Goal: Task Accomplishment & Management: Use online tool/utility

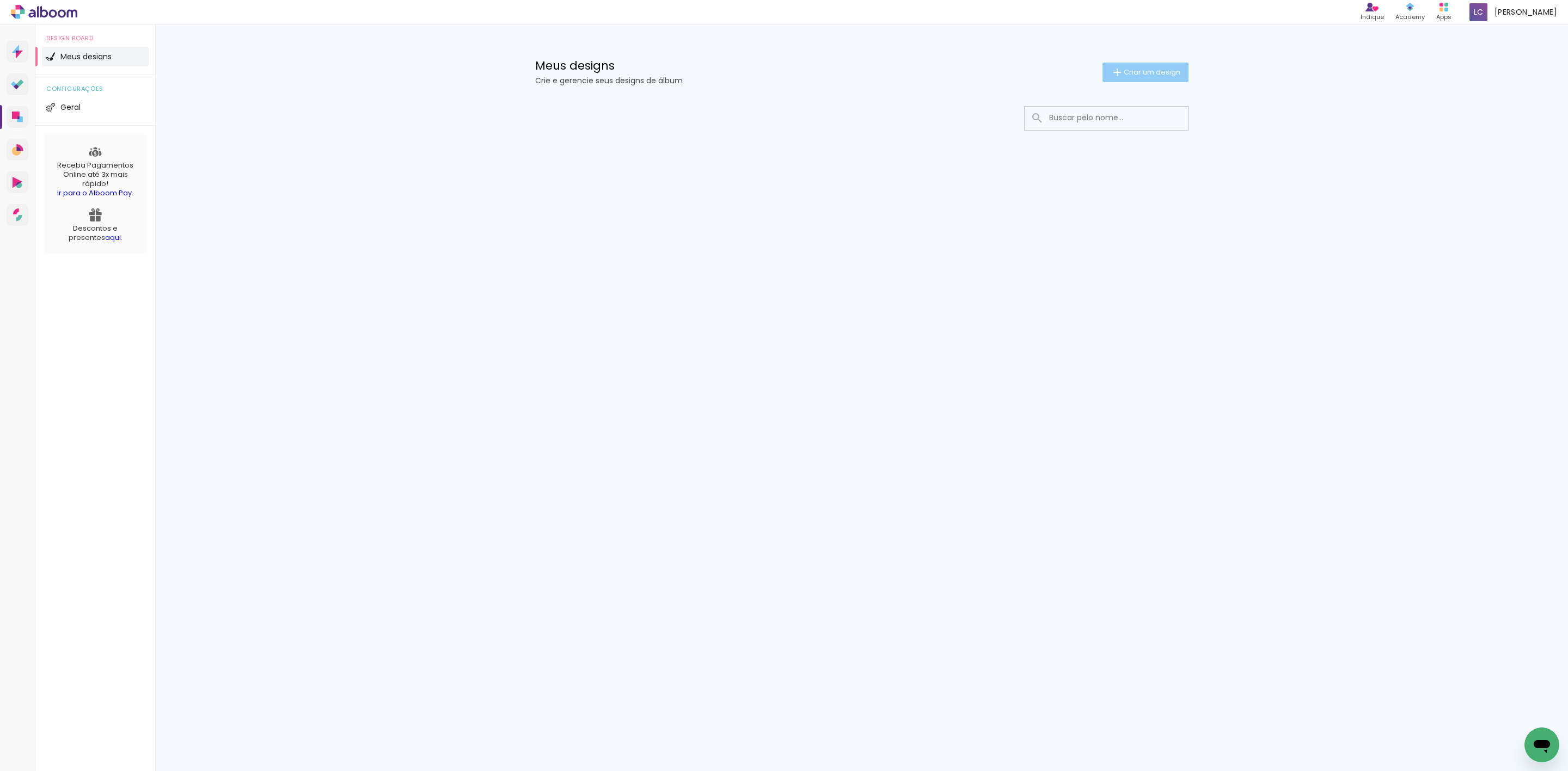
click at [1135, 71] on span "Criar um design" at bounding box center [1152, 72] width 57 height 7
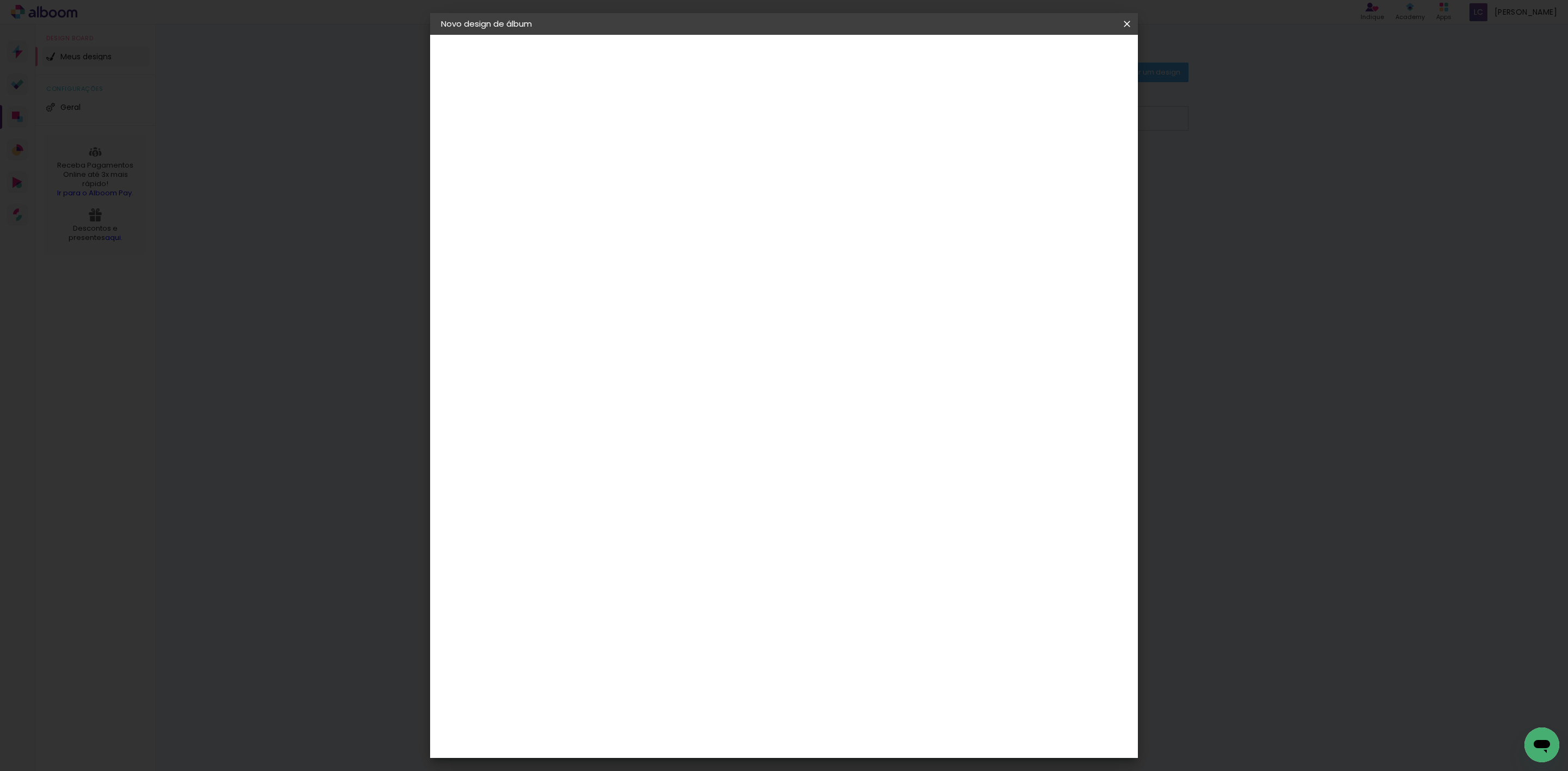
click at [619, 152] on input at bounding box center [619, 146] width 0 height 17
type input "LETICIA - 63086"
type paper-input "LETICIA - 63086"
click at [0, 0] on slot "Avançar" at bounding box center [0, 0] width 0 height 0
click at [823, 164] on paper-item "Tamanho Livre" at bounding box center [771, 165] width 105 height 24
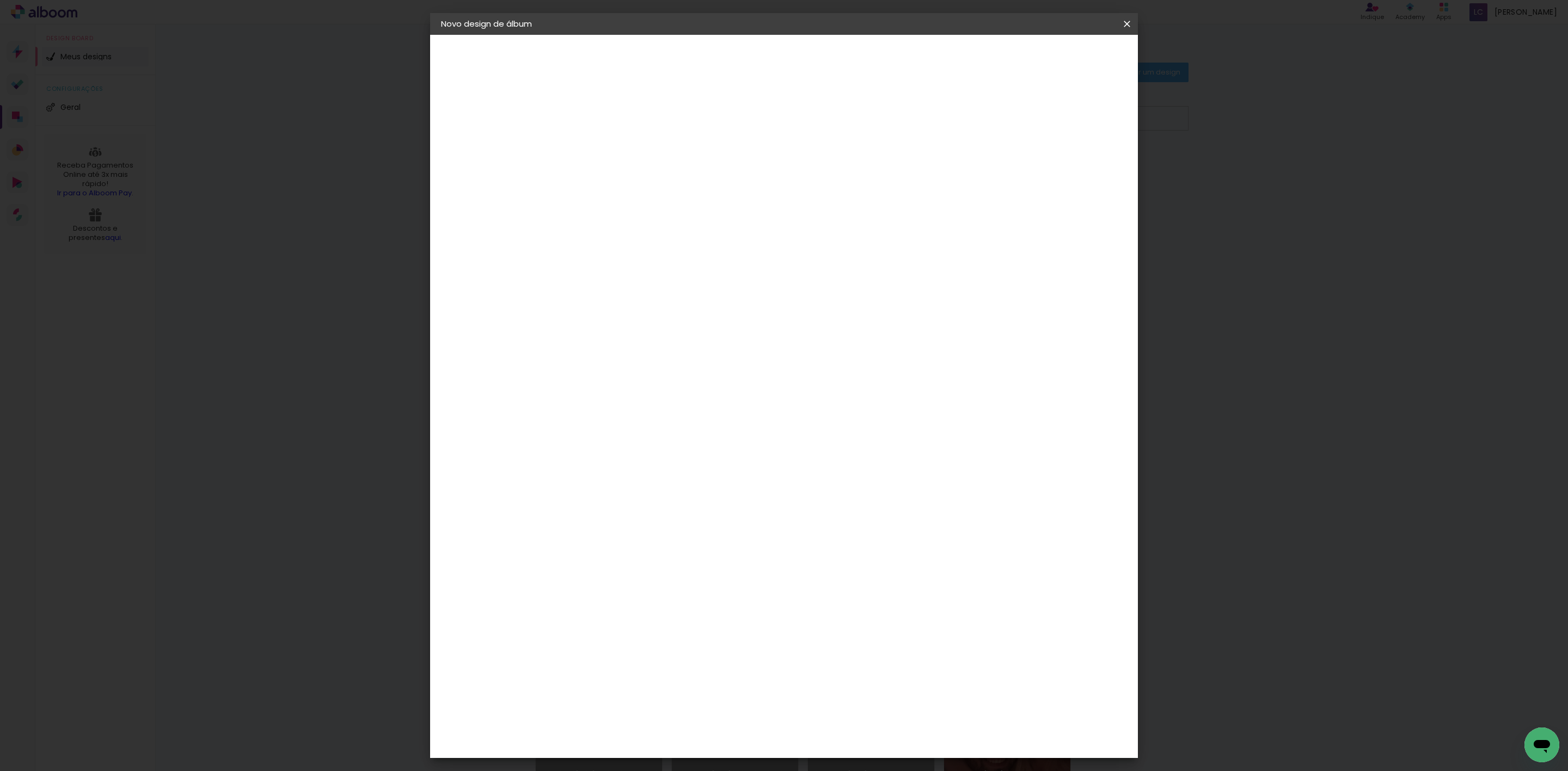
click at [839, 67] on header "Fornecedor Escolha um fornecedor ou avance com o tamanho livre. Voltar Avançar" at bounding box center [705, 67] width 267 height 65
click at [823, 65] on paper-button "Avançar" at bounding box center [796, 58] width 54 height 18
click at [846, 451] on input "60" at bounding box center [842, 452] width 29 height 16
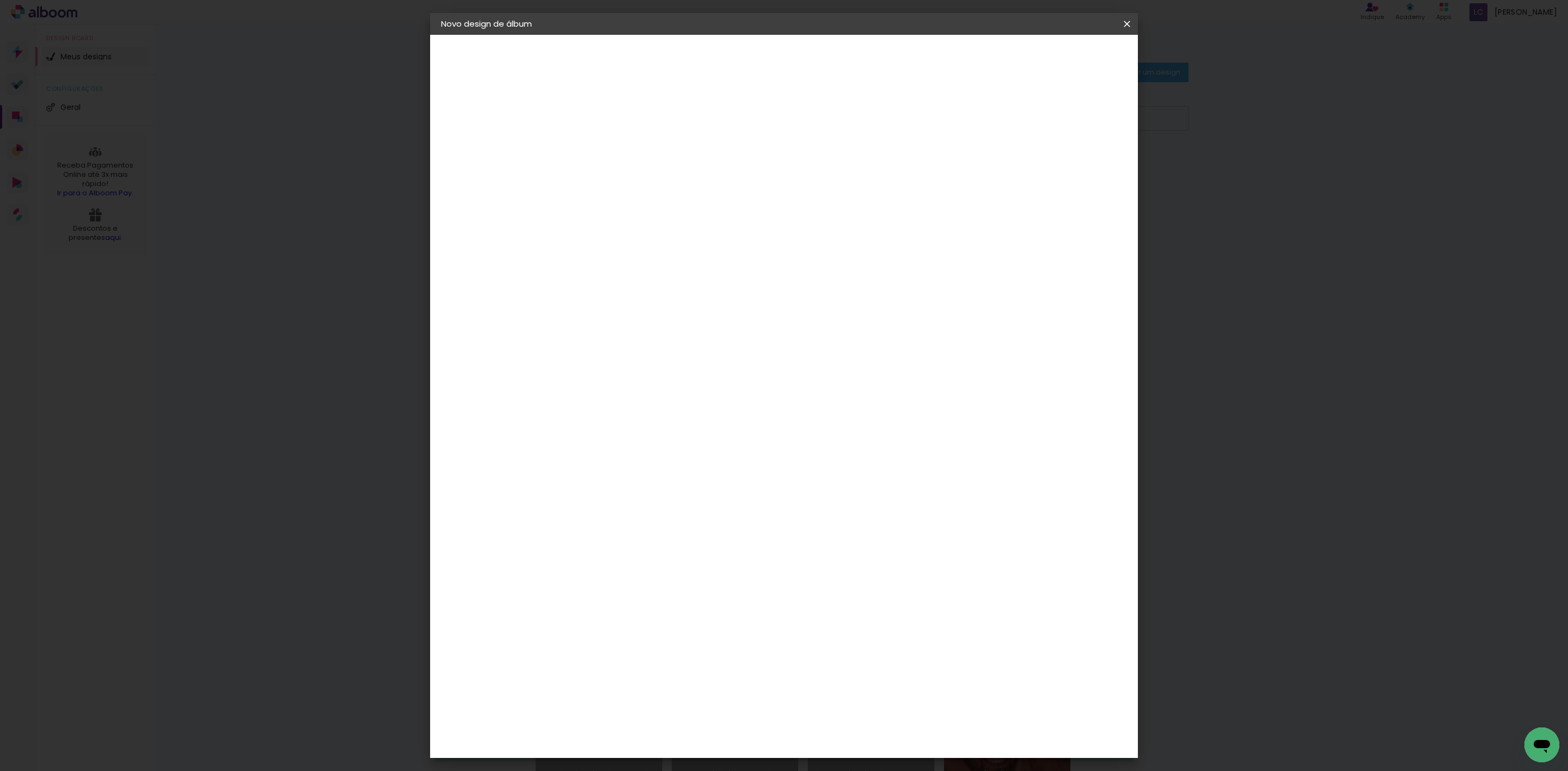
type input "40,6"
type paper-input "40,6"
click at [590, 356] on input "30" at bounding box center [584, 359] width 29 height 16
click at [590, 356] on input "30" at bounding box center [584, 359] width 29 height 16
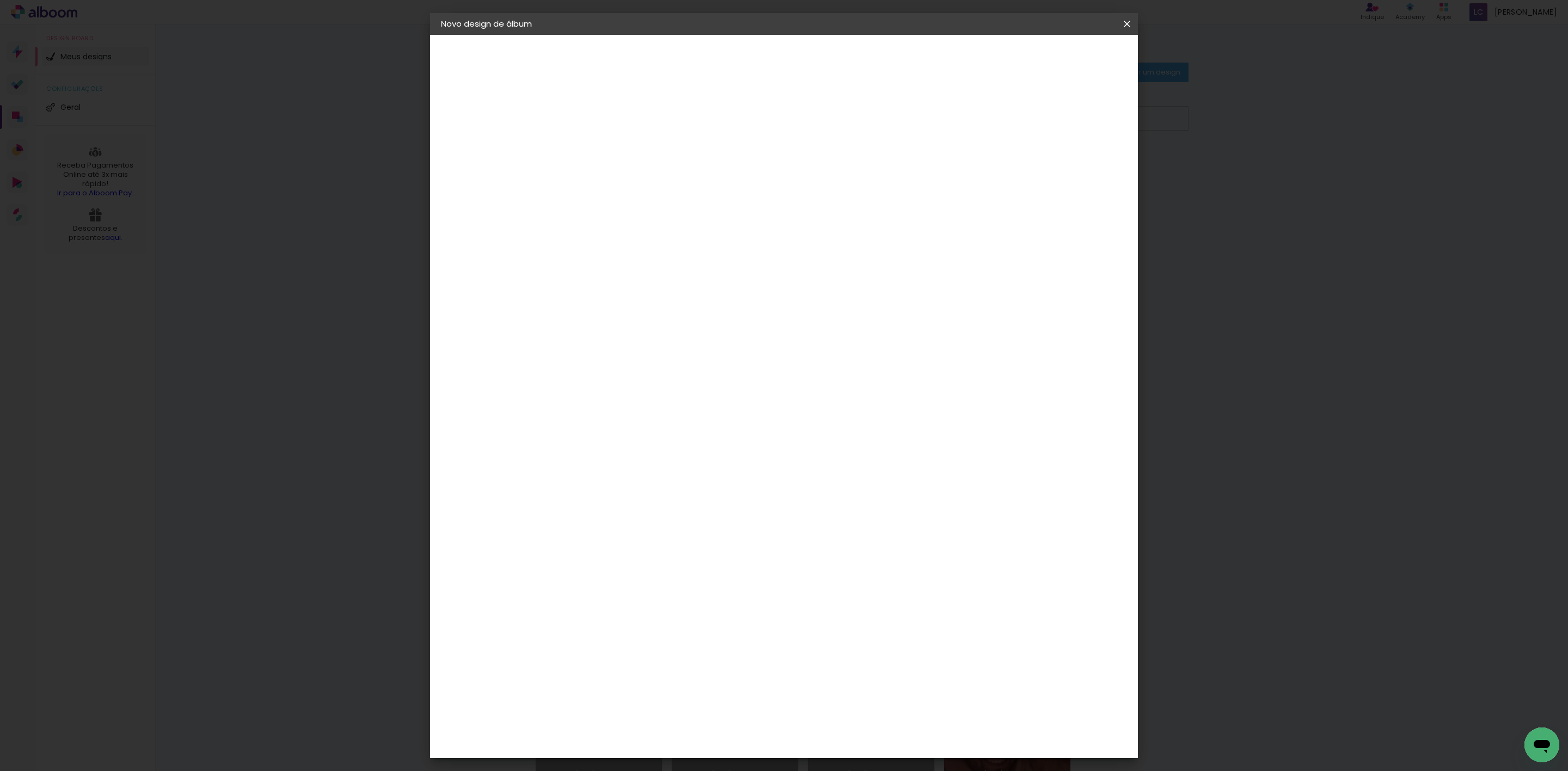
type input "20,3"
type paper-input "20,3"
type input "4"
type paper-input "4"
click at [1070, 164] on input "4" at bounding box center [1065, 165] width 19 height 16
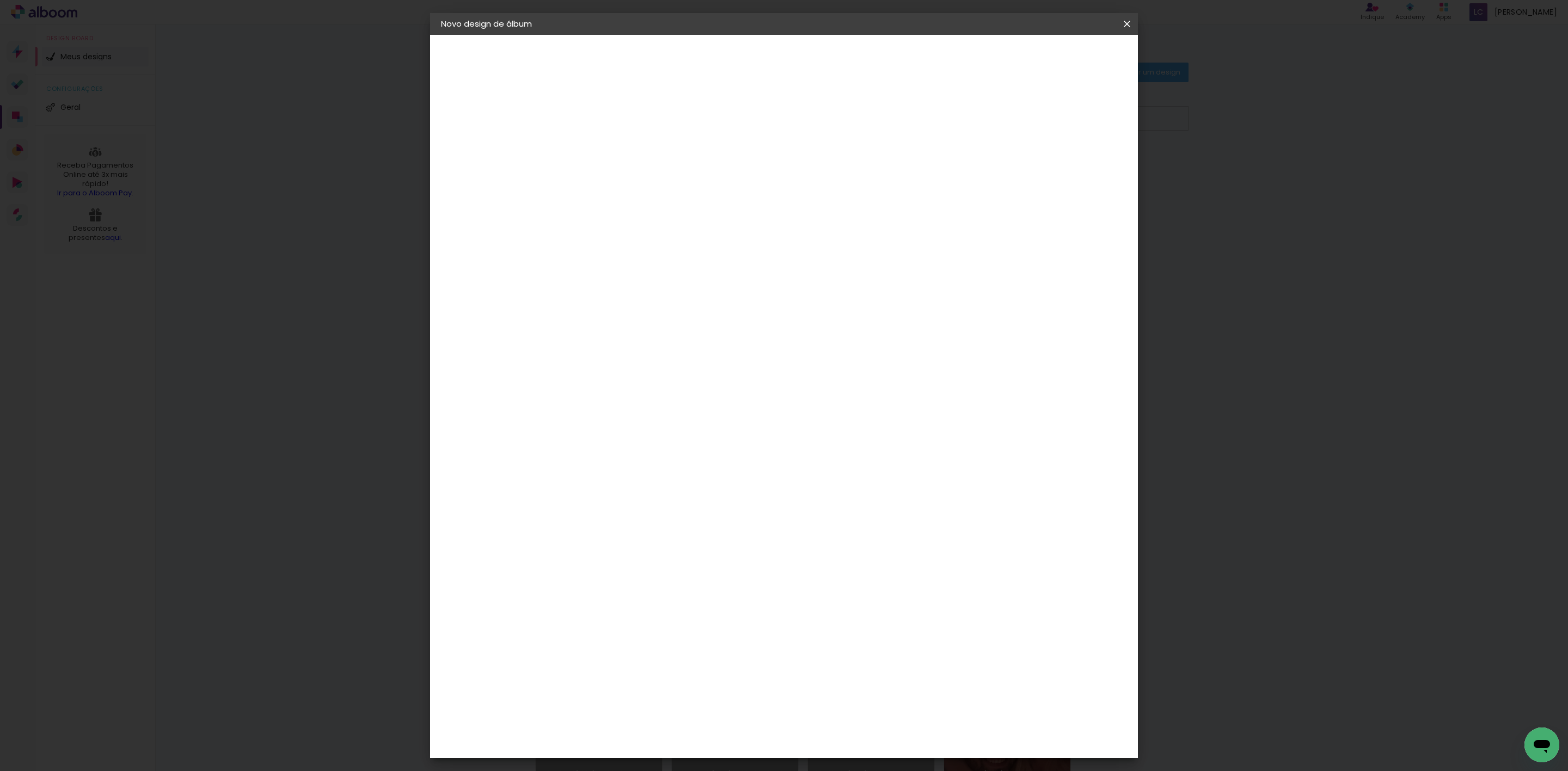
type input "1"
type paper-input "1"
click at [1071, 163] on input "1" at bounding box center [1074, 165] width 19 height 16
type input "2"
type paper-input "2"
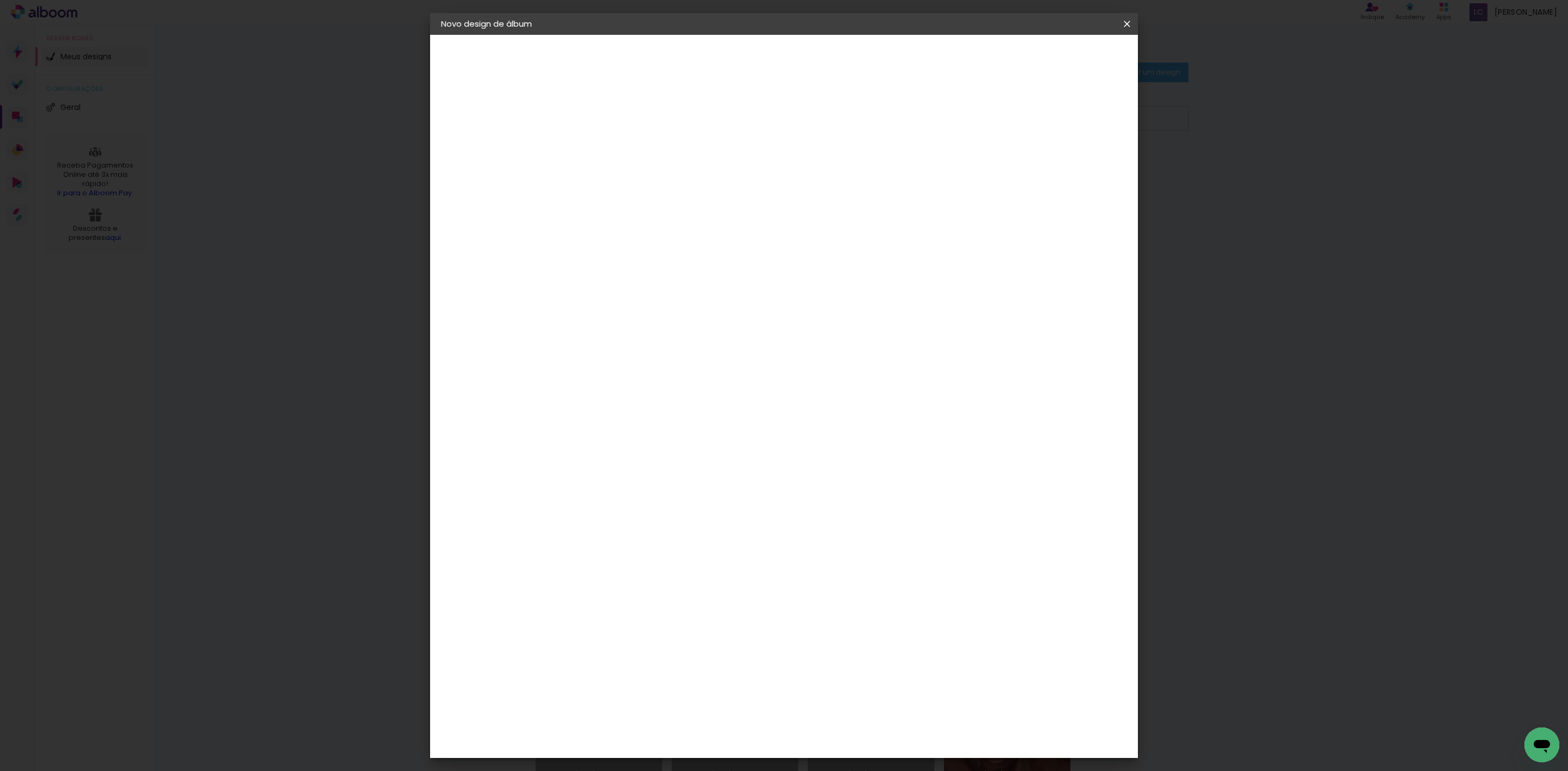
click at [1077, 157] on input "2" at bounding box center [1071, 165] width 19 height 16
type input "3"
type paper-input "3"
click at [1077, 157] on input "3" at bounding box center [1068, 165] width 19 height 16
type input "2"
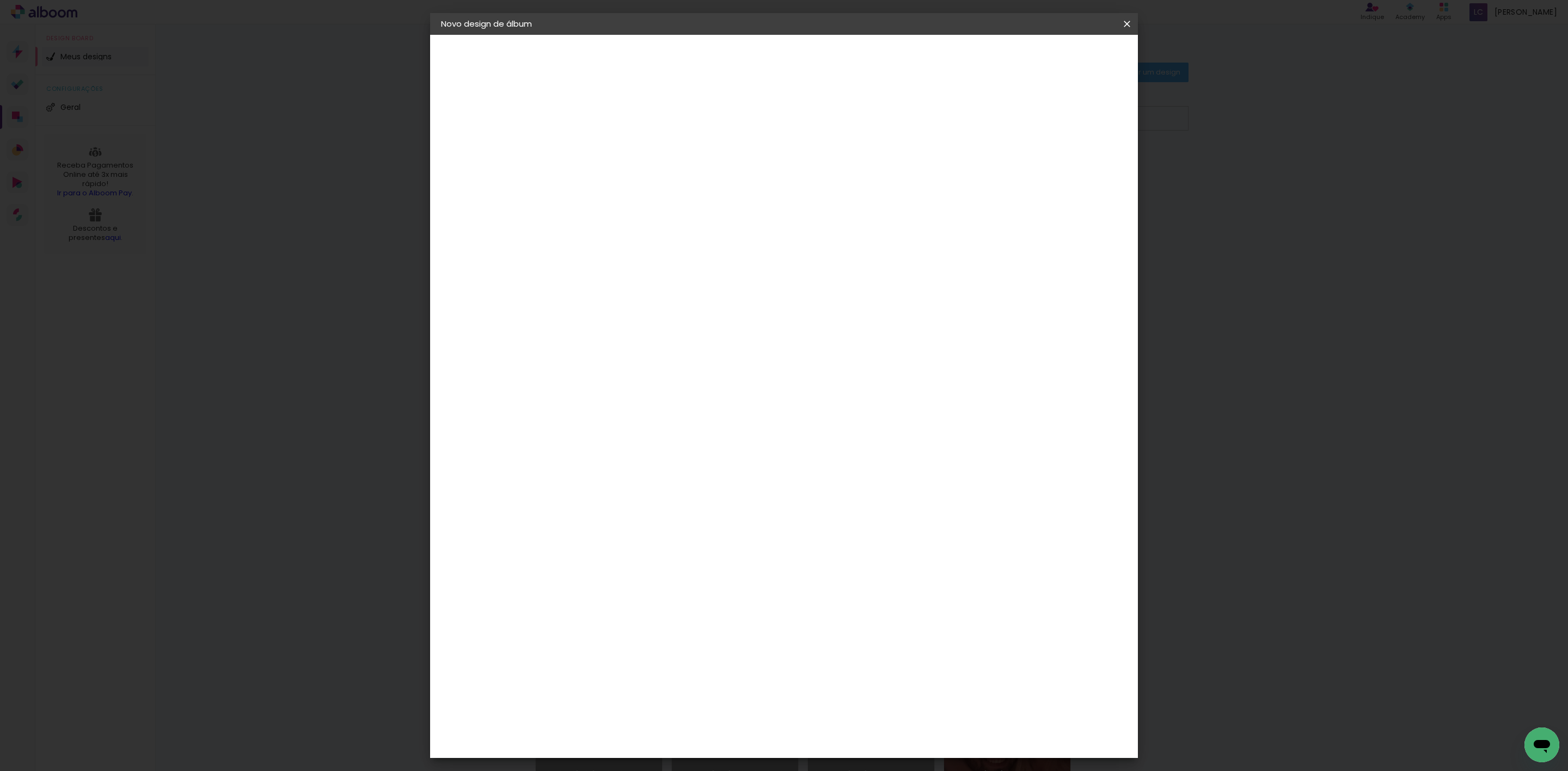
type paper-input "2"
click at [1070, 170] on input "2" at bounding box center [1068, 165] width 19 height 16
click at [1063, 51] on paper-button "Iniciar design" at bounding box center [1029, 58] width 71 height 18
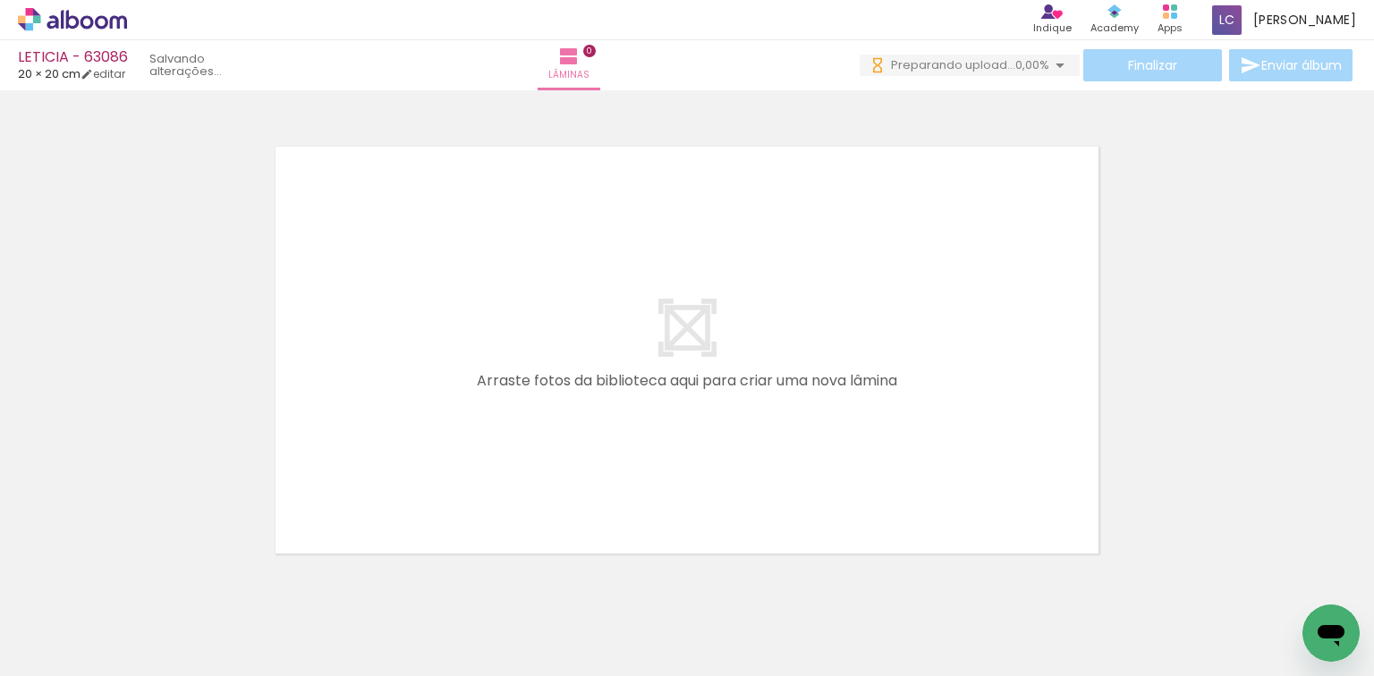
drag, startPoint x: 210, startPoint y: 652, endPoint x: 485, endPoint y: 308, distance: 440.4
click at [485, 308] on quentale-workspace at bounding box center [687, 338] width 1374 height 676
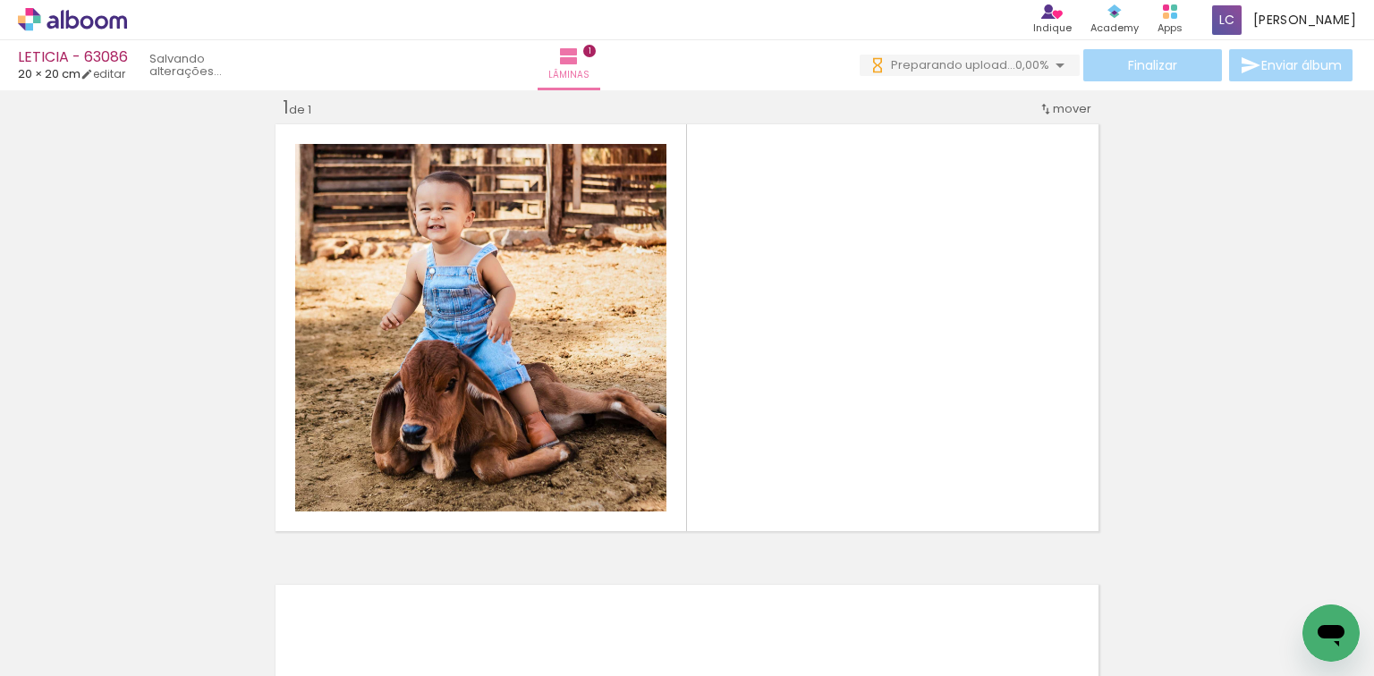
drag, startPoint x: 349, startPoint y: 544, endPoint x: 501, endPoint y: 378, distance: 224.7
click at [424, 453] on quentale-workspace at bounding box center [687, 338] width 1374 height 676
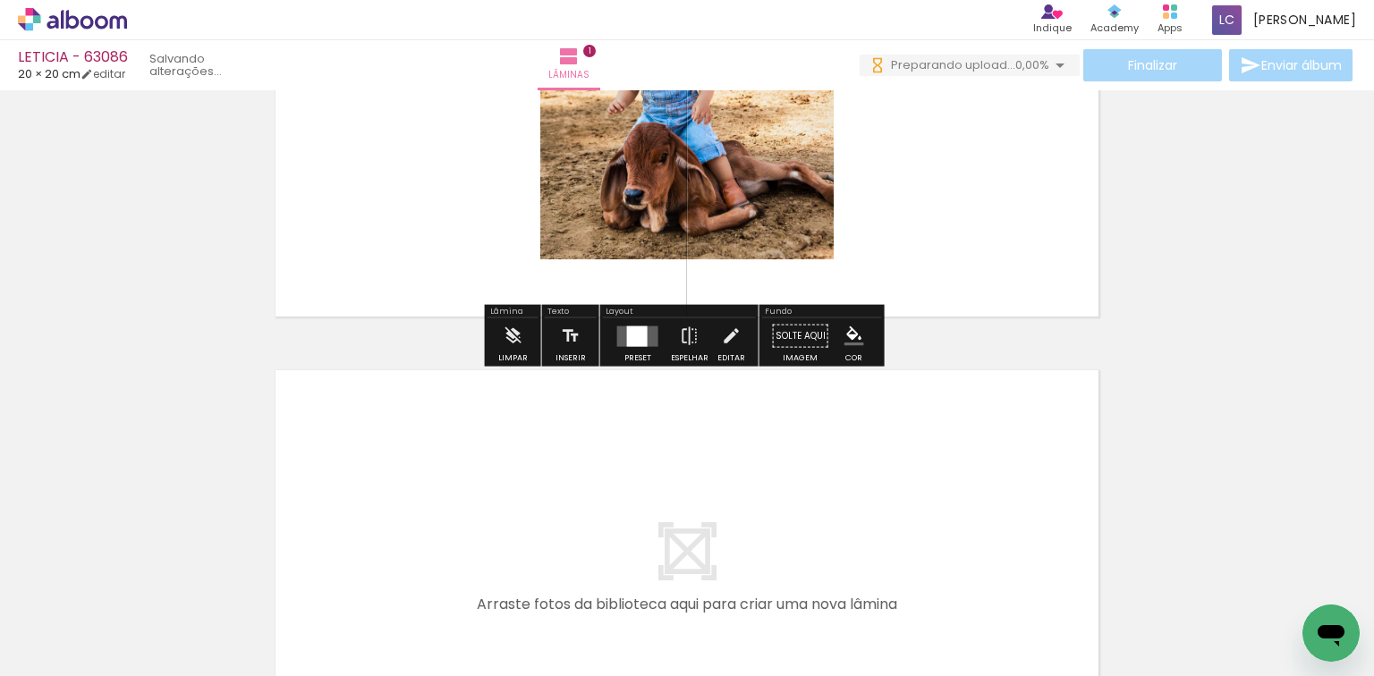
drag, startPoint x: 394, startPoint y: 614, endPoint x: 469, endPoint y: 590, distance: 78.7
click at [448, 506] on quentale-workspace at bounding box center [687, 338] width 1374 height 676
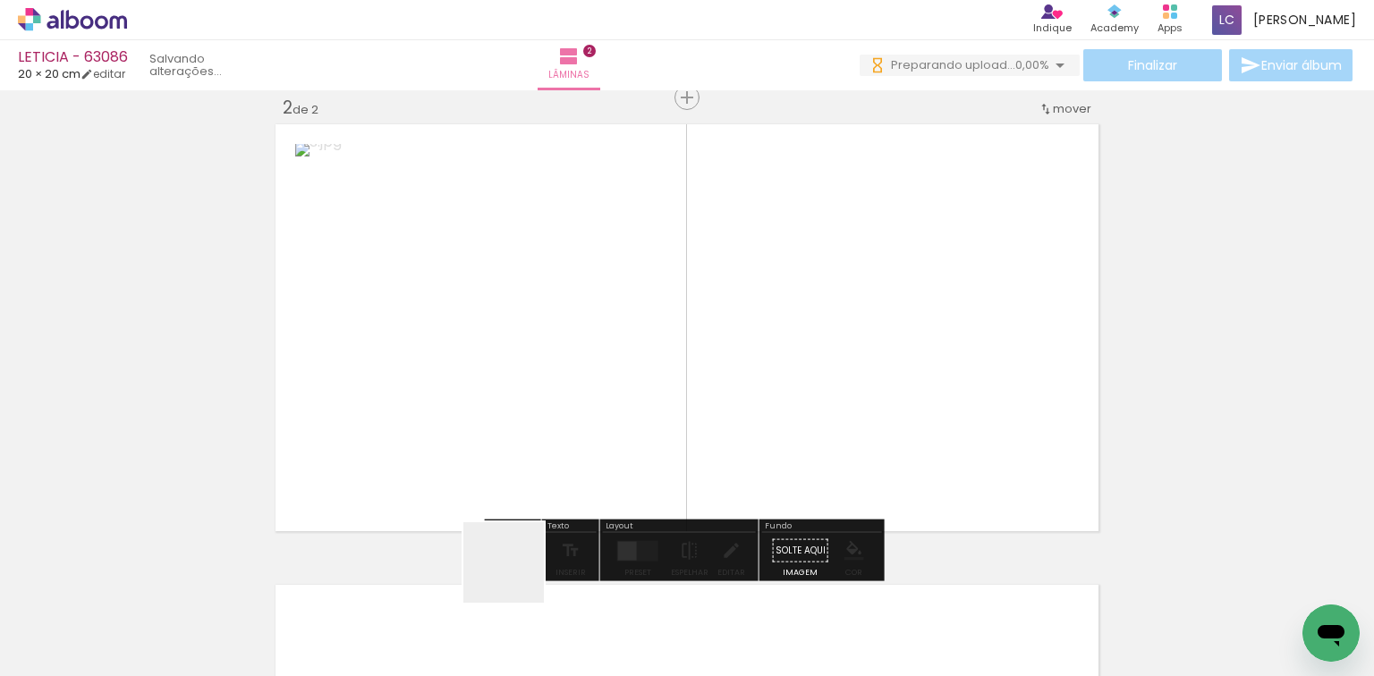
drag, startPoint x: 504, startPoint y: 587, endPoint x: 659, endPoint y: 439, distance: 214.5
click at [625, 446] on quentale-workspace at bounding box center [687, 338] width 1374 height 676
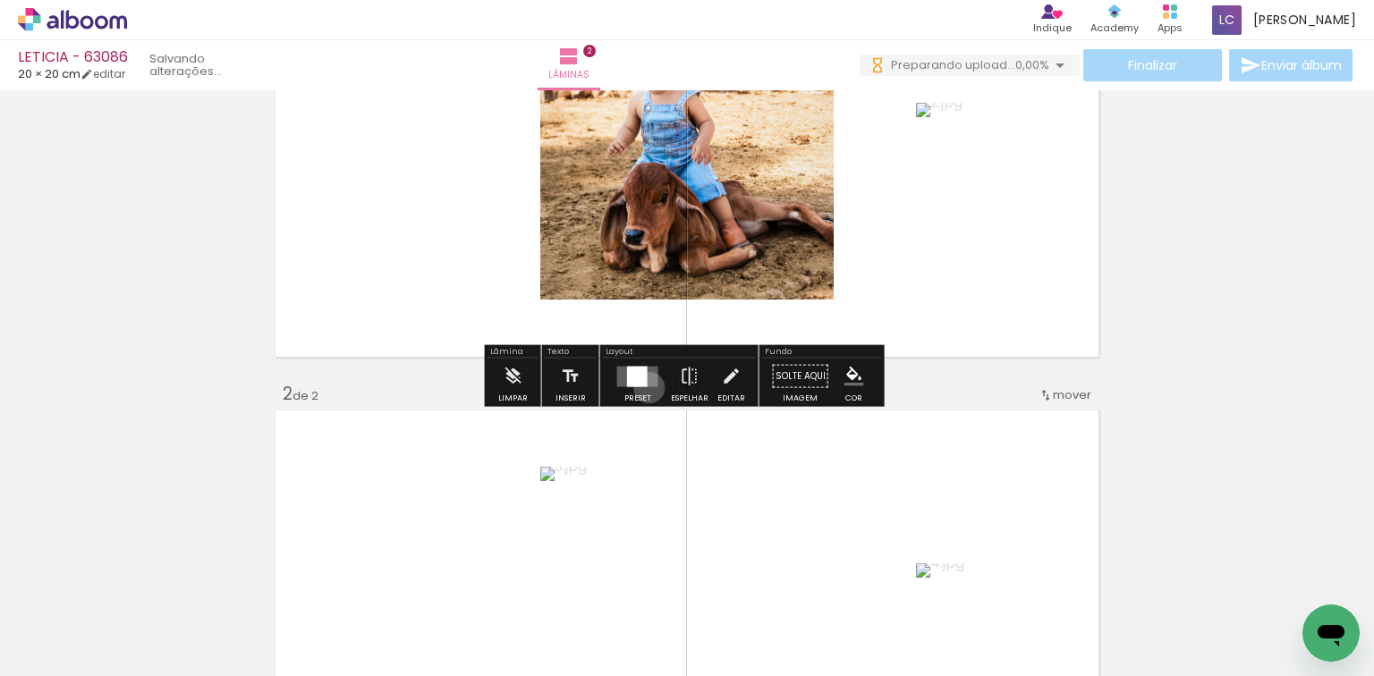
click at [645, 386] on div at bounding box center [638, 377] width 48 height 36
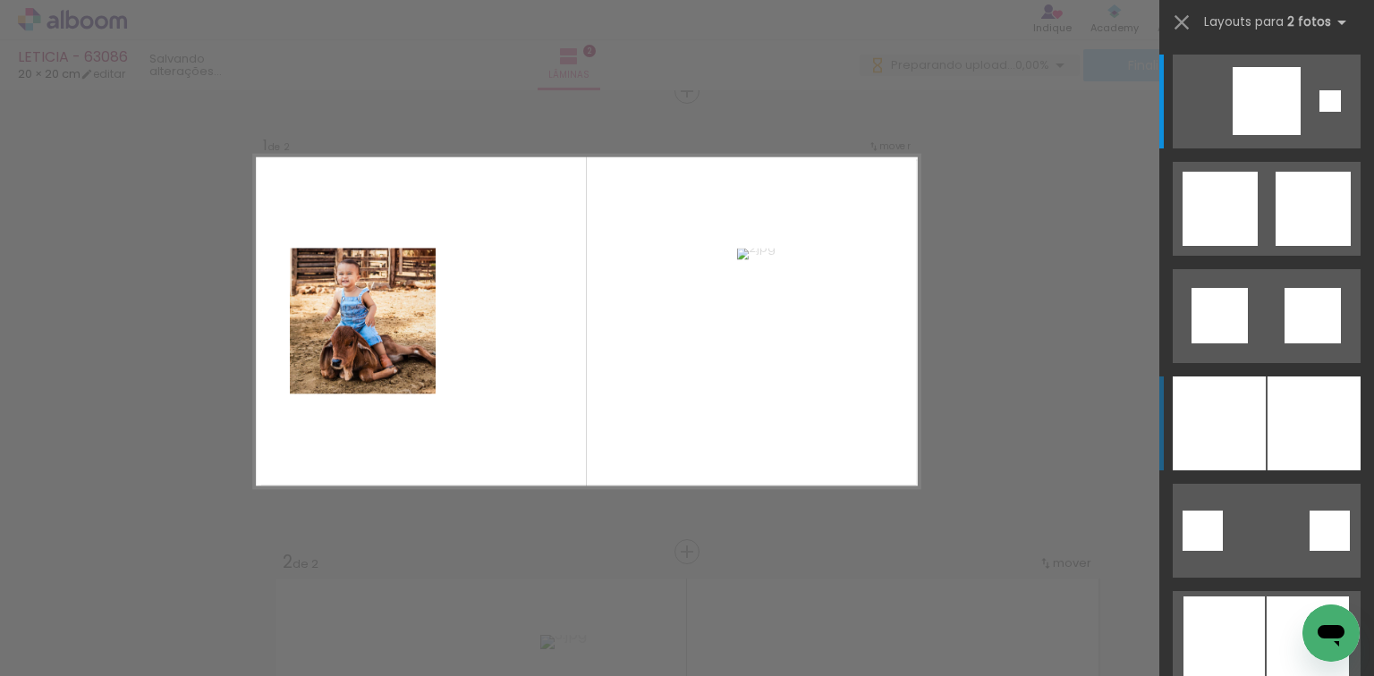
scroll to position [22, 0]
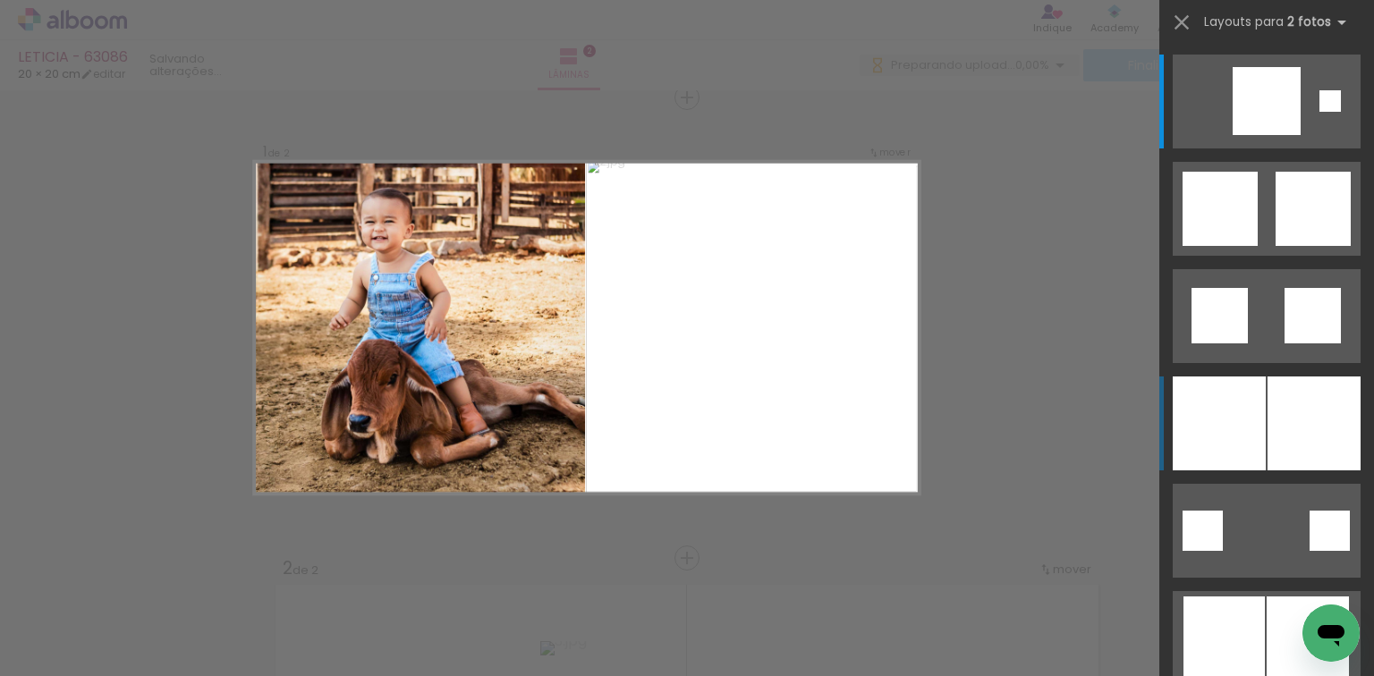
click at [1274, 428] on div at bounding box center [1313, 424] width 93 height 94
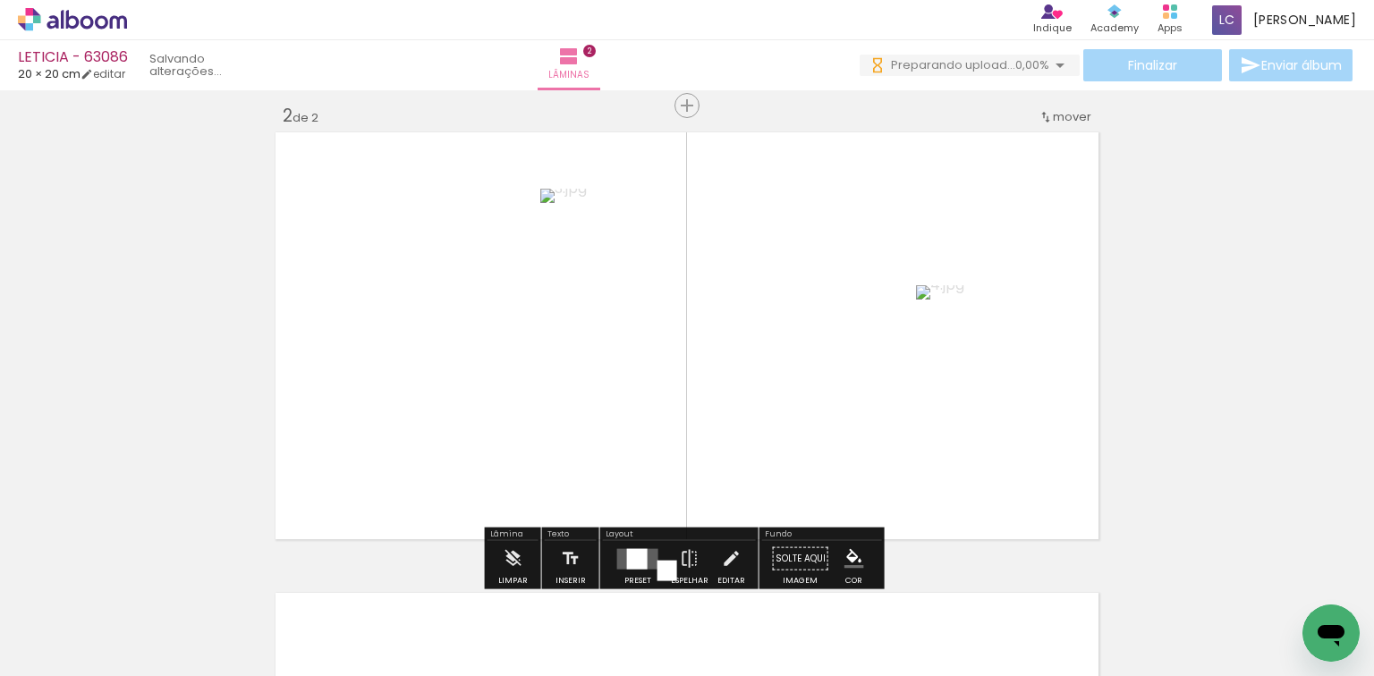
scroll to position [666, 0]
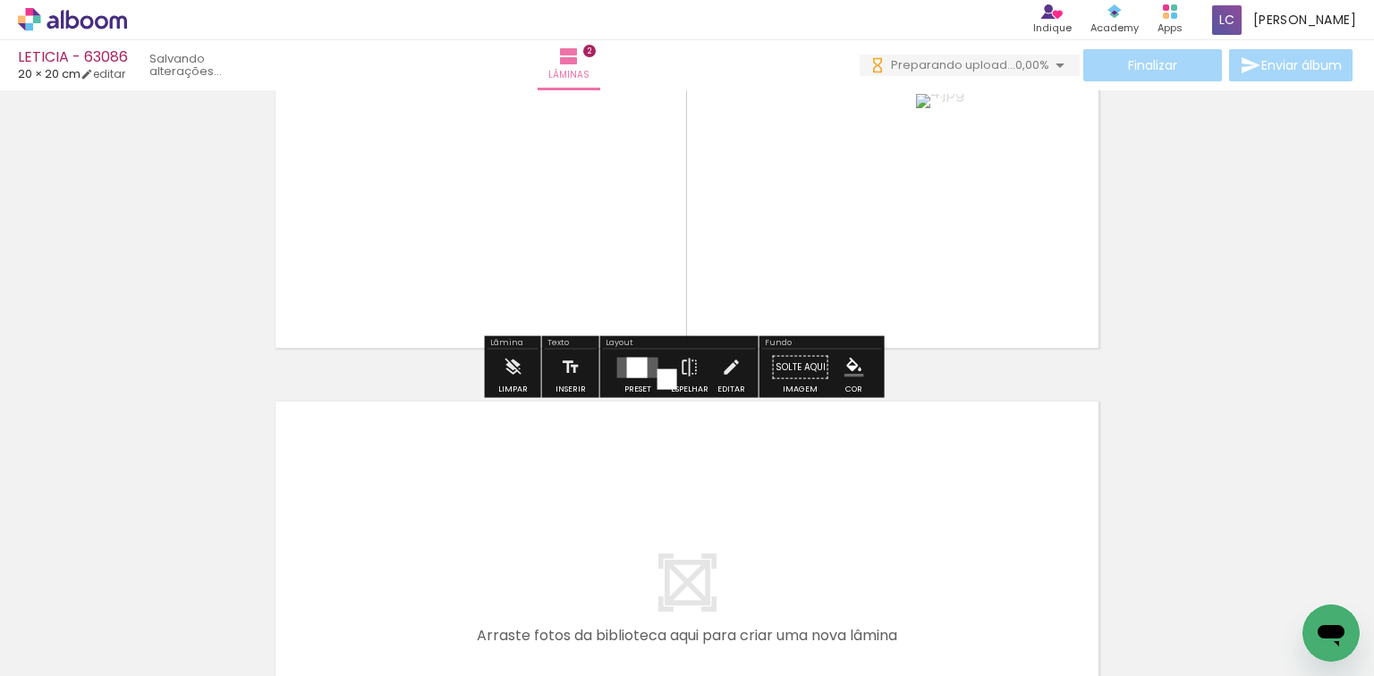
click at [633, 380] on div at bounding box center [638, 368] width 48 height 36
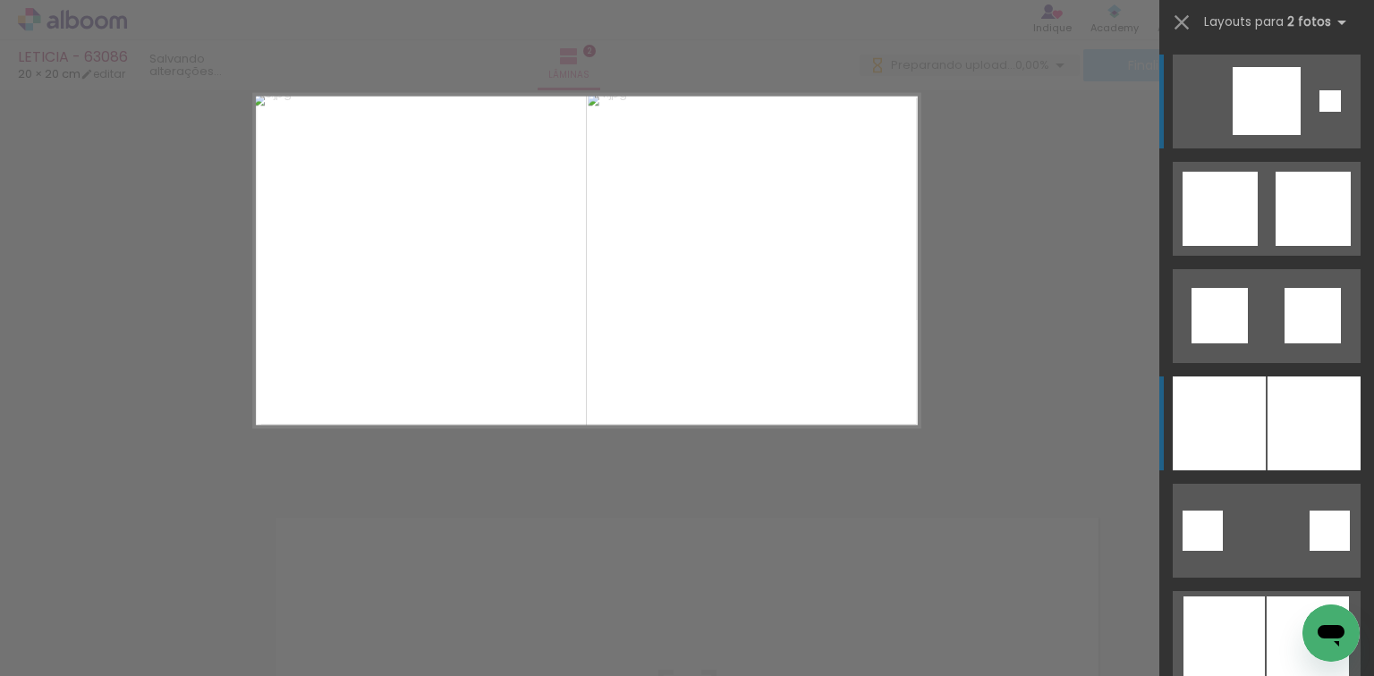
click at [1267, 436] on div at bounding box center [1313, 424] width 93 height 94
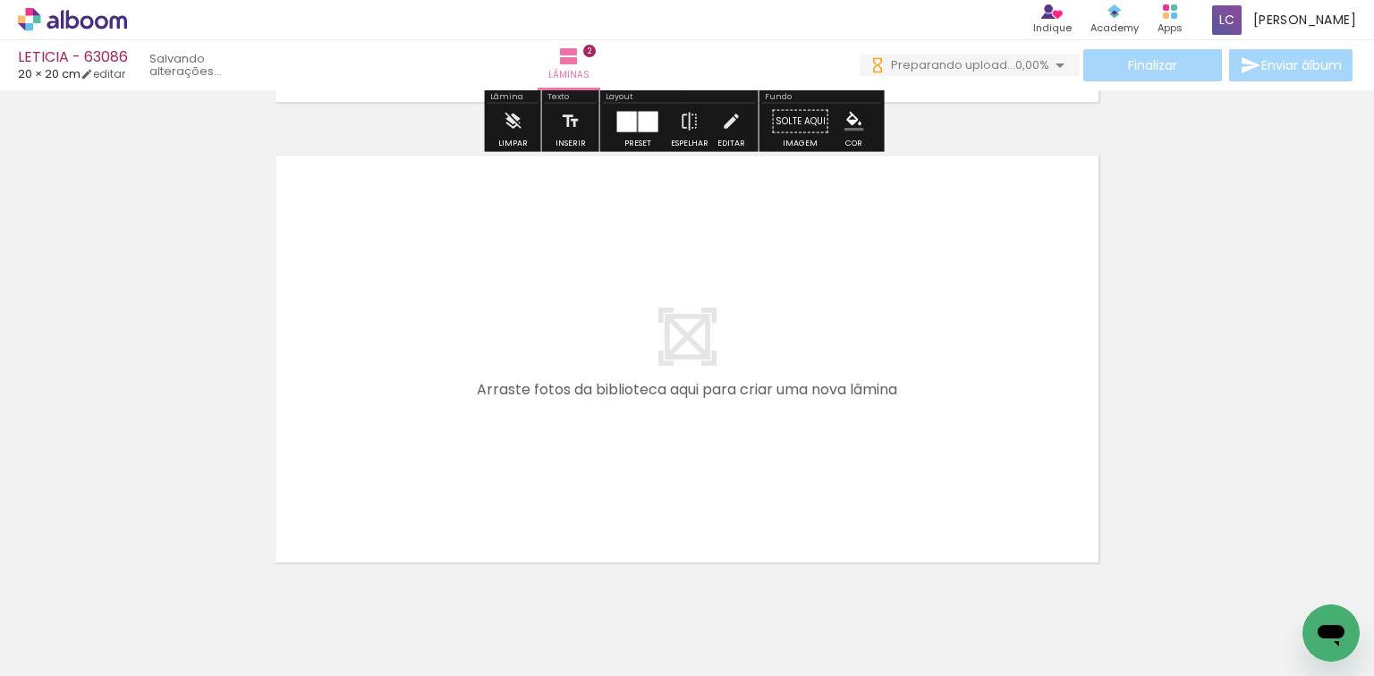
drag, startPoint x: 551, startPoint y: 577, endPoint x: 650, endPoint y: 552, distance: 102.4
click at [594, 487] on quentale-workspace at bounding box center [687, 338] width 1374 height 676
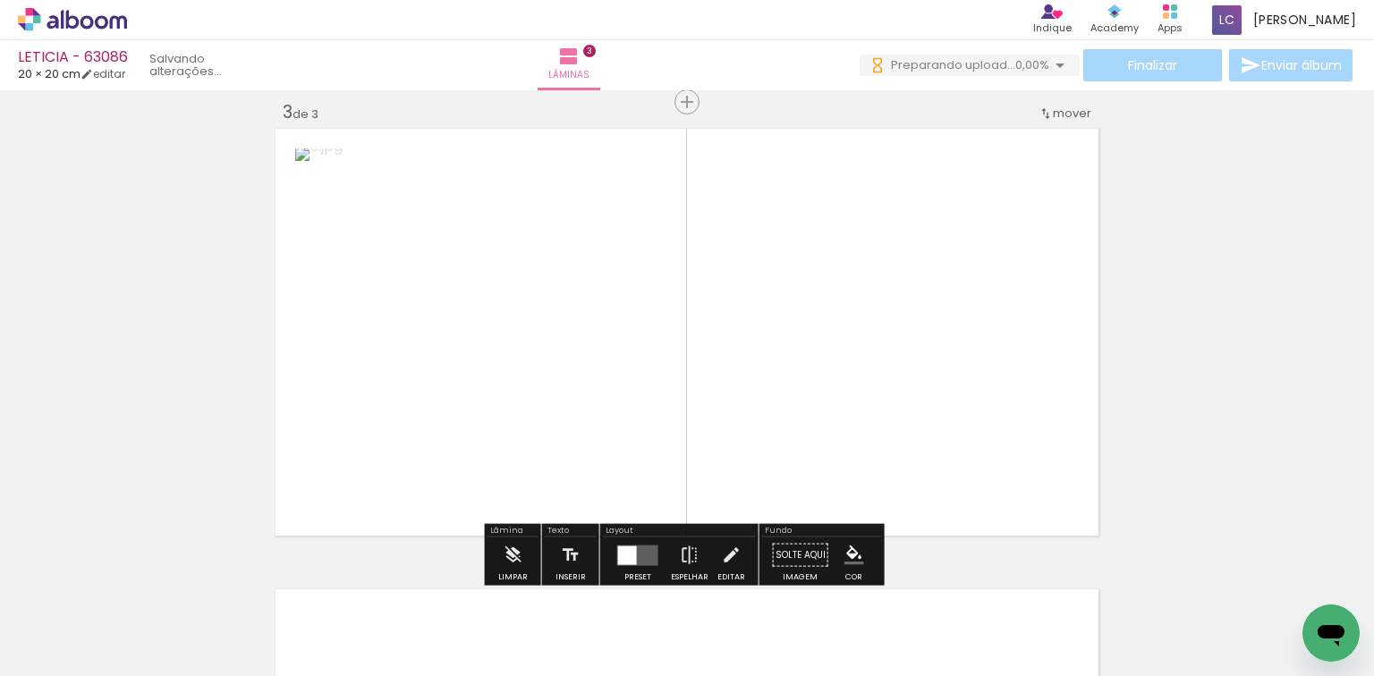
drag, startPoint x: 676, startPoint y: 585, endPoint x: 679, endPoint y: 436, distance: 148.5
click at [698, 469] on quentale-workspace at bounding box center [687, 338] width 1374 height 676
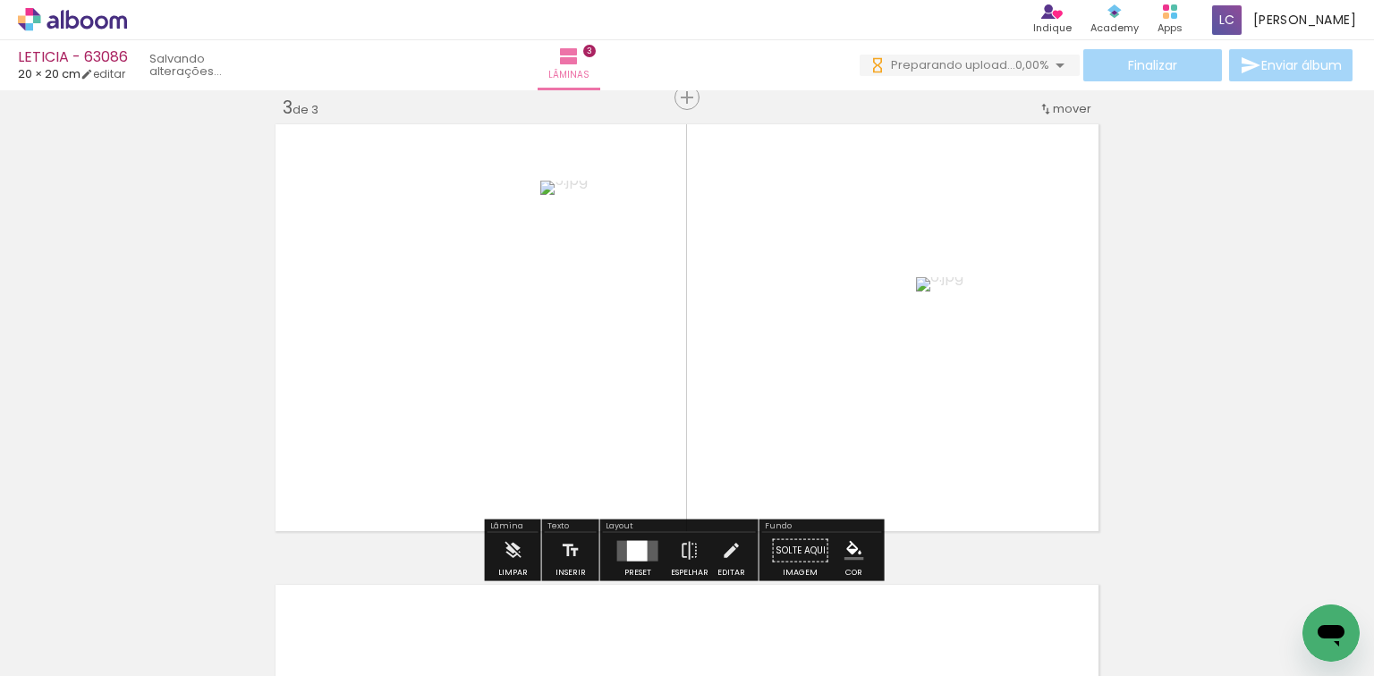
click at [637, 544] on div at bounding box center [637, 550] width 21 height 21
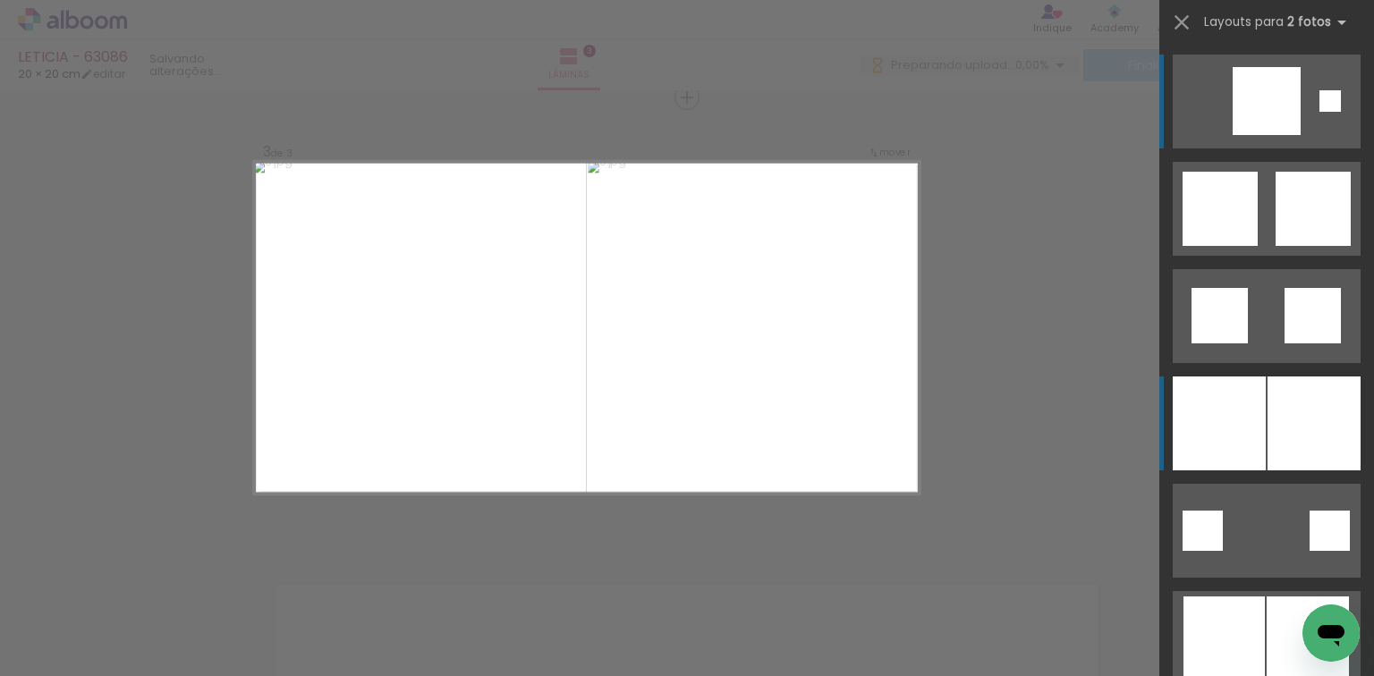
click at [1342, 413] on div at bounding box center [1313, 424] width 93 height 94
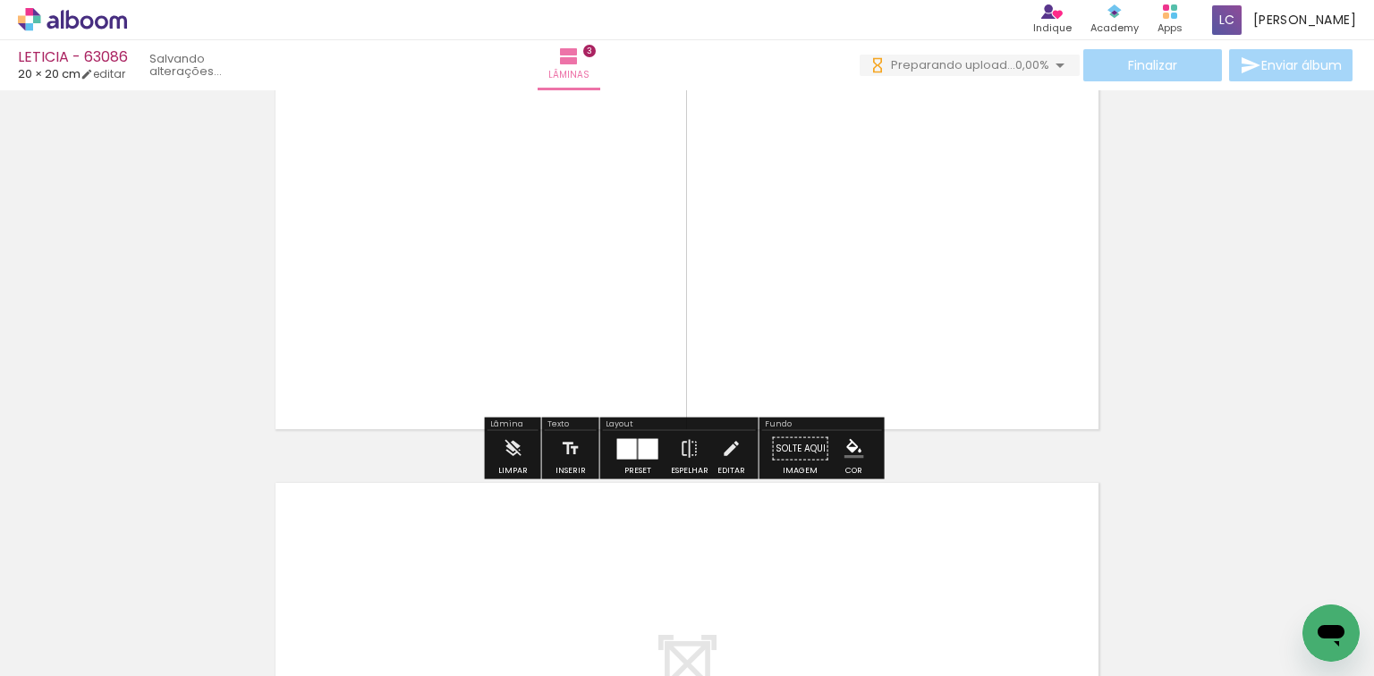
scroll to position [1373, 0]
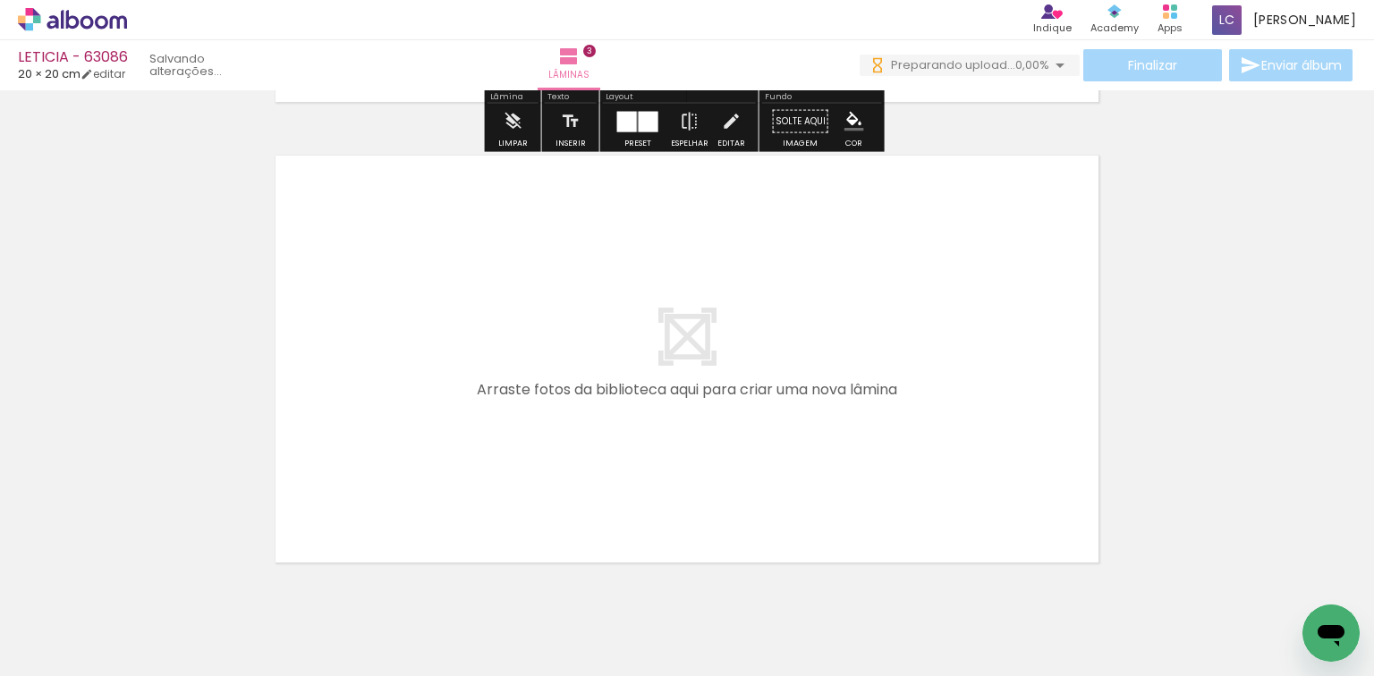
drag, startPoint x: 793, startPoint y: 589, endPoint x: 879, endPoint y: 620, distance: 91.1
click at [826, 557] on quentale-workspace at bounding box center [687, 338] width 1374 height 676
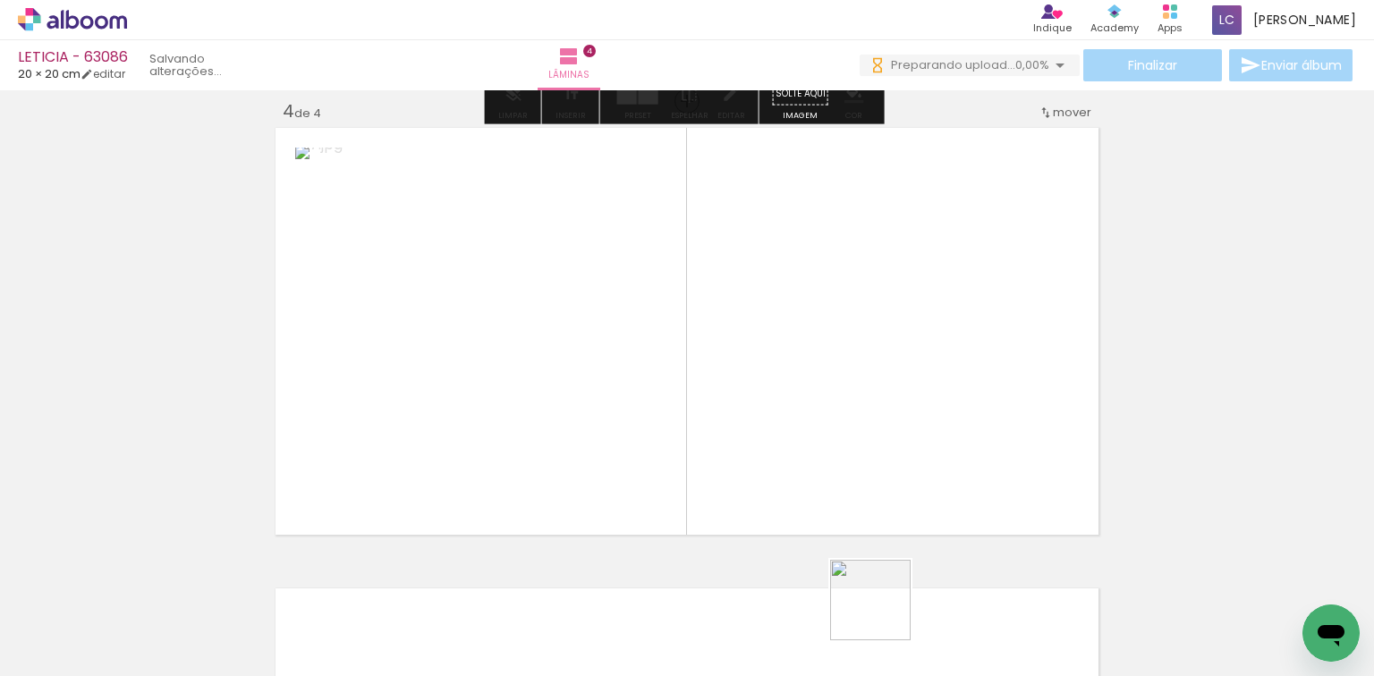
drag, startPoint x: 884, startPoint y: 622, endPoint x: 737, endPoint y: 340, distance: 317.6
click at [859, 519] on quentale-workspace at bounding box center [687, 338] width 1374 height 676
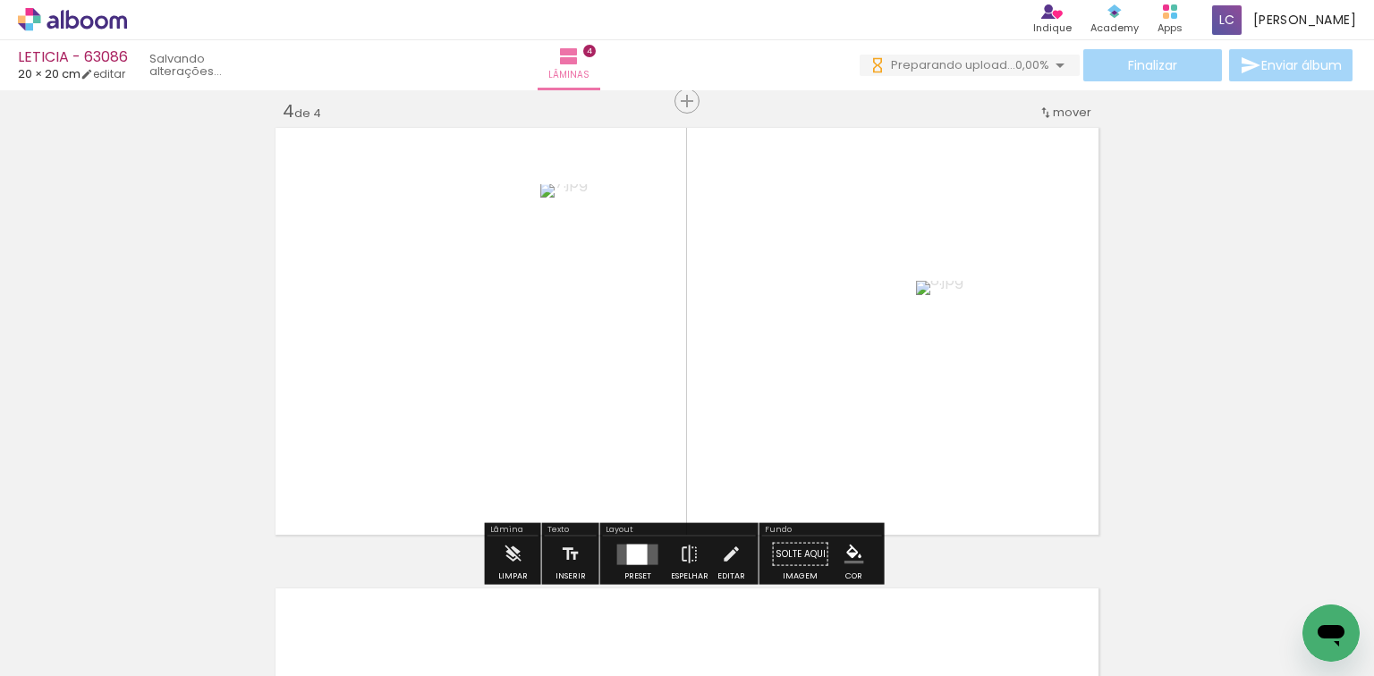
scroll to position [1404, 0]
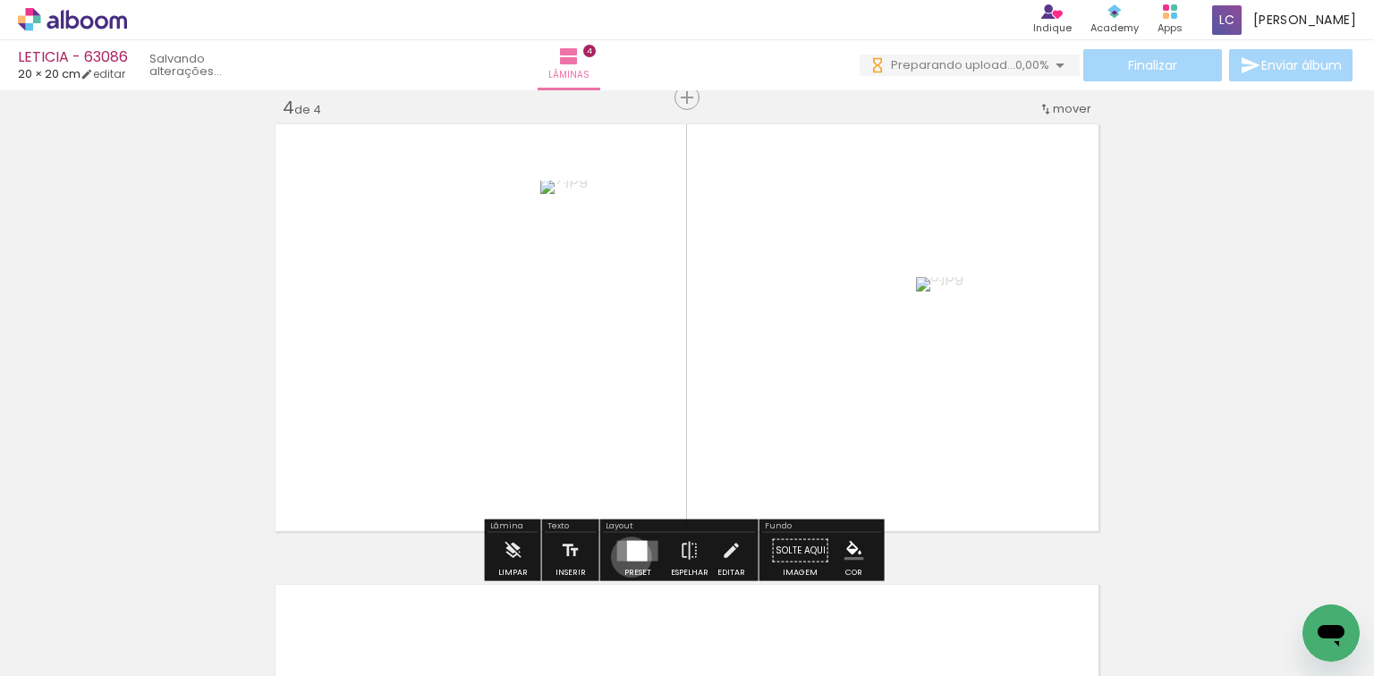
click at [627, 556] on div at bounding box center [637, 550] width 21 height 21
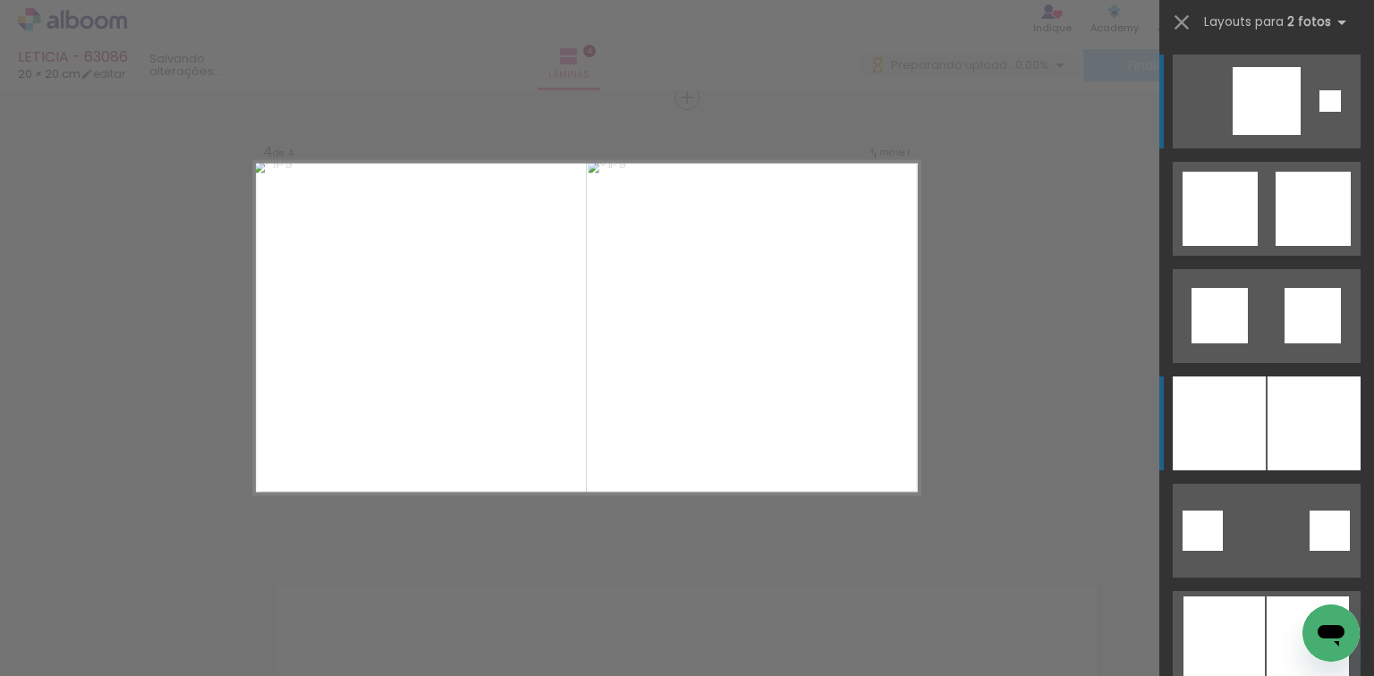
click at [1307, 438] on div at bounding box center [1313, 424] width 93 height 94
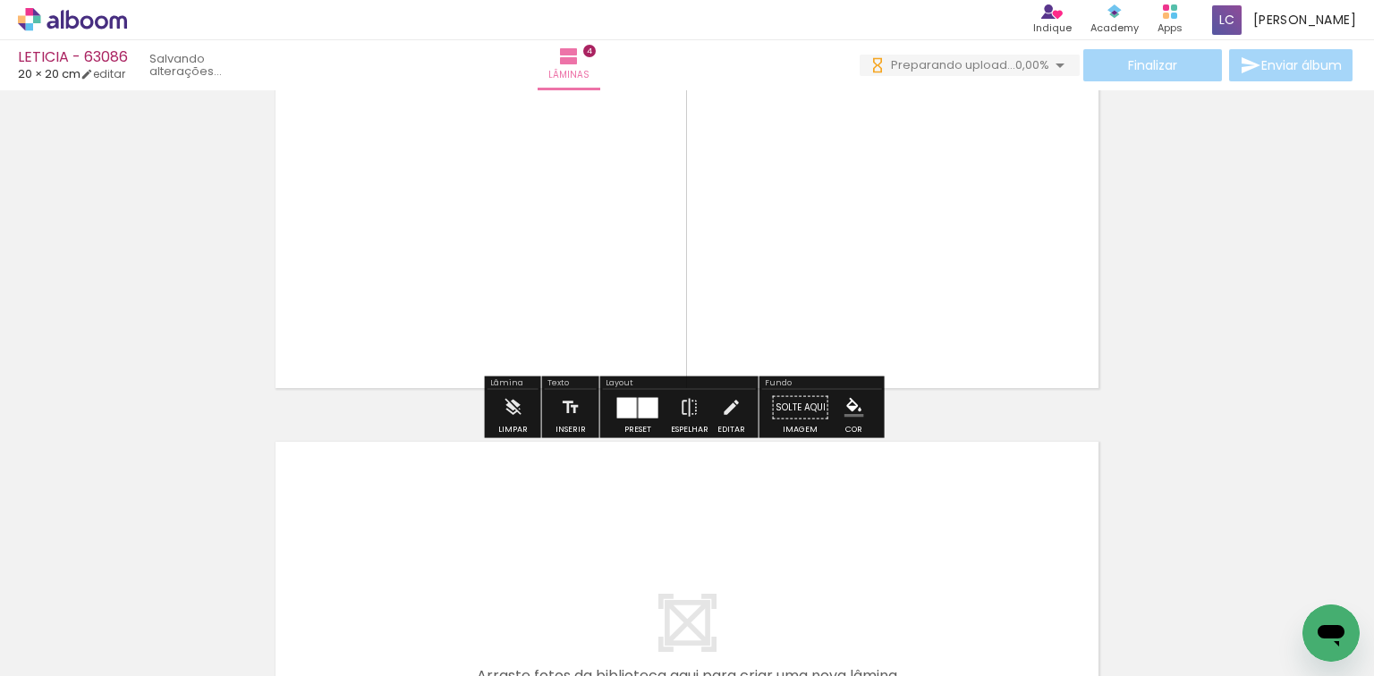
scroll to position [0, 742]
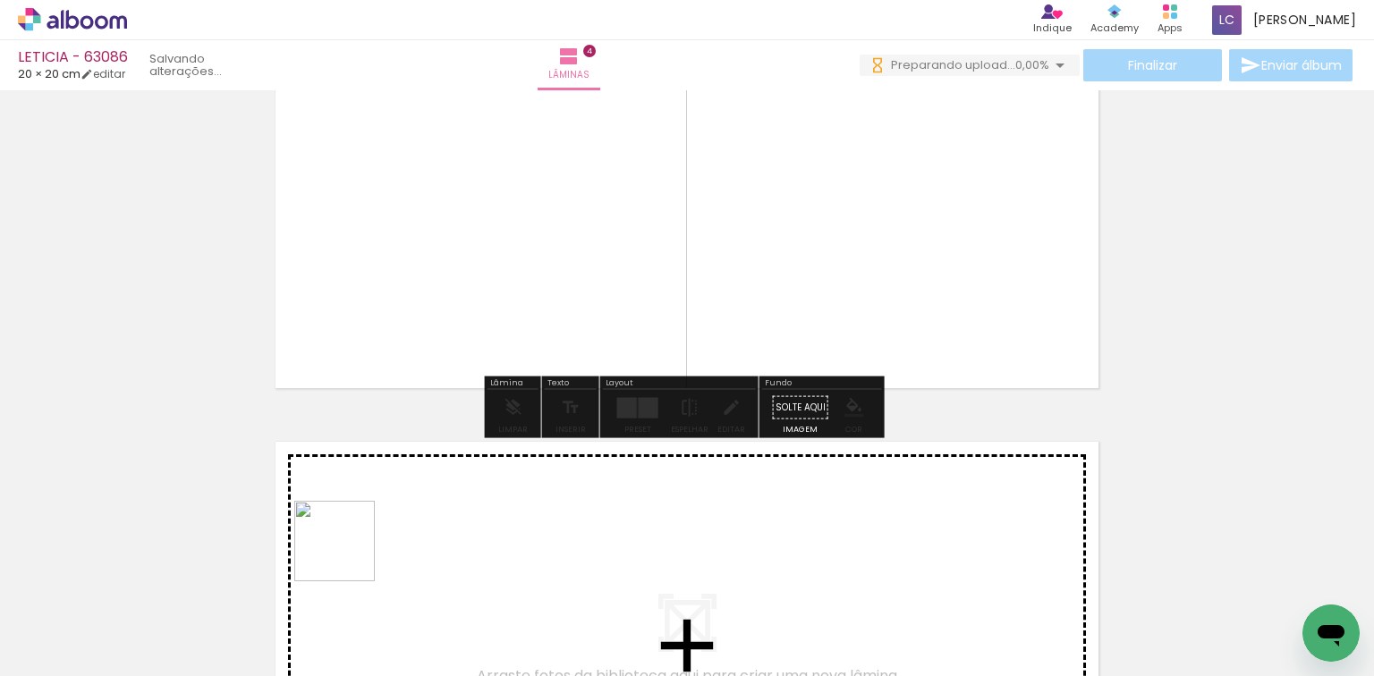
drag, startPoint x: 348, startPoint y: 555, endPoint x: 345, endPoint y: 590, distance: 35.9
click at [379, 529] on quentale-workspace at bounding box center [687, 338] width 1374 height 676
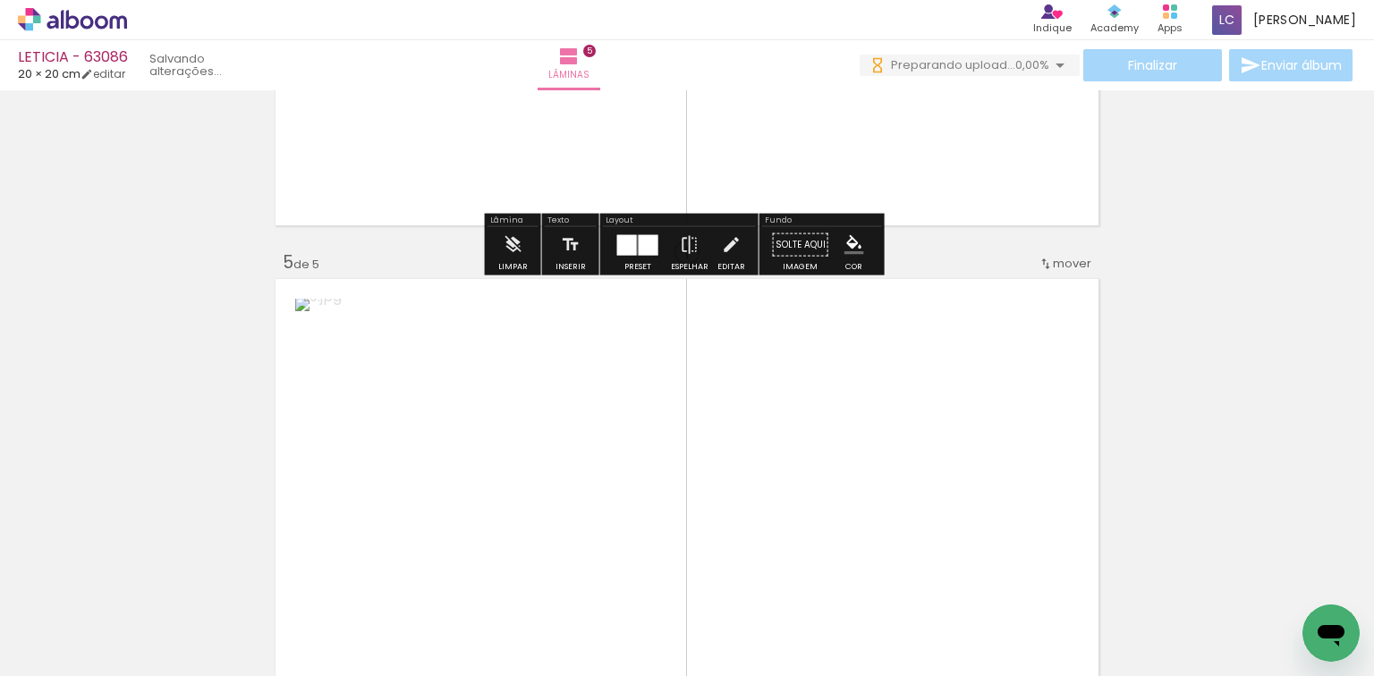
drag, startPoint x: 343, startPoint y: 608, endPoint x: 535, endPoint y: 489, distance: 225.4
click at [487, 508] on quentale-workspace at bounding box center [687, 338] width 1374 height 676
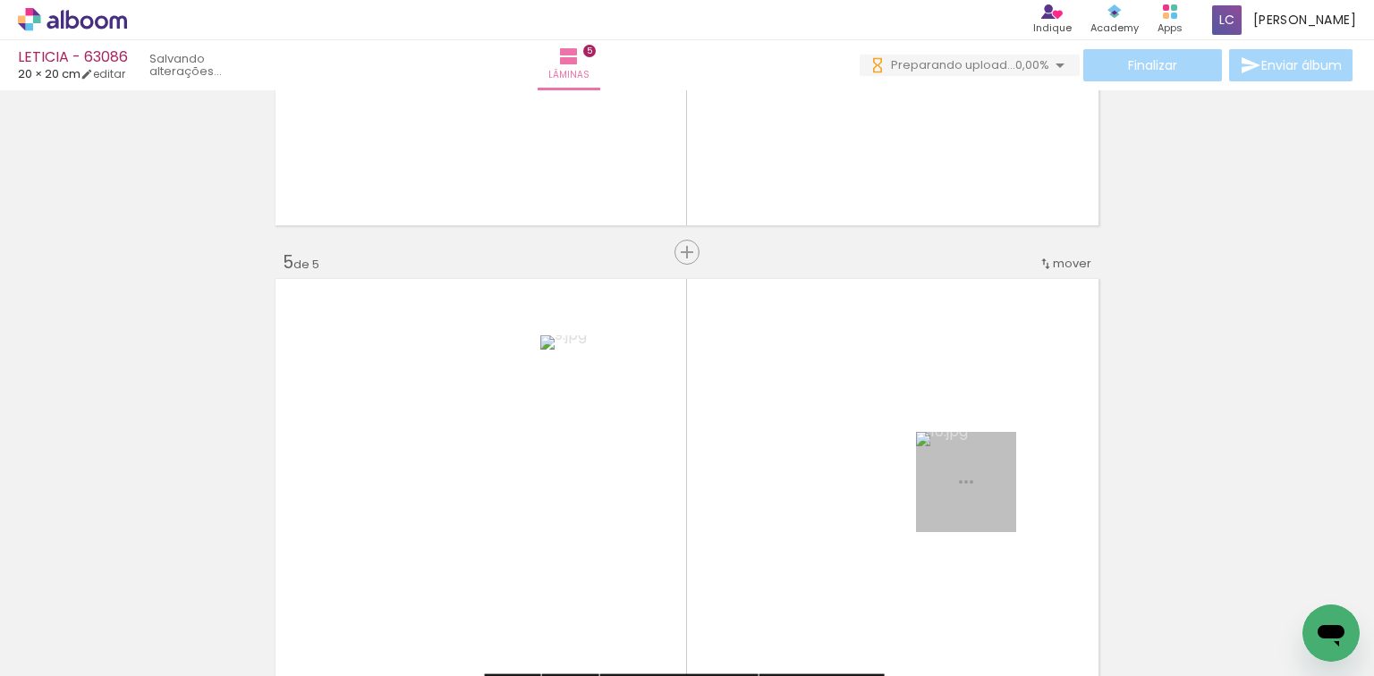
scroll to position [1865, 0]
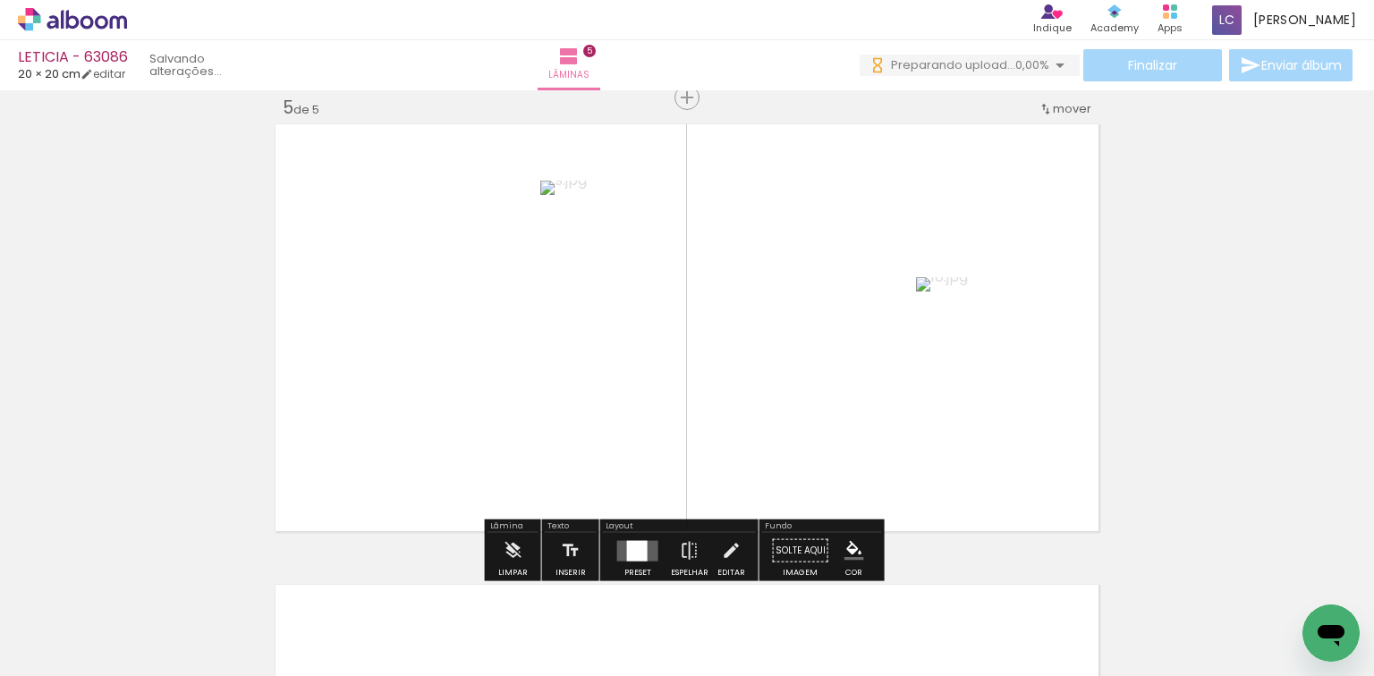
click at [627, 544] on div at bounding box center [637, 550] width 21 height 21
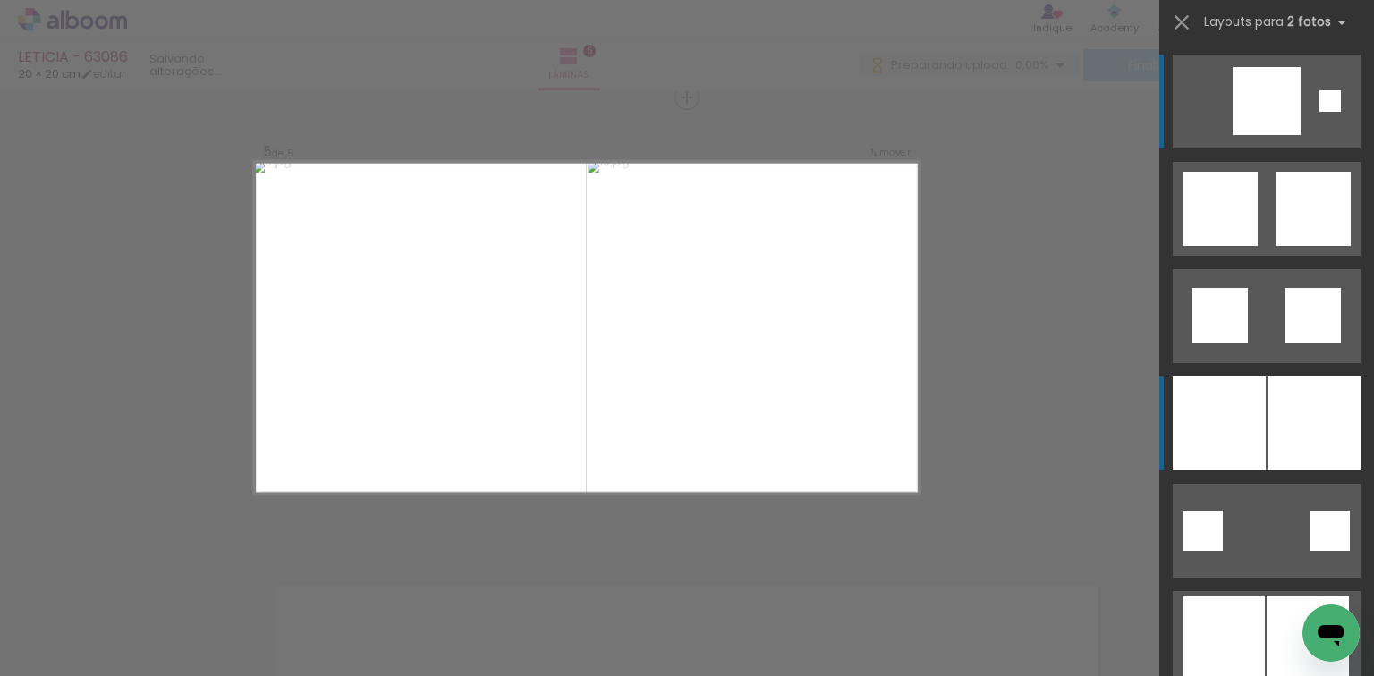
click at [1229, 419] on div at bounding box center [1219, 424] width 93 height 94
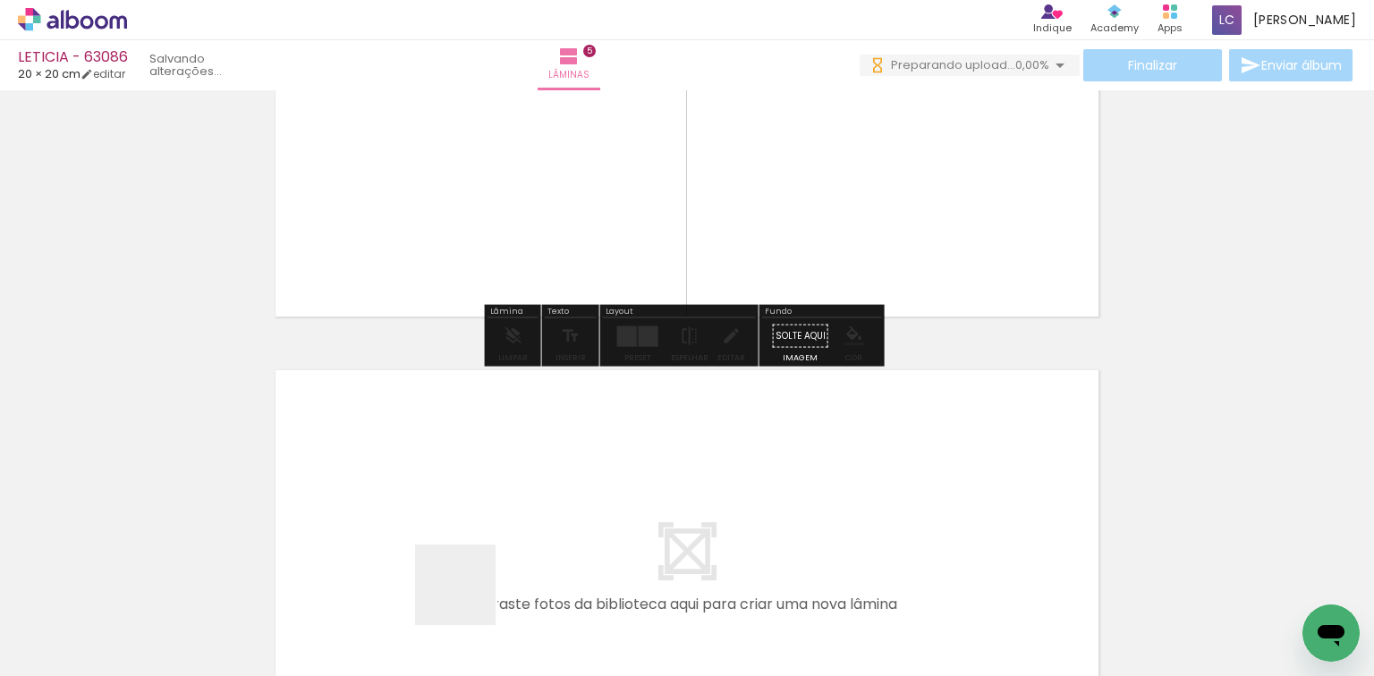
drag, startPoint x: 469, startPoint y: 598, endPoint x: 532, endPoint y: 627, distance: 69.7
click at [515, 543] on quentale-workspace at bounding box center [687, 338] width 1374 height 676
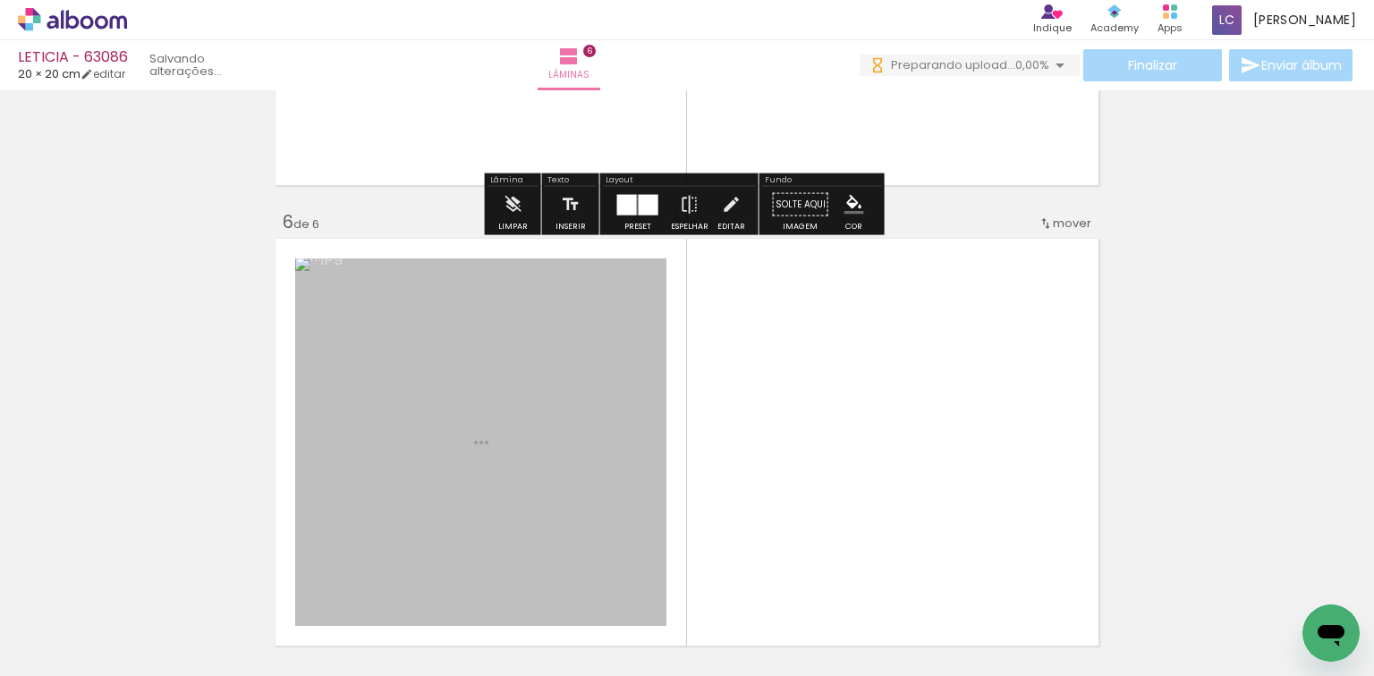
click at [602, 507] on quentale-workspace at bounding box center [687, 338] width 1374 height 676
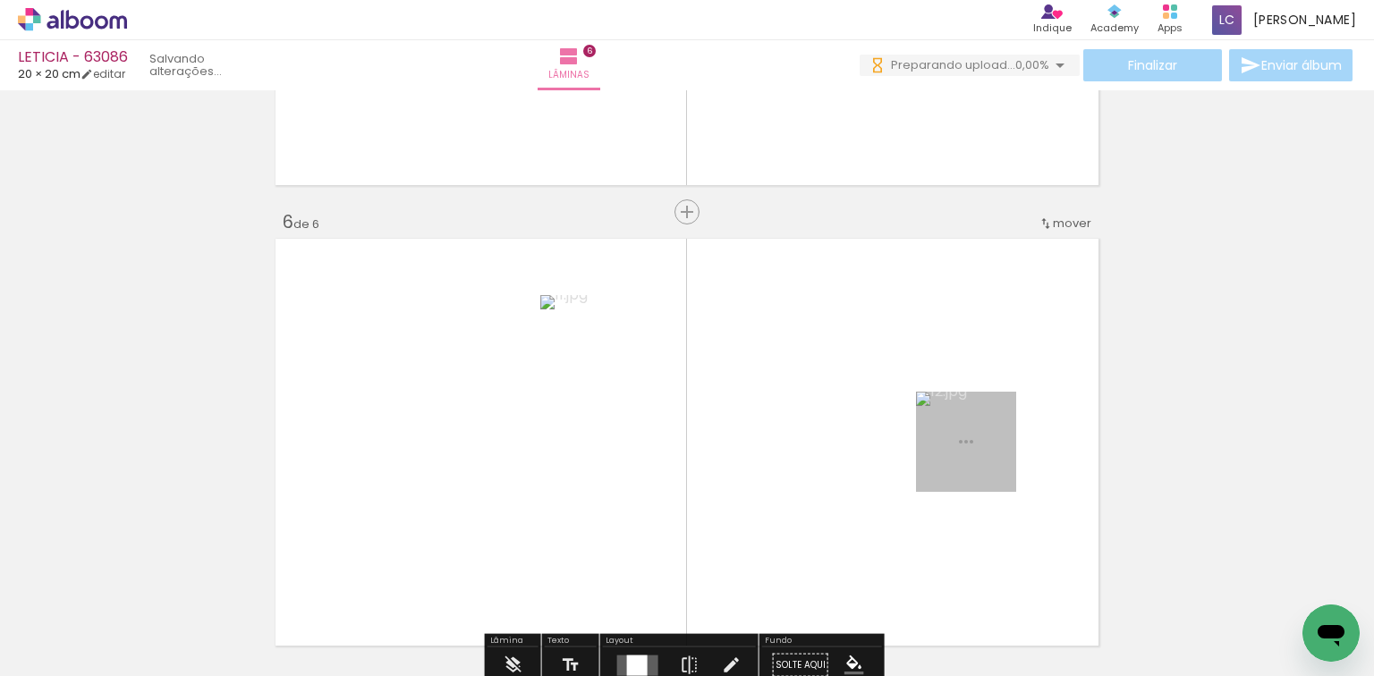
scroll to position [2326, 0]
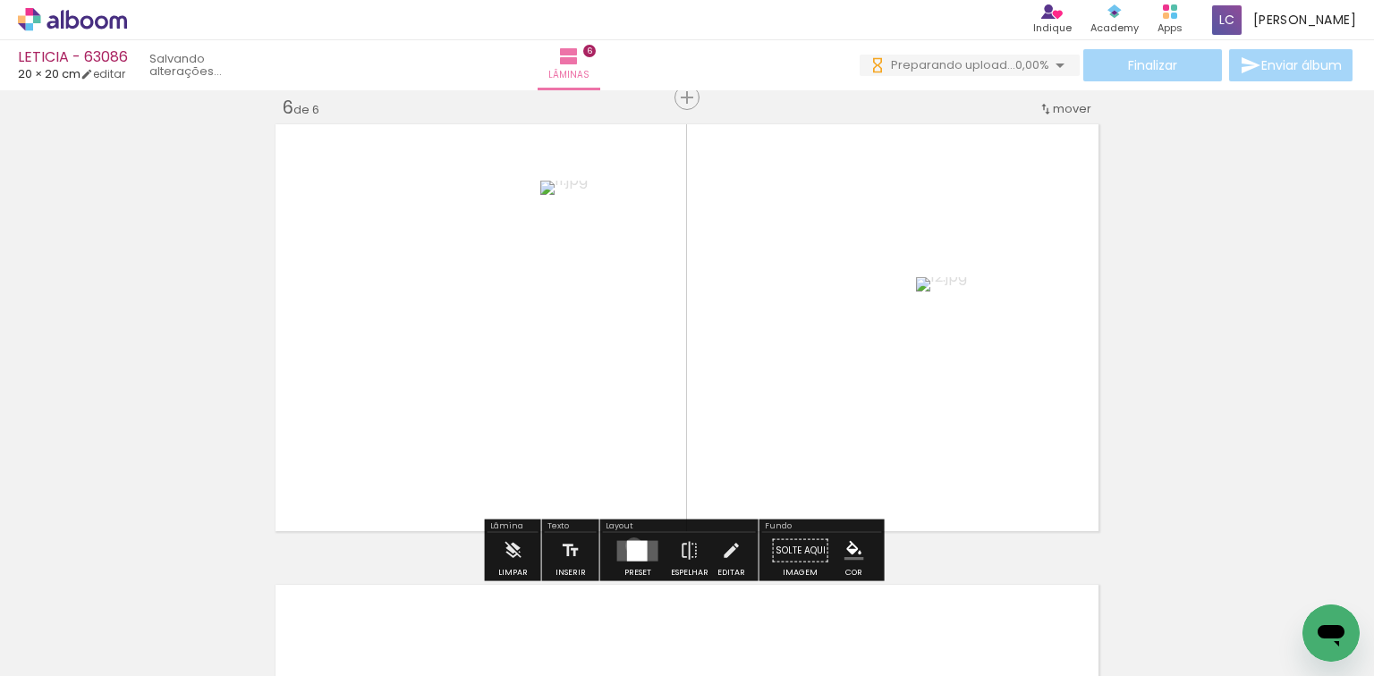
click at [630, 545] on div at bounding box center [637, 550] width 21 height 21
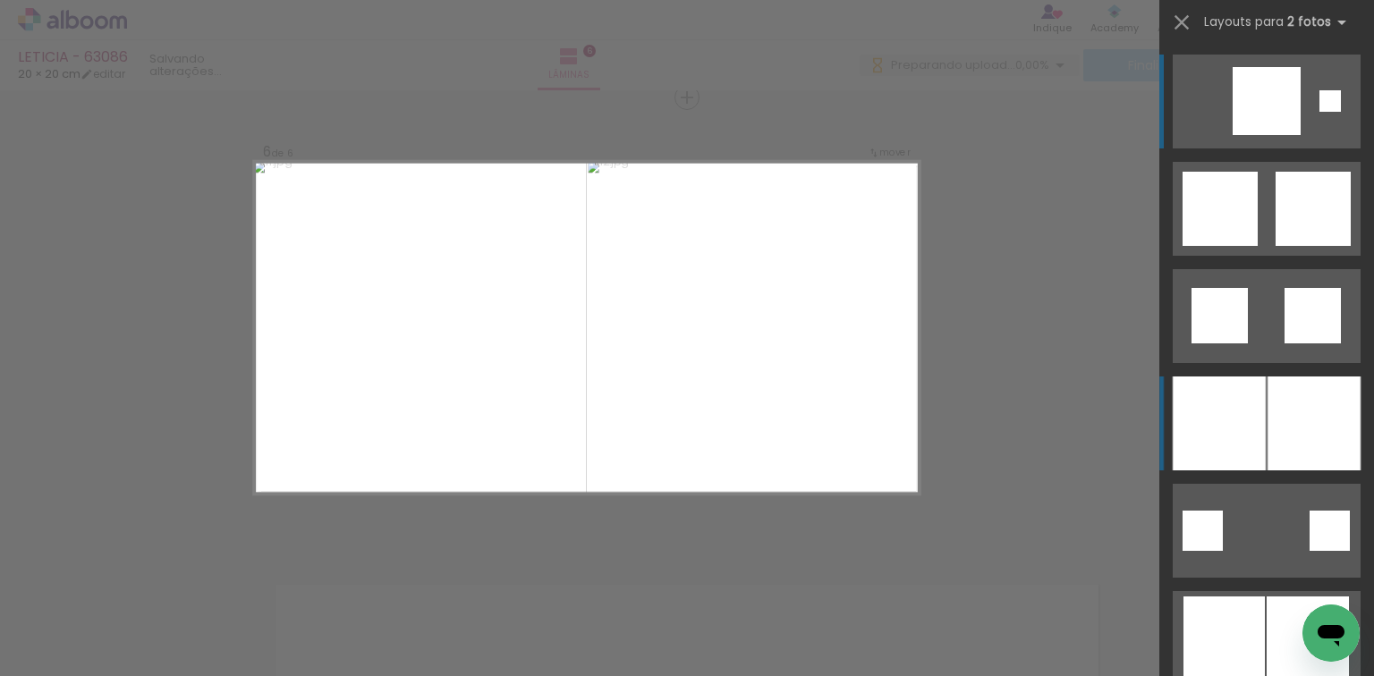
click at [1267, 416] on div at bounding box center [1313, 424] width 93 height 94
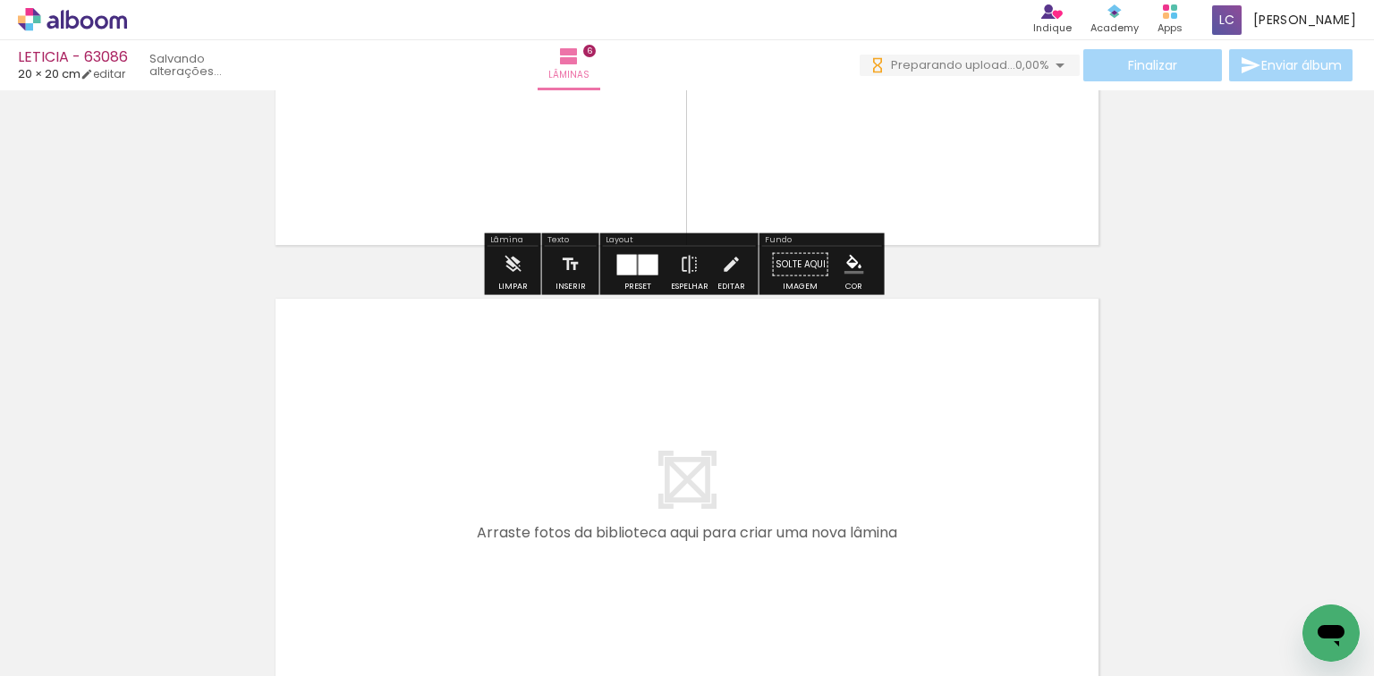
click at [726, 479] on quentale-workspace at bounding box center [687, 338] width 1374 height 676
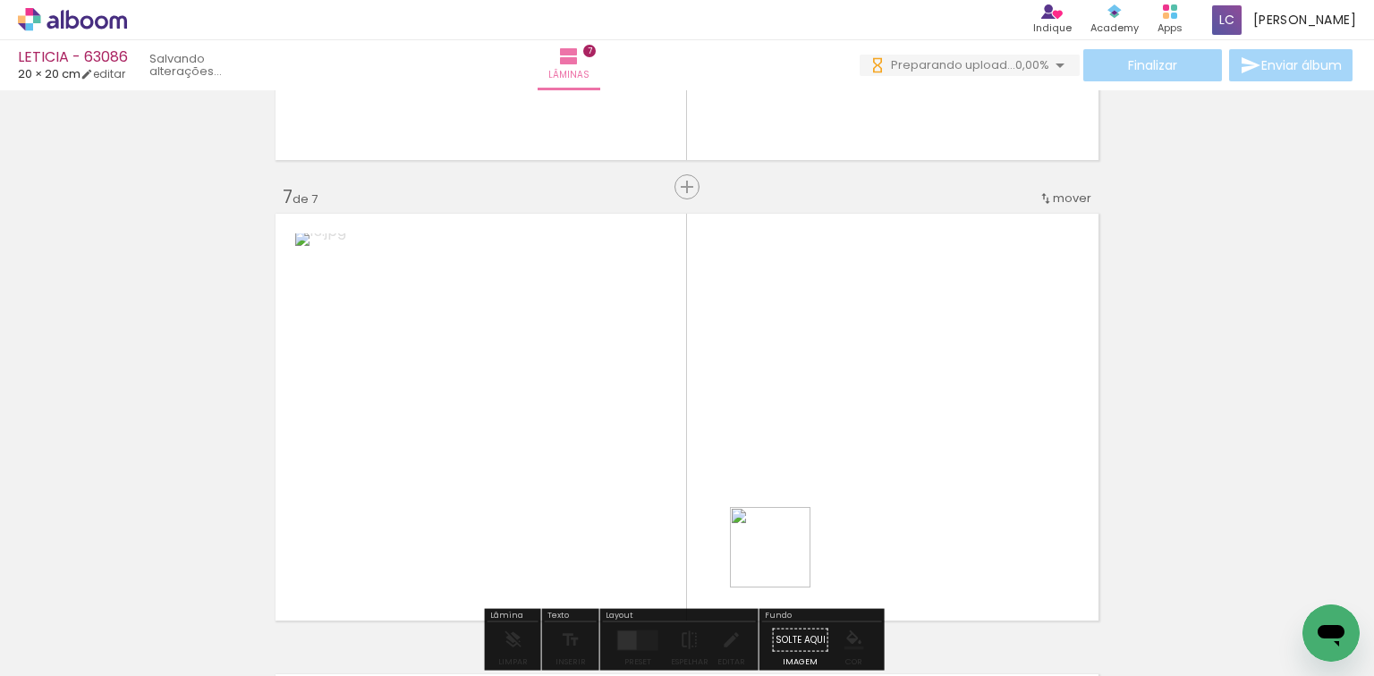
drag, startPoint x: 767, startPoint y: 582, endPoint x: 806, endPoint y: 513, distance: 80.1
click at [821, 512] on quentale-workspace at bounding box center [687, 338] width 1374 height 676
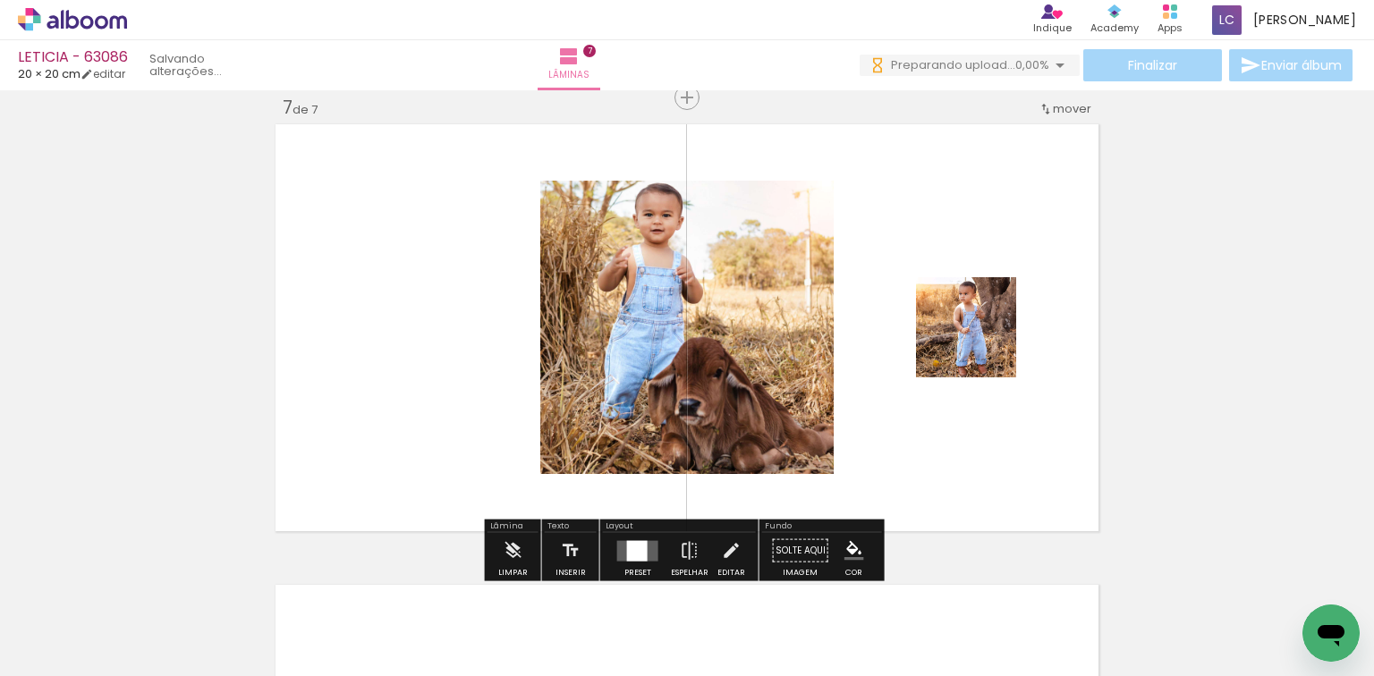
click at [641, 540] on div at bounding box center [637, 550] width 21 height 21
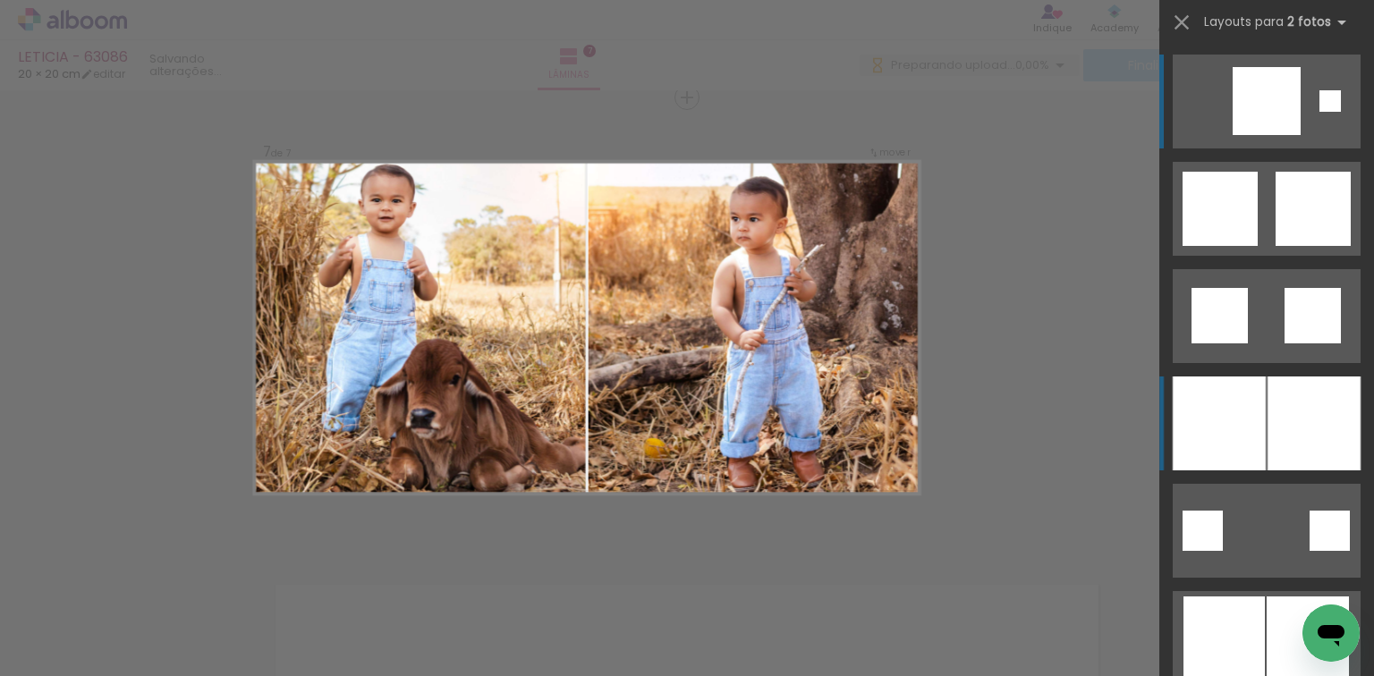
click at [1202, 417] on div at bounding box center [1219, 424] width 93 height 94
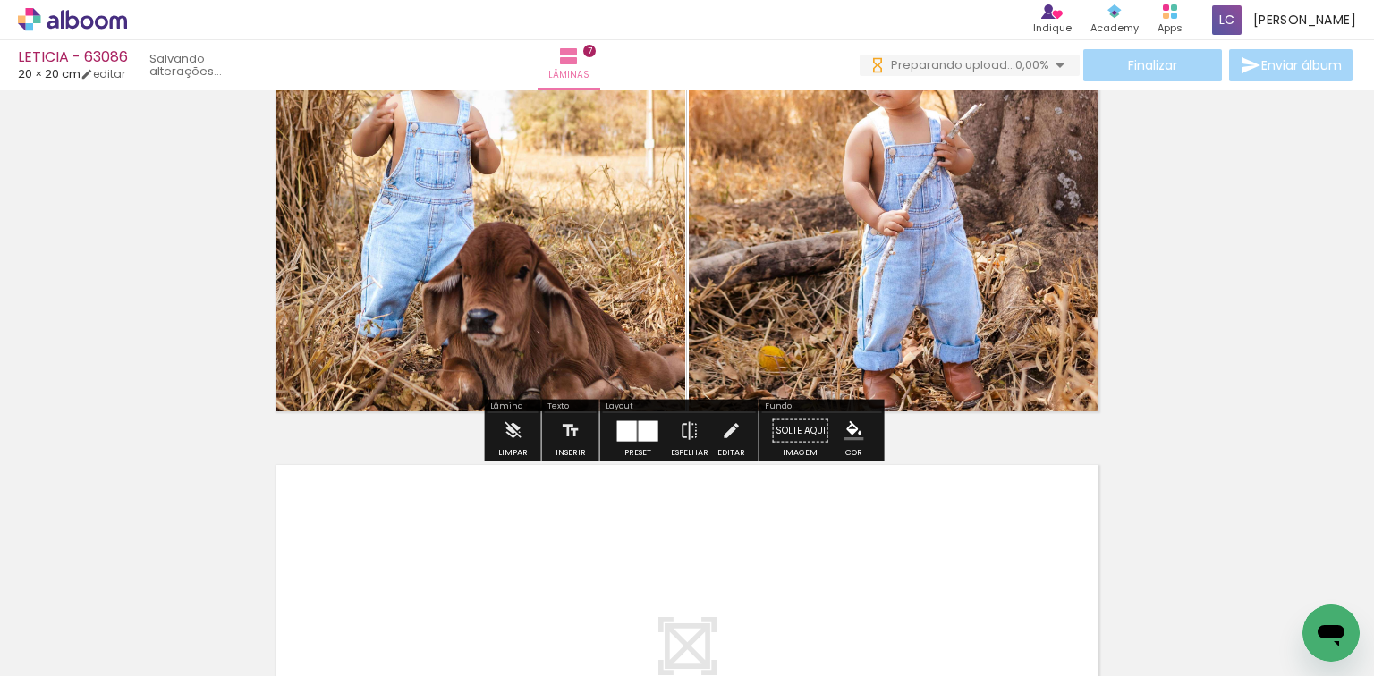
scroll to position [3072, 0]
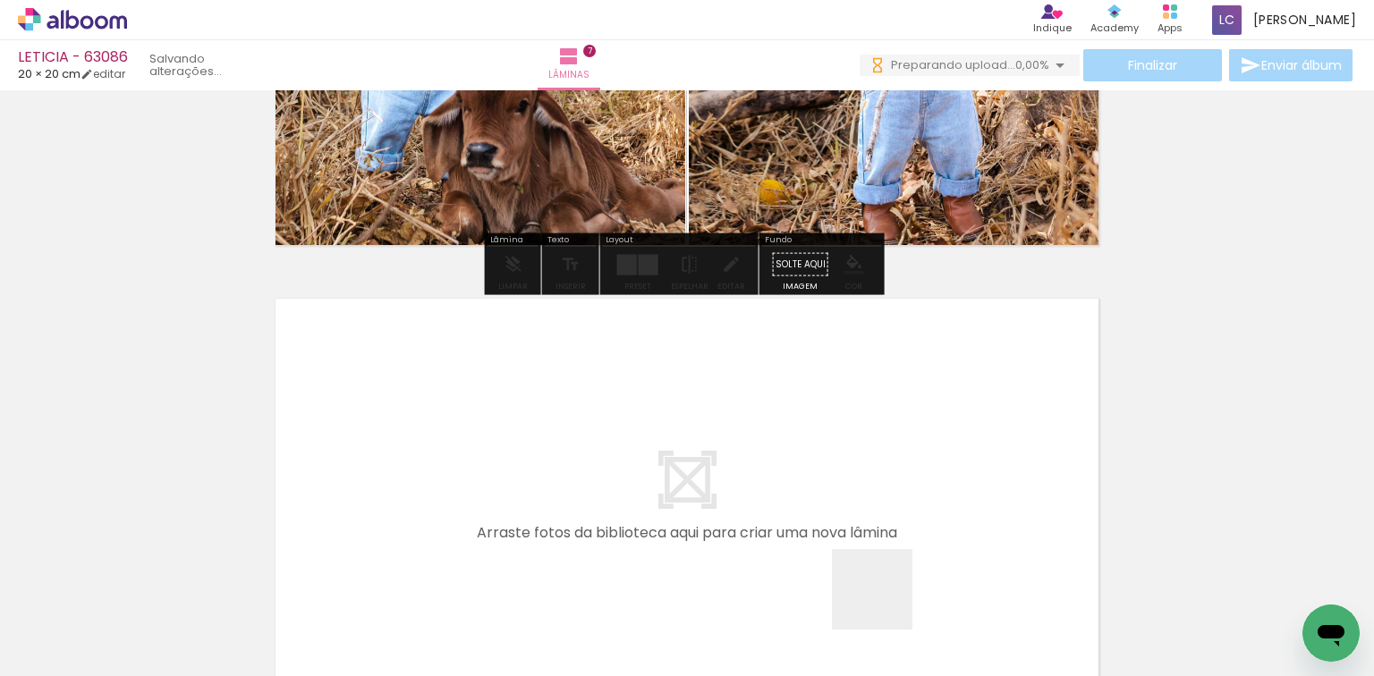
drag, startPoint x: 897, startPoint y: 608, endPoint x: 874, endPoint y: 596, distance: 26.4
click at [0, 0] on slot at bounding box center [0, 0] width 0 height 0
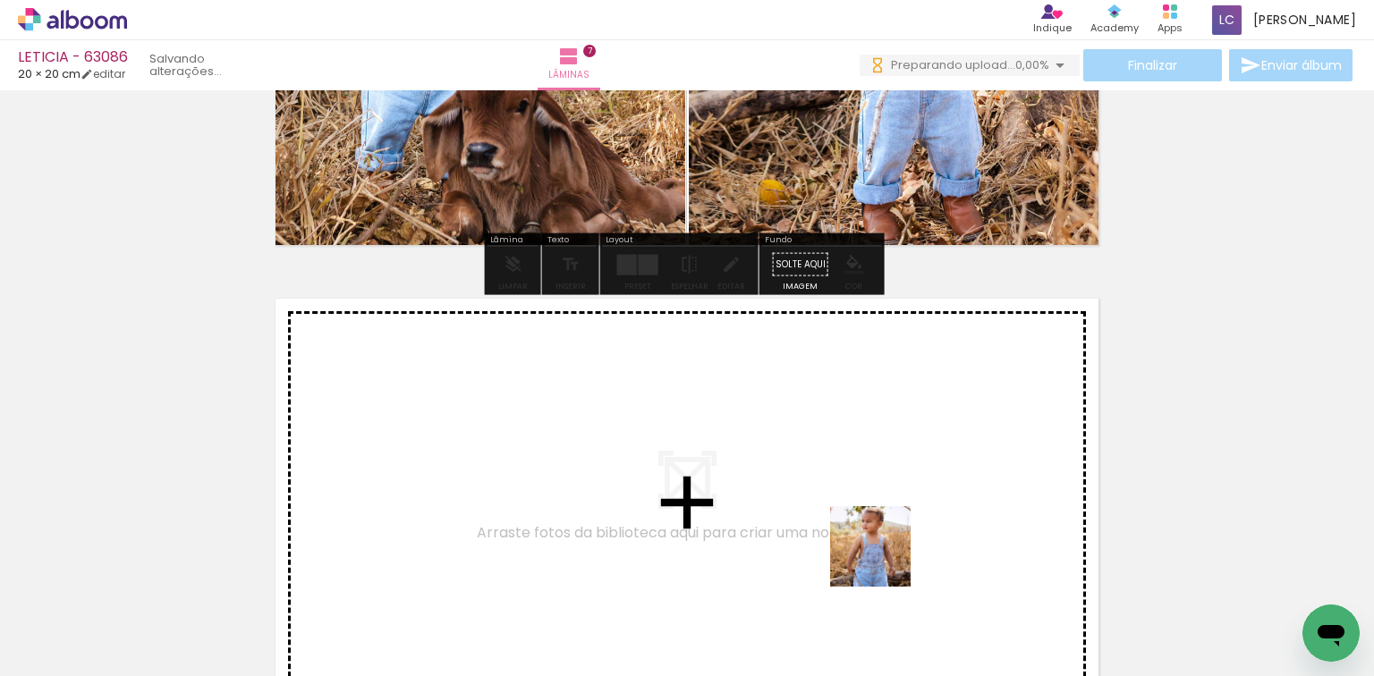
drag, startPoint x: 872, startPoint y: 606, endPoint x: 960, endPoint y: 626, distance: 89.8
click at [896, 533] on quentale-workspace at bounding box center [687, 338] width 1374 height 676
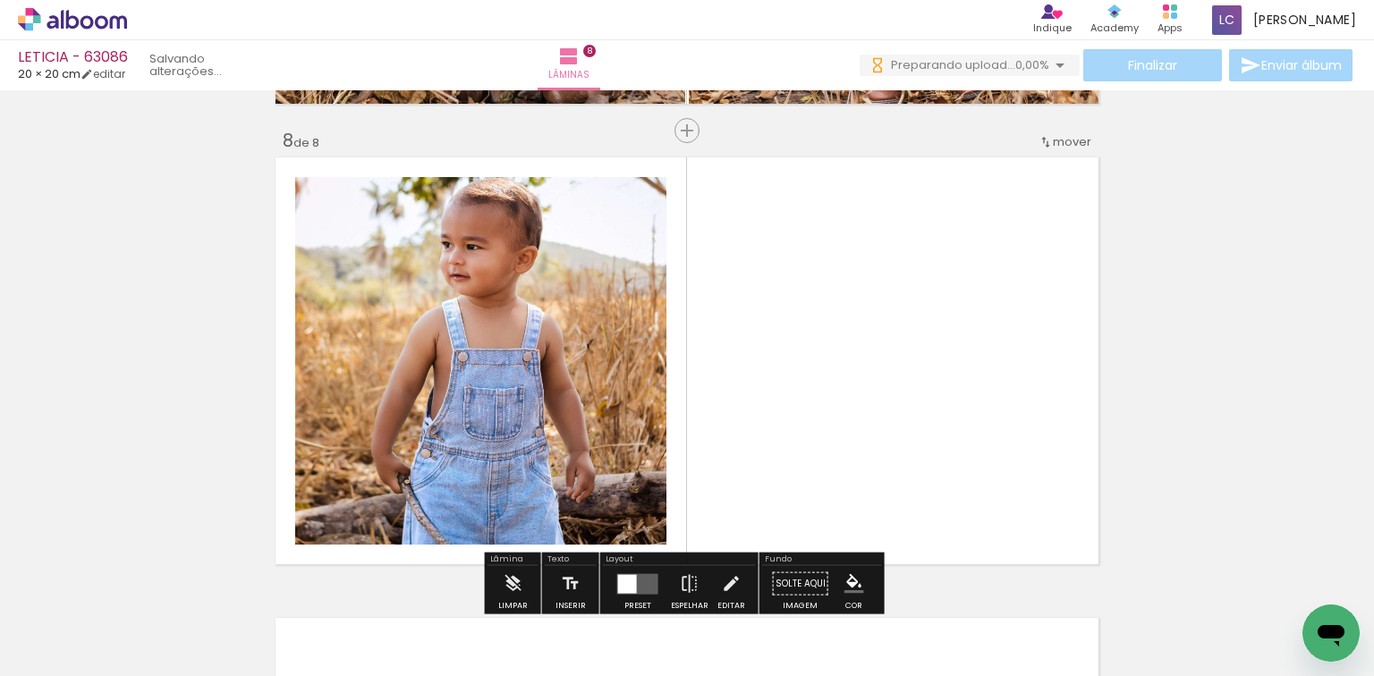
scroll to position [3247, 0]
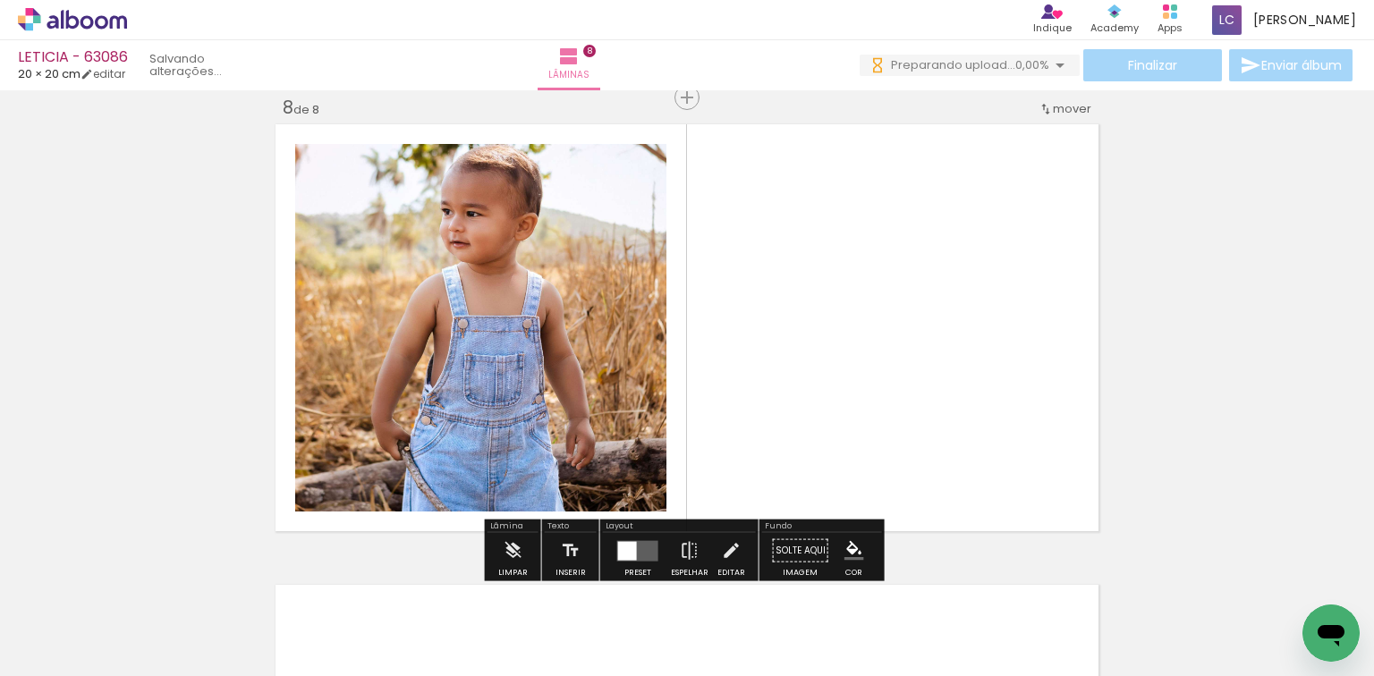
drag, startPoint x: 930, startPoint y: 643, endPoint x: 821, endPoint y: 459, distance: 214.1
click at [934, 530] on quentale-workspace at bounding box center [687, 338] width 1374 height 676
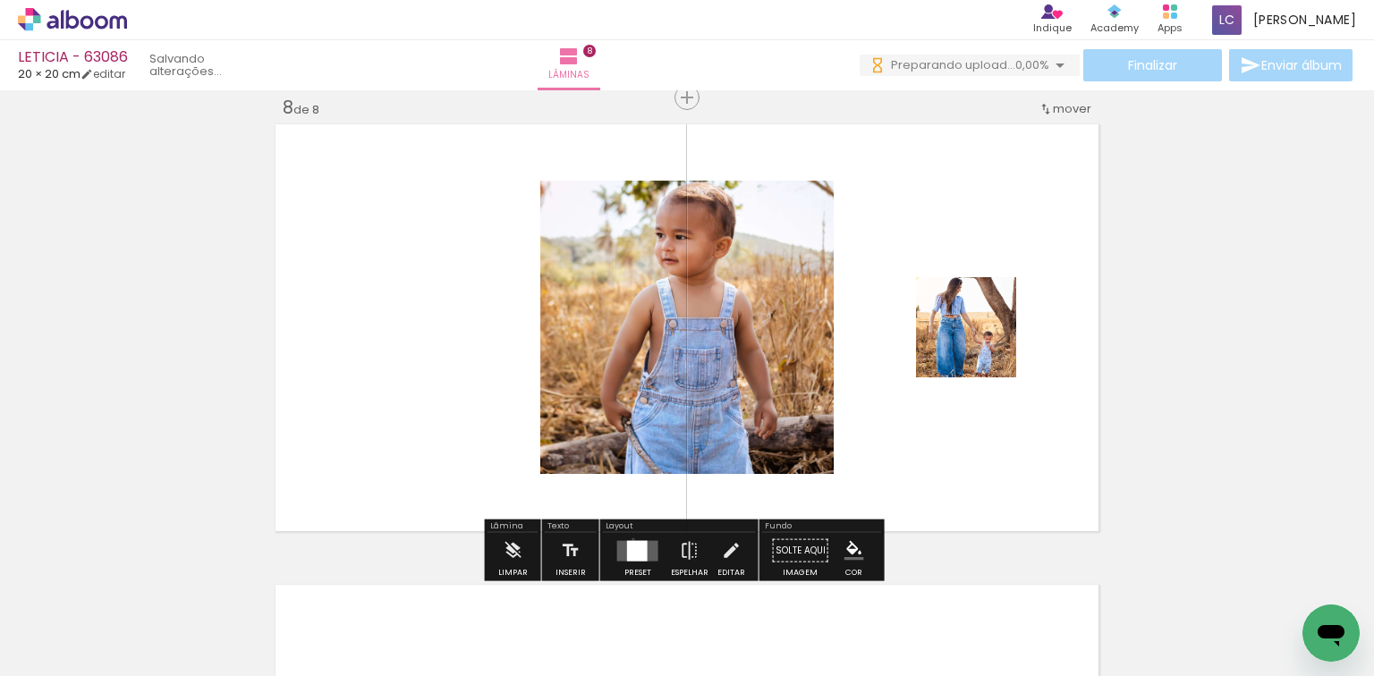
click at [629, 538] on div at bounding box center [638, 551] width 48 height 36
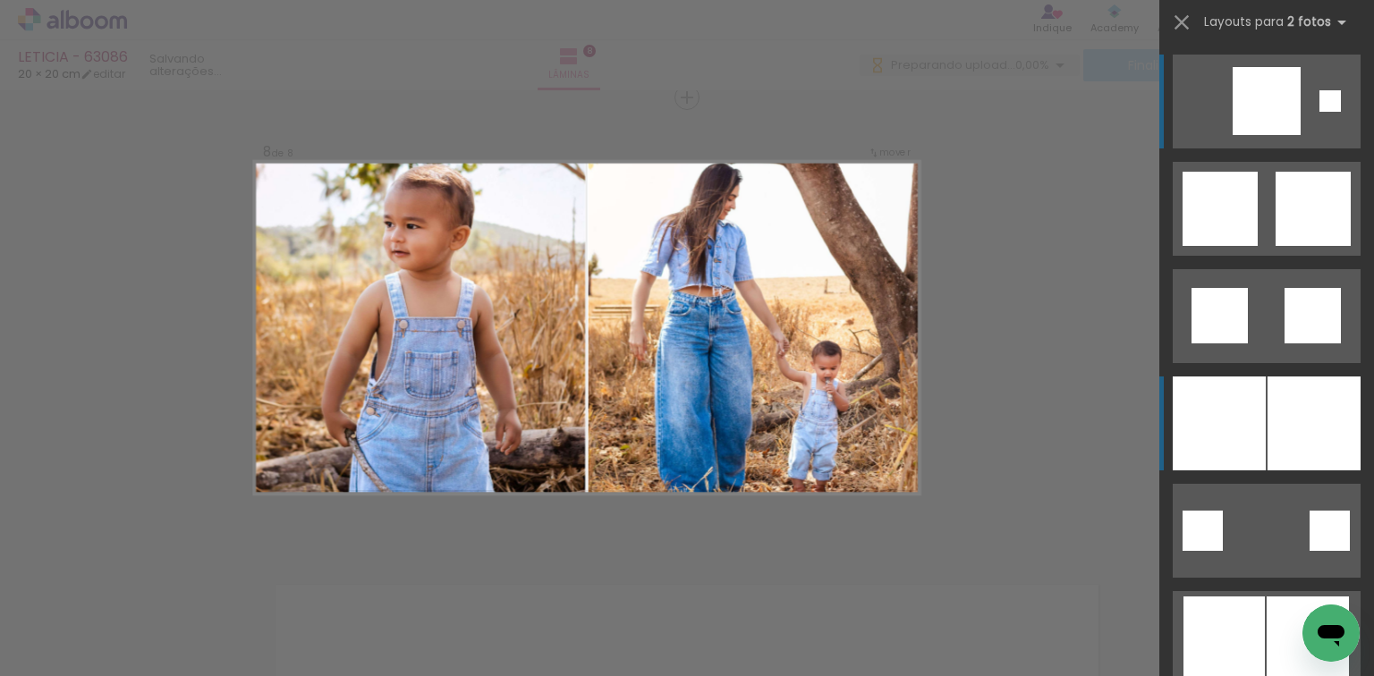
click at [1222, 414] on div at bounding box center [1219, 424] width 93 height 94
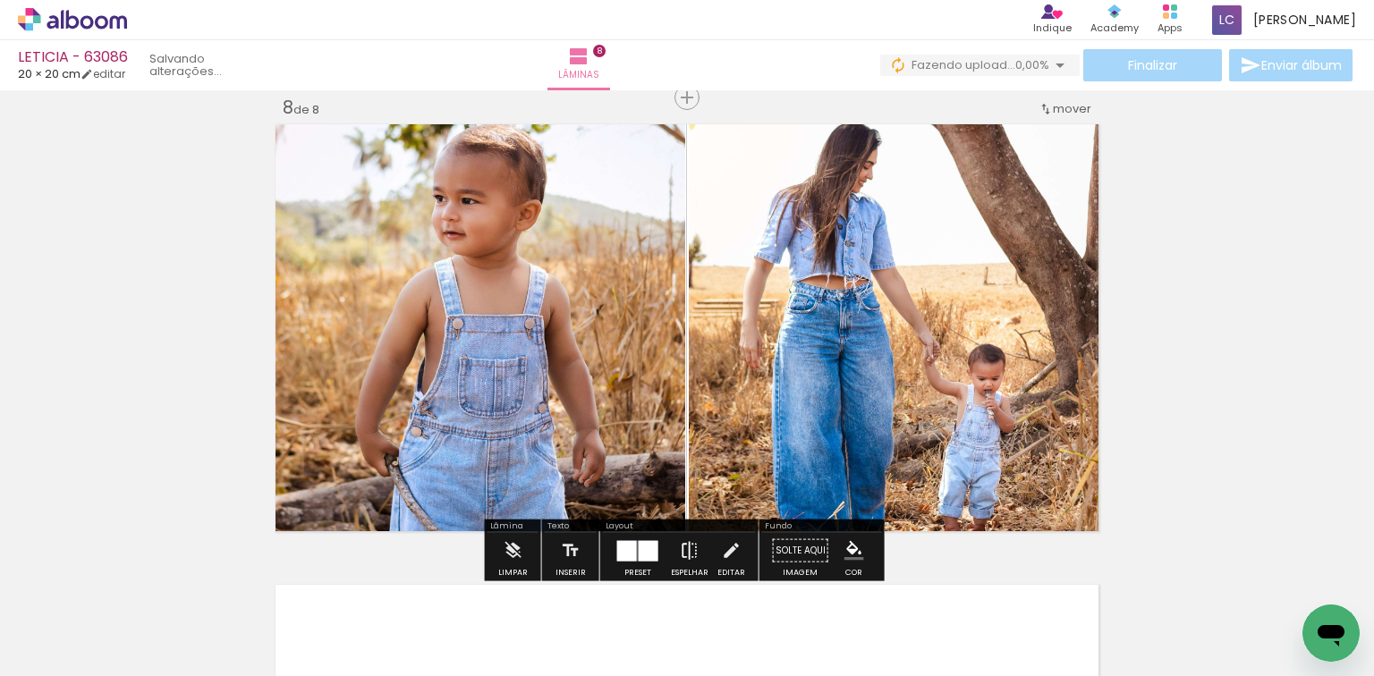
scroll to position [3390, 0]
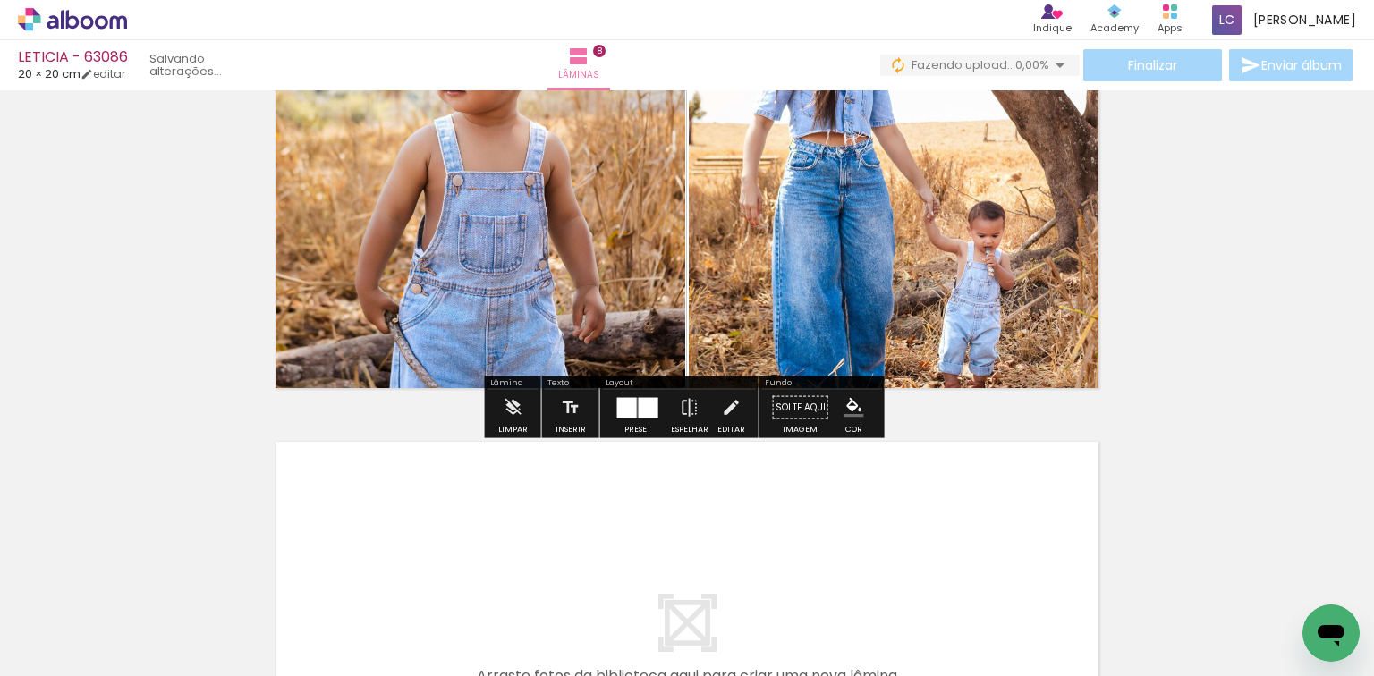
click at [991, 506] on quentale-layouter at bounding box center [687, 645] width 832 height 416
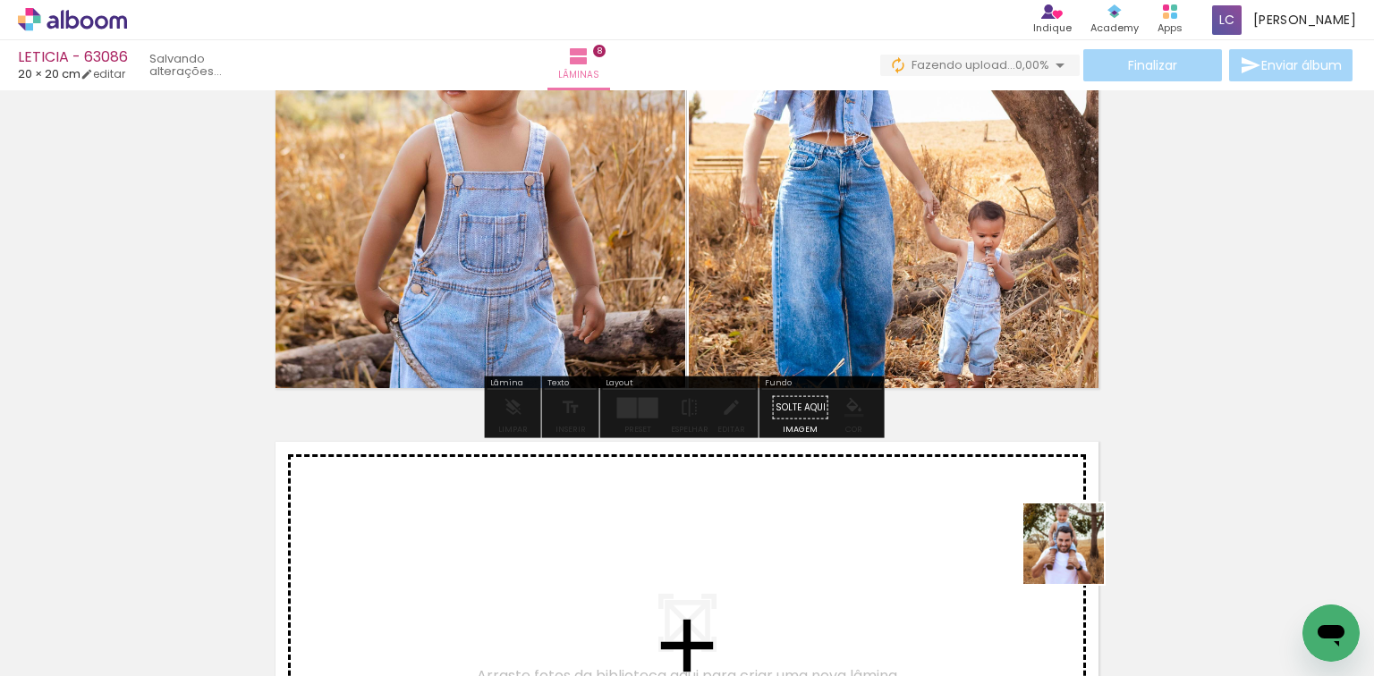
drag, startPoint x: 1106, startPoint y: 627, endPoint x: 1055, endPoint y: 519, distance: 120.0
click at [1055, 519] on quentale-workspace at bounding box center [687, 338] width 1374 height 676
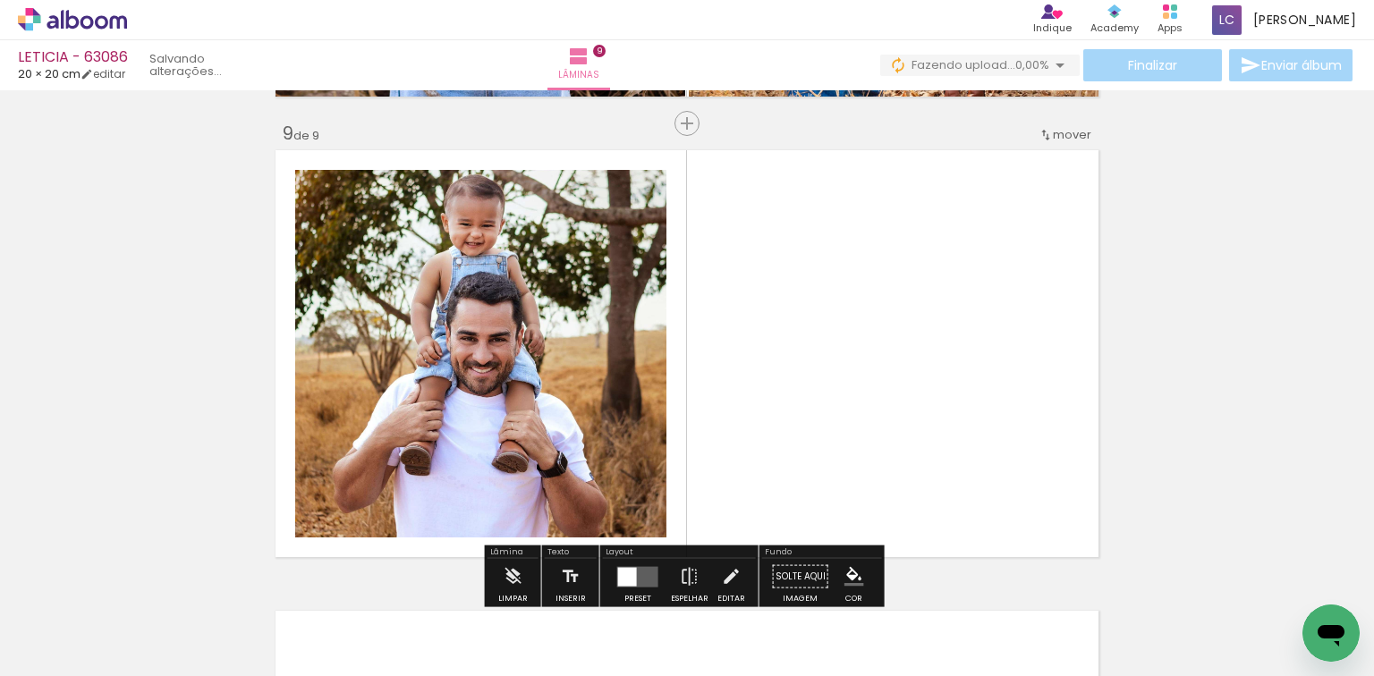
scroll to position [3707, 0]
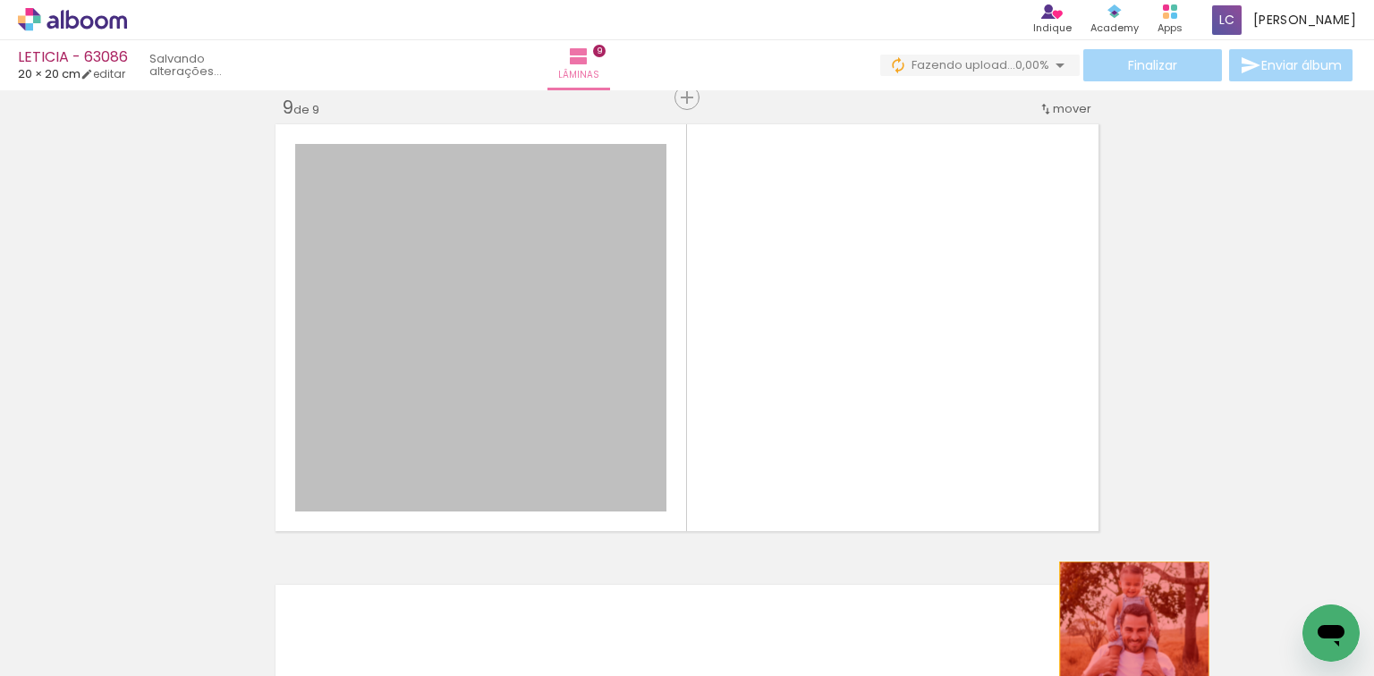
drag, startPoint x: 349, startPoint y: 258, endPoint x: 1062, endPoint y: 623, distance: 800.9
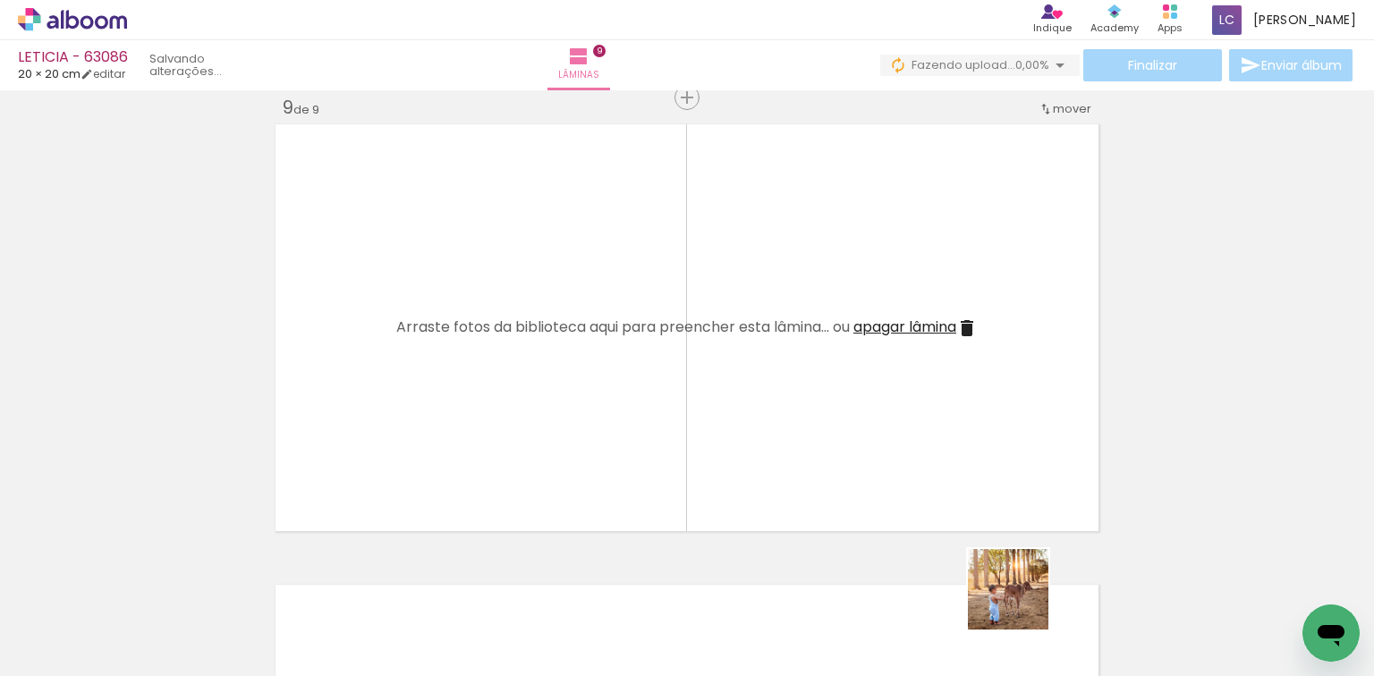
drag, startPoint x: 1021, startPoint y: 603, endPoint x: 1055, endPoint y: 567, distance: 49.3
click at [927, 458] on quentale-workspace at bounding box center [687, 338] width 1374 height 676
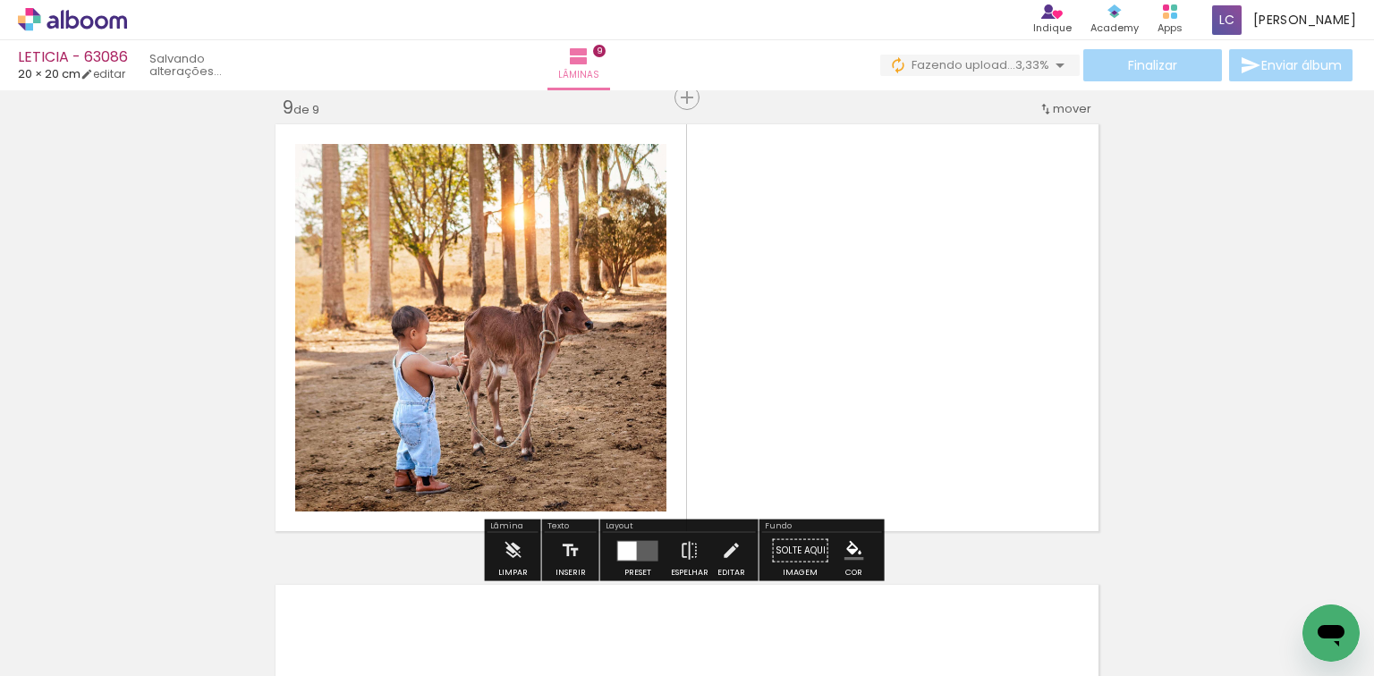
click at [892, 428] on quentale-workspace at bounding box center [687, 338] width 1374 height 676
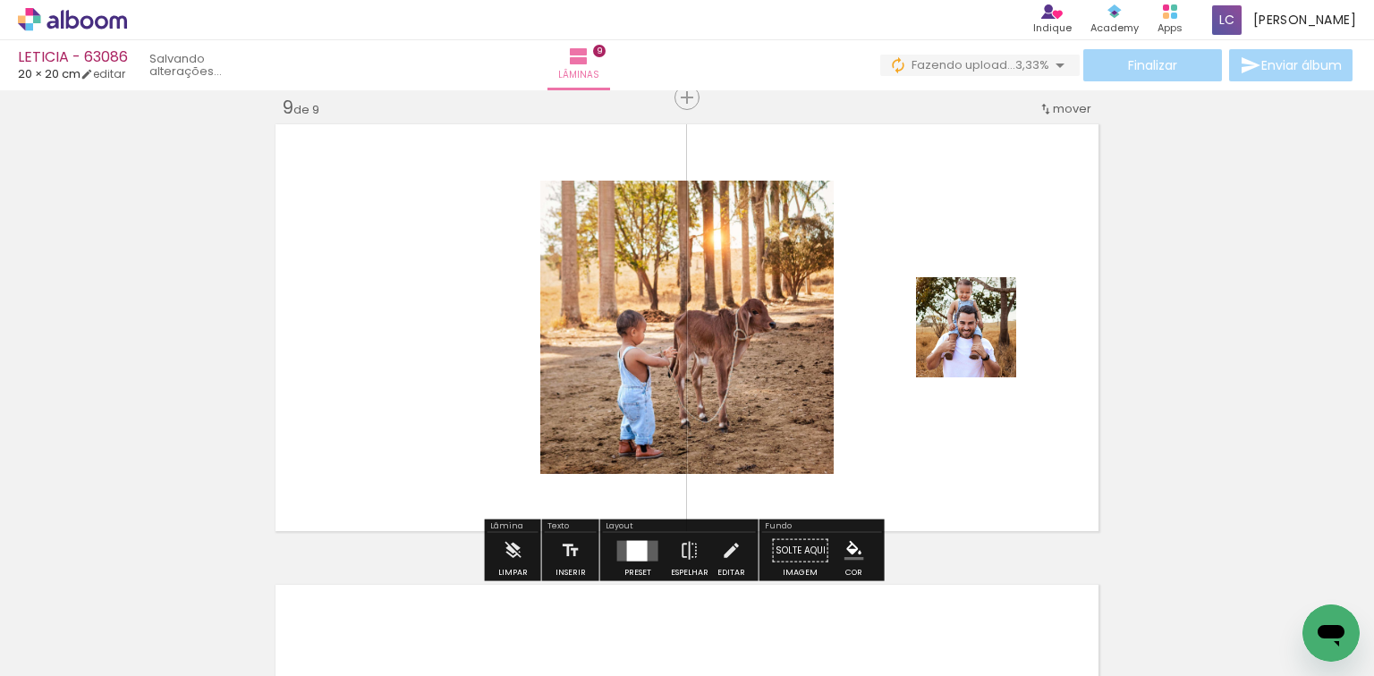
click at [627, 543] on div at bounding box center [637, 550] width 21 height 21
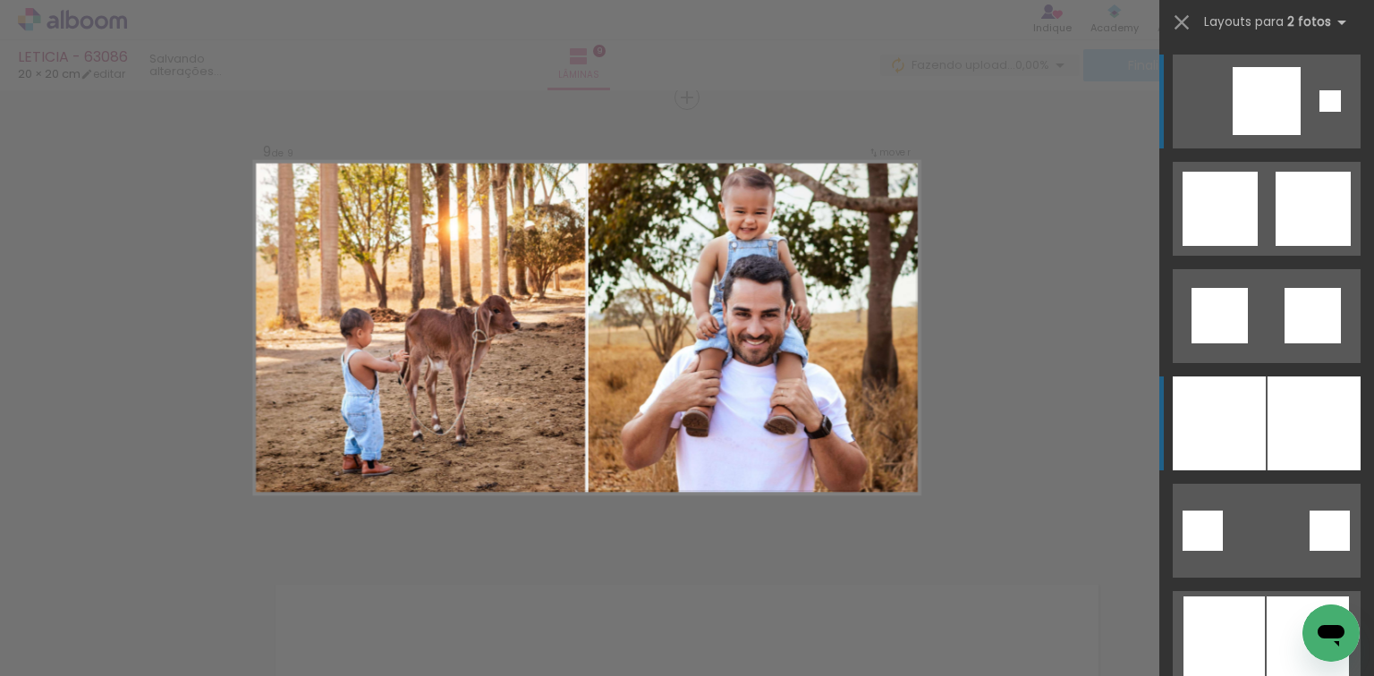
click at [1299, 447] on div at bounding box center [1313, 424] width 93 height 94
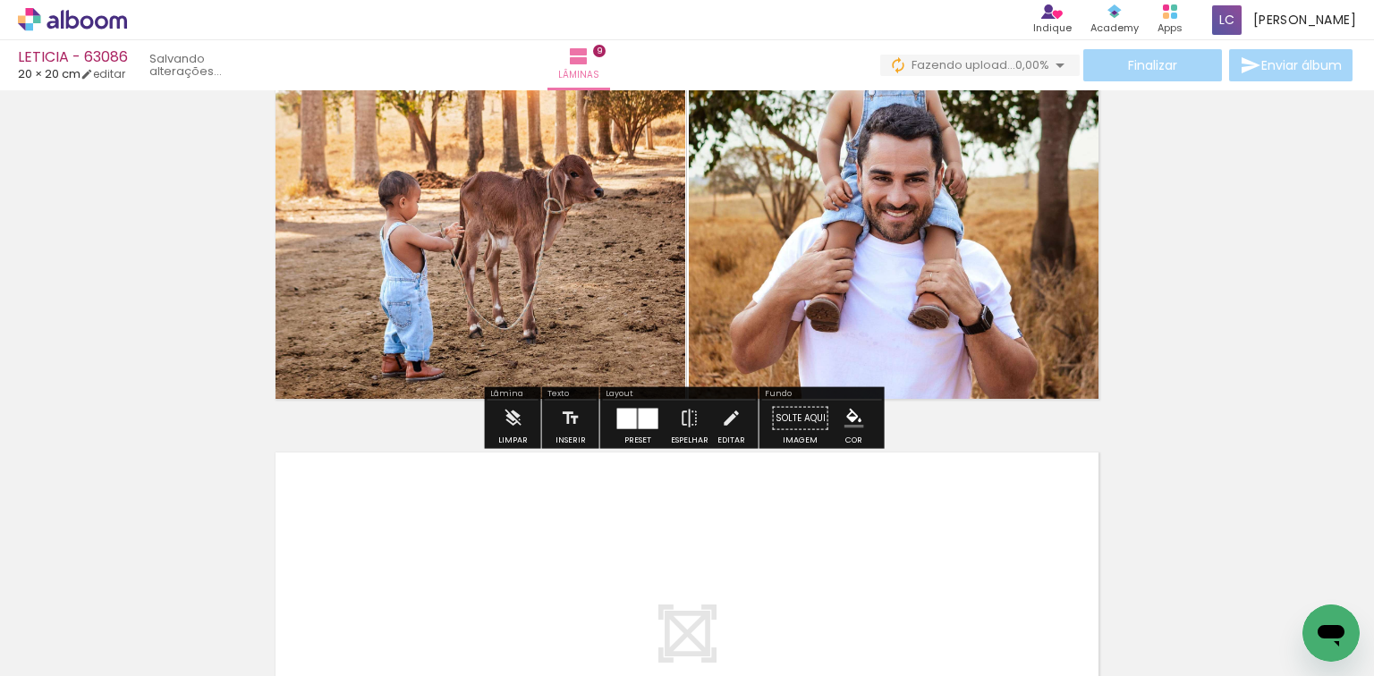
scroll to position [3994, 0]
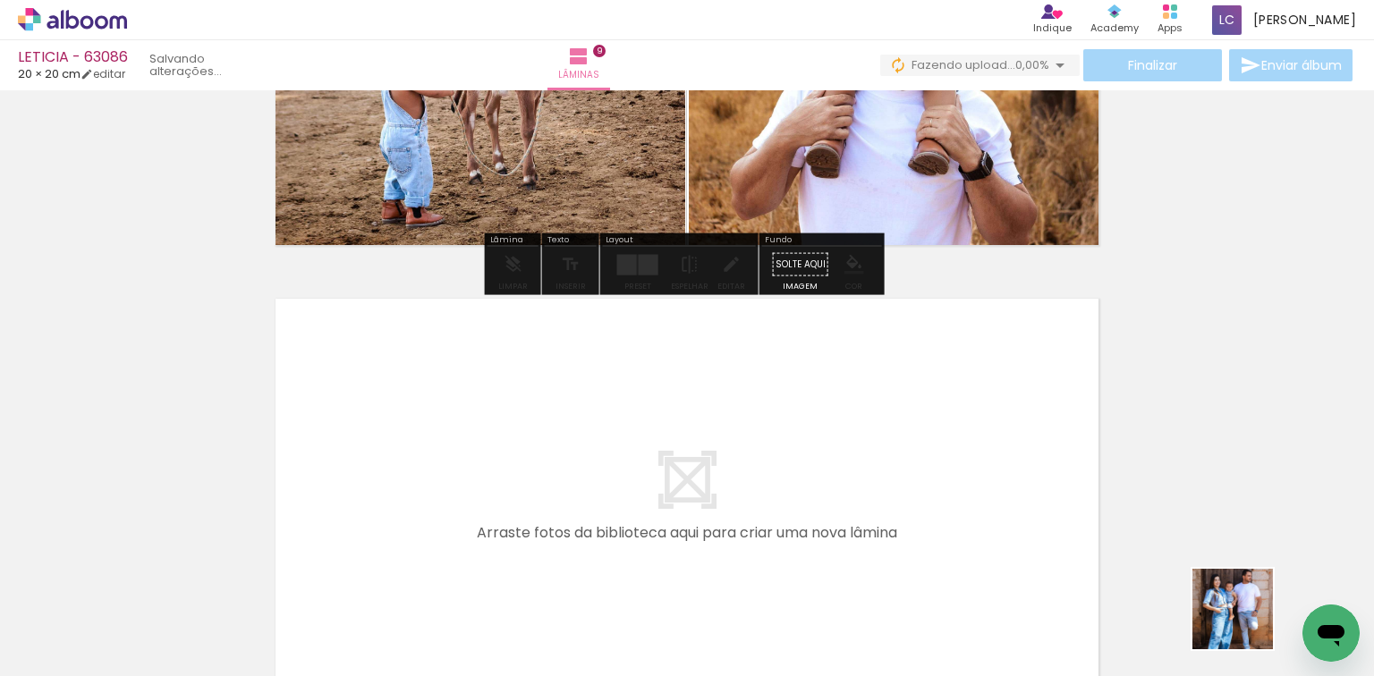
drag, startPoint x: 1261, startPoint y: 665, endPoint x: 1136, endPoint y: 565, distance: 159.8
click at [927, 434] on quentale-workspace at bounding box center [687, 338] width 1374 height 676
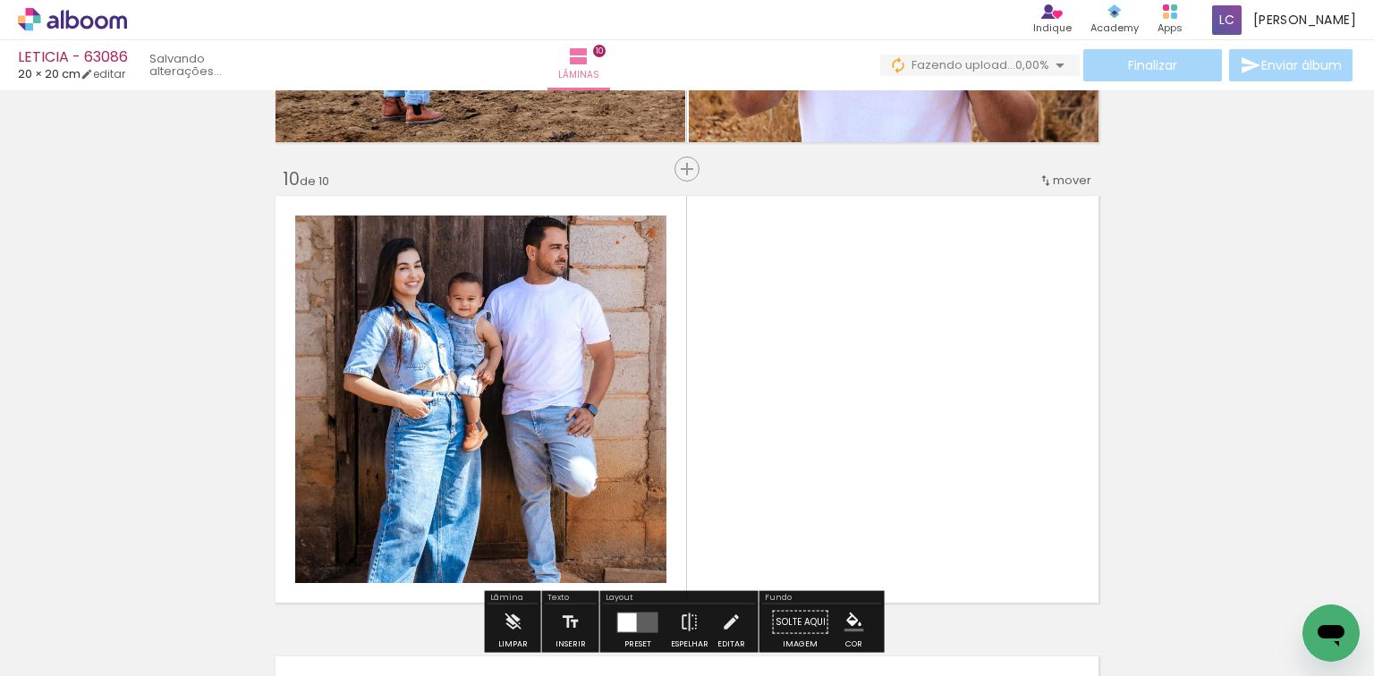
scroll to position [4168, 0]
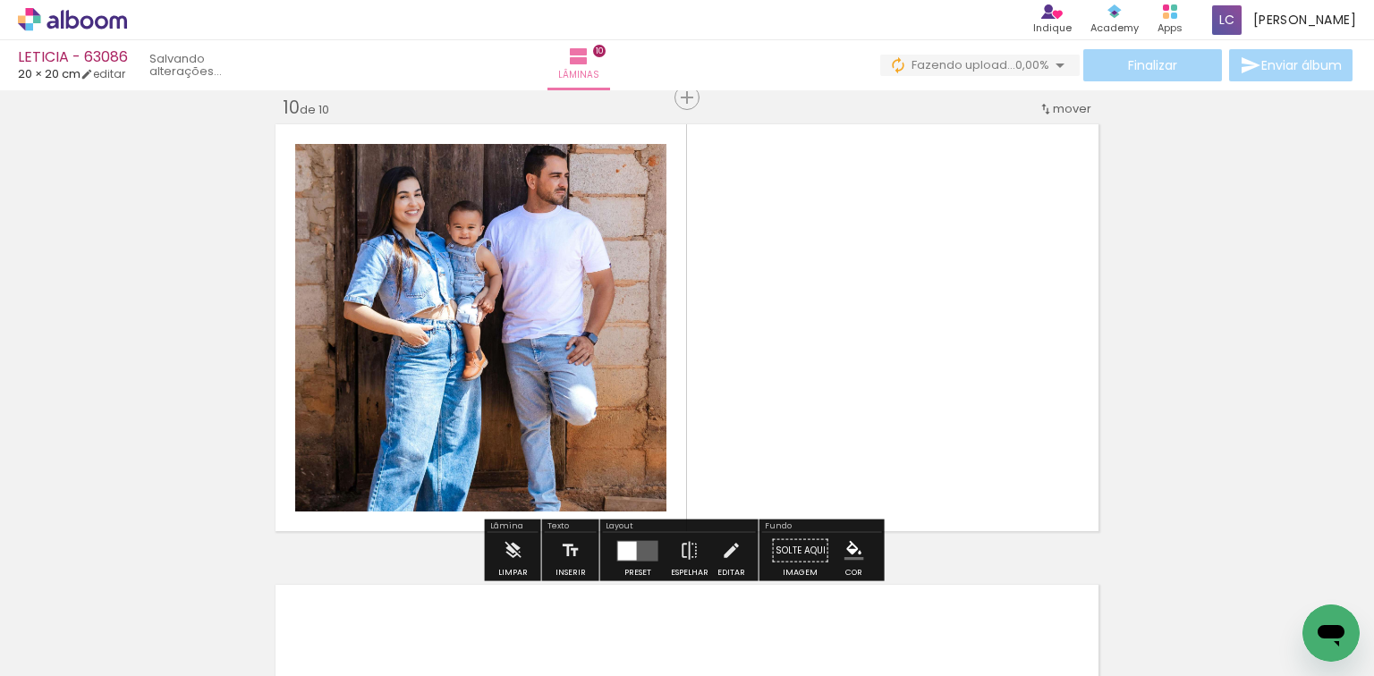
drag, startPoint x: 902, startPoint y: 407, endPoint x: 566, endPoint y: 428, distance: 337.0
click at [716, 352] on quentale-workspace at bounding box center [687, 338] width 1374 height 676
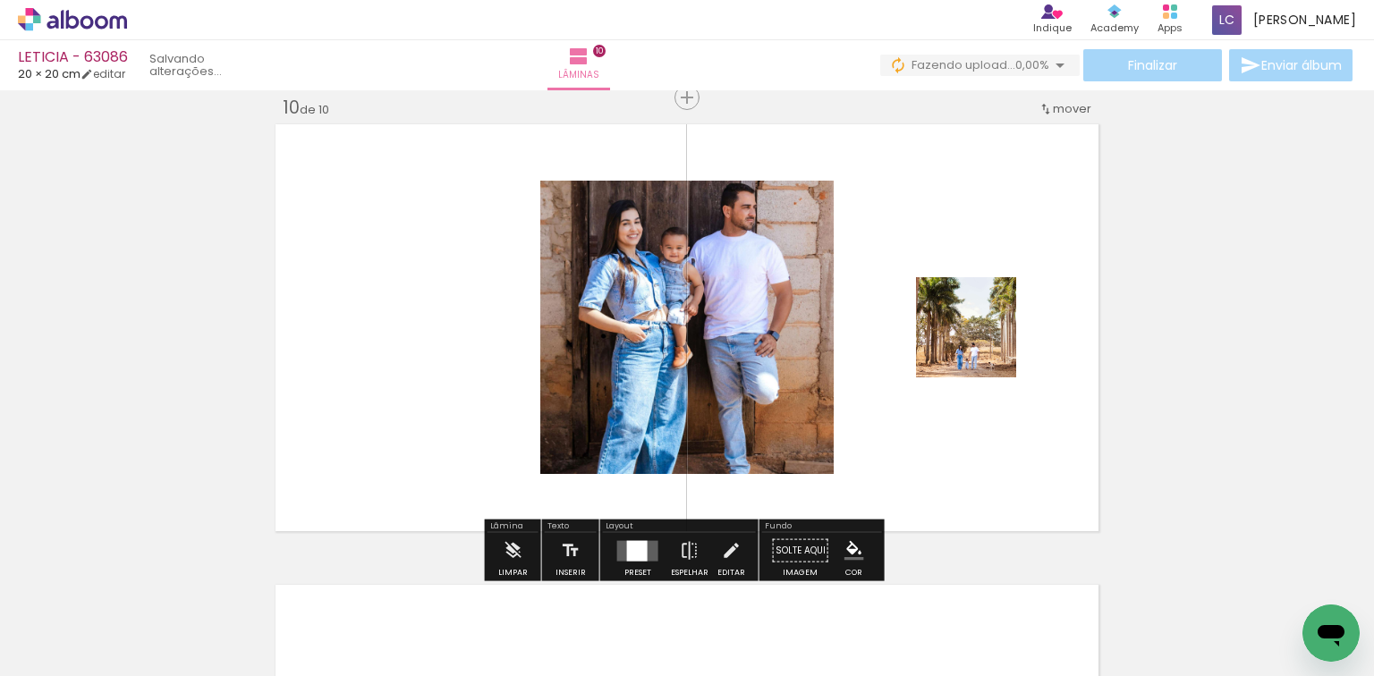
scroll to position [0, 1317]
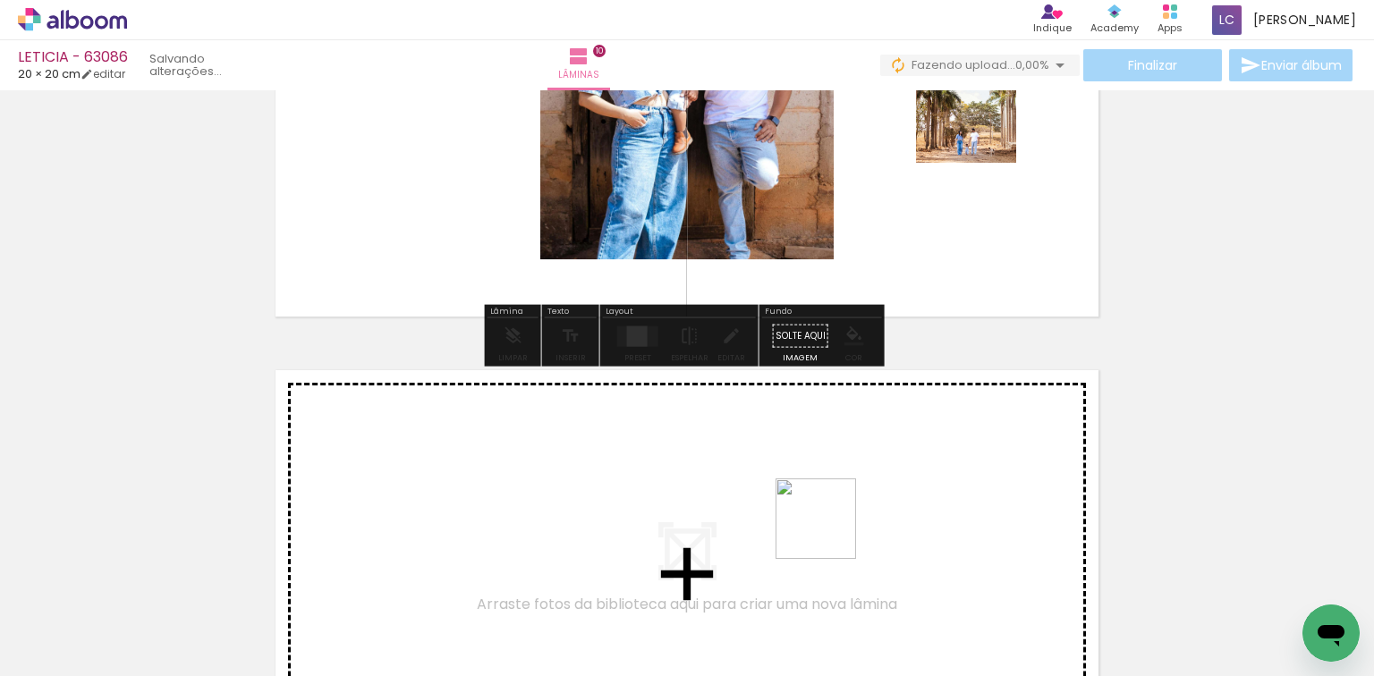
drag, startPoint x: 886, startPoint y: 611, endPoint x: 924, endPoint y: 600, distance: 39.1
click at [805, 487] on quentale-workspace at bounding box center [687, 338] width 1374 height 676
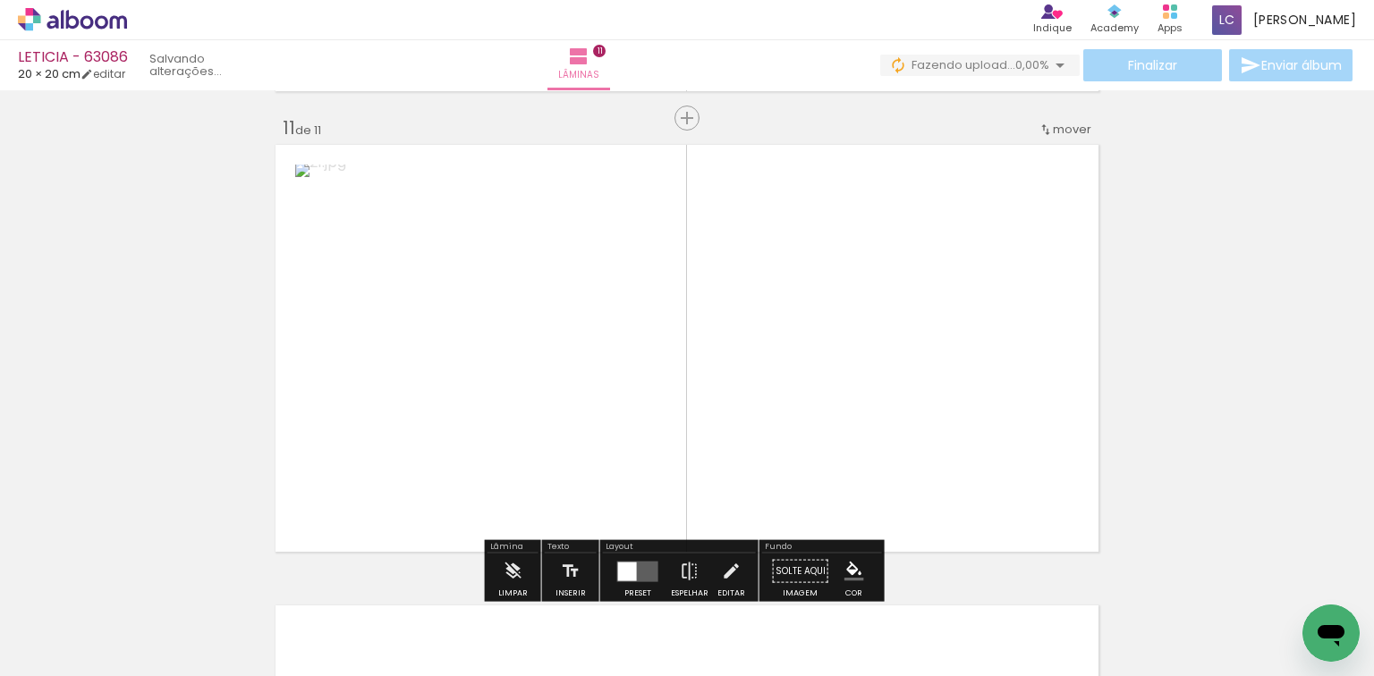
drag, startPoint x: 954, startPoint y: 626, endPoint x: 722, endPoint y: 367, distance: 348.4
click at [816, 407] on quentale-workspace at bounding box center [687, 338] width 1374 height 676
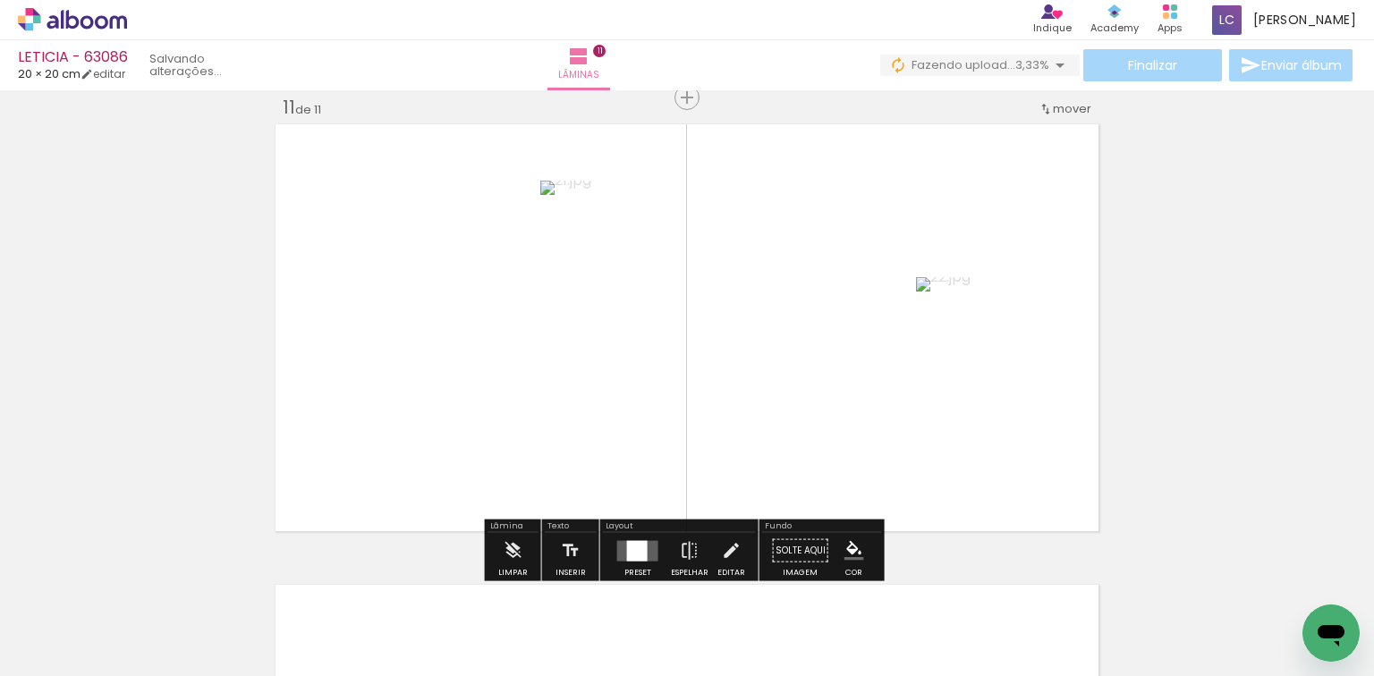
click at [633, 530] on div "Layout" at bounding box center [679, 527] width 153 height 11
click at [641, 563] on div at bounding box center [638, 551] width 48 height 36
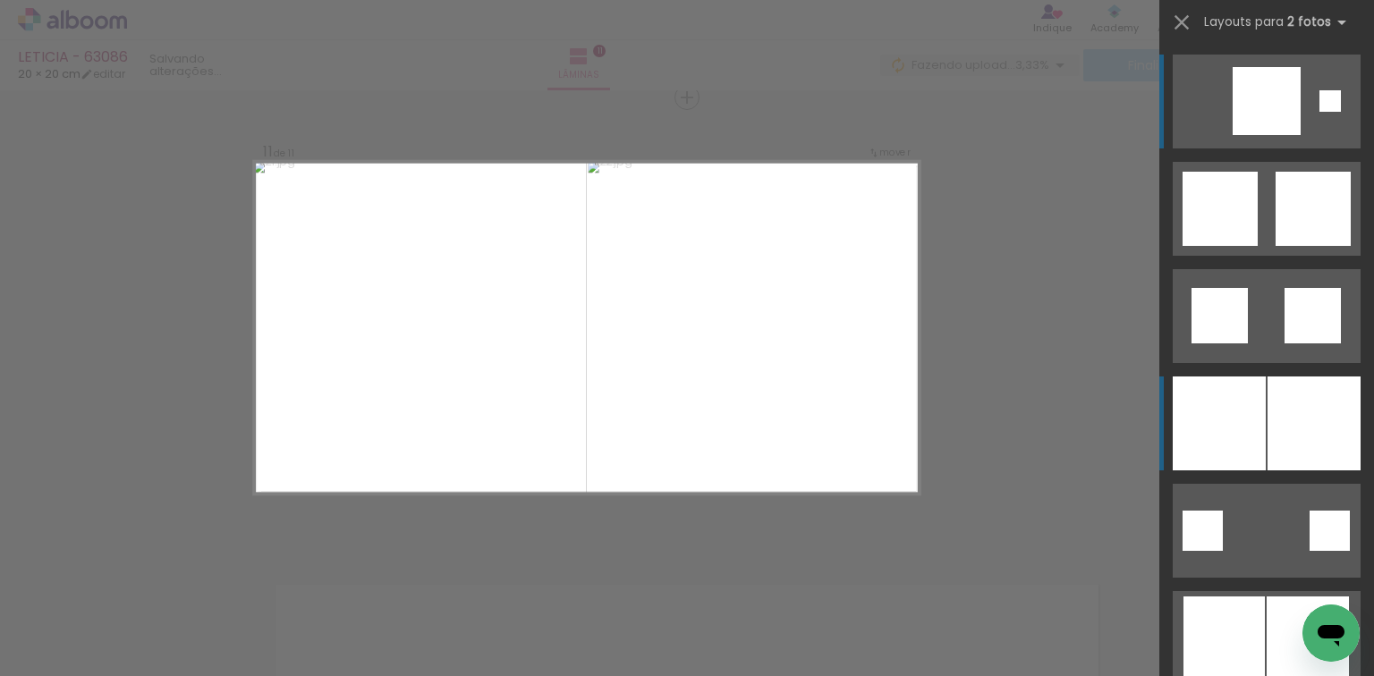
click at [1281, 411] on div at bounding box center [1313, 424] width 93 height 94
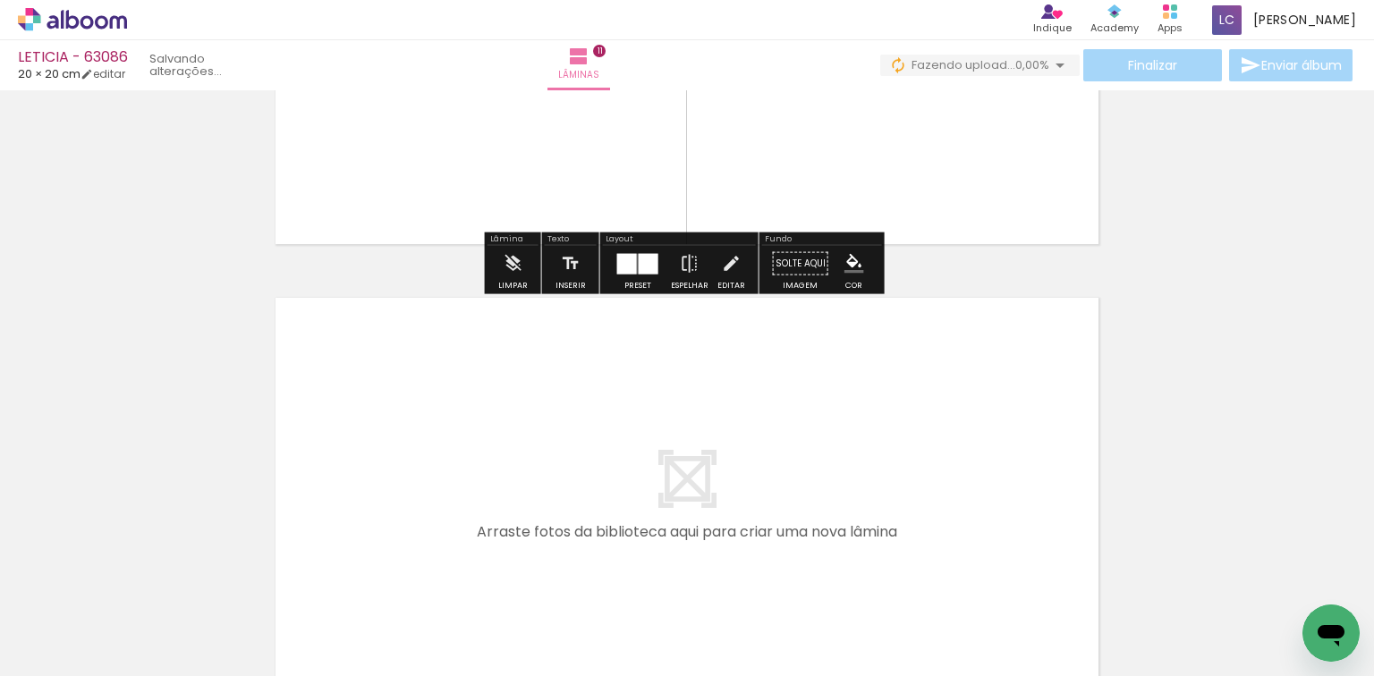
scroll to position [5058, 0]
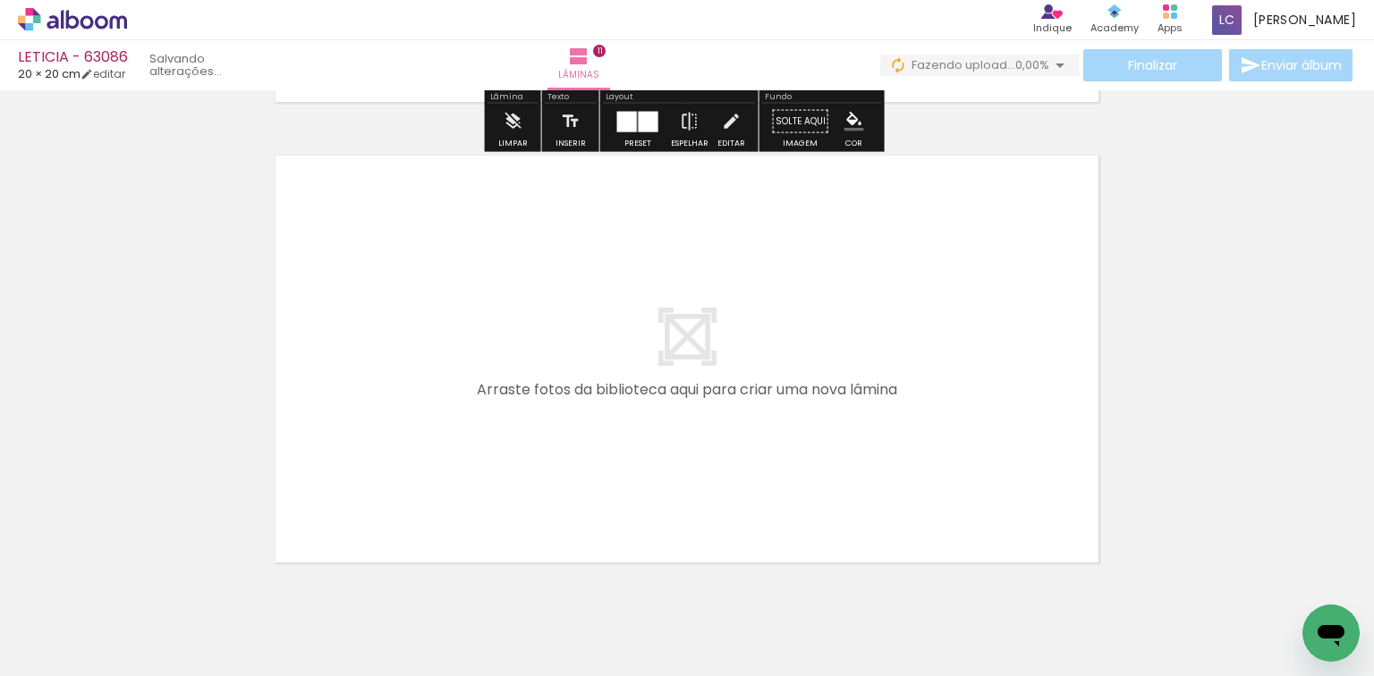
drag, startPoint x: 1084, startPoint y: 623, endPoint x: 1075, endPoint y: 597, distance: 26.6
click at [902, 486] on quentale-workspace at bounding box center [687, 338] width 1374 height 676
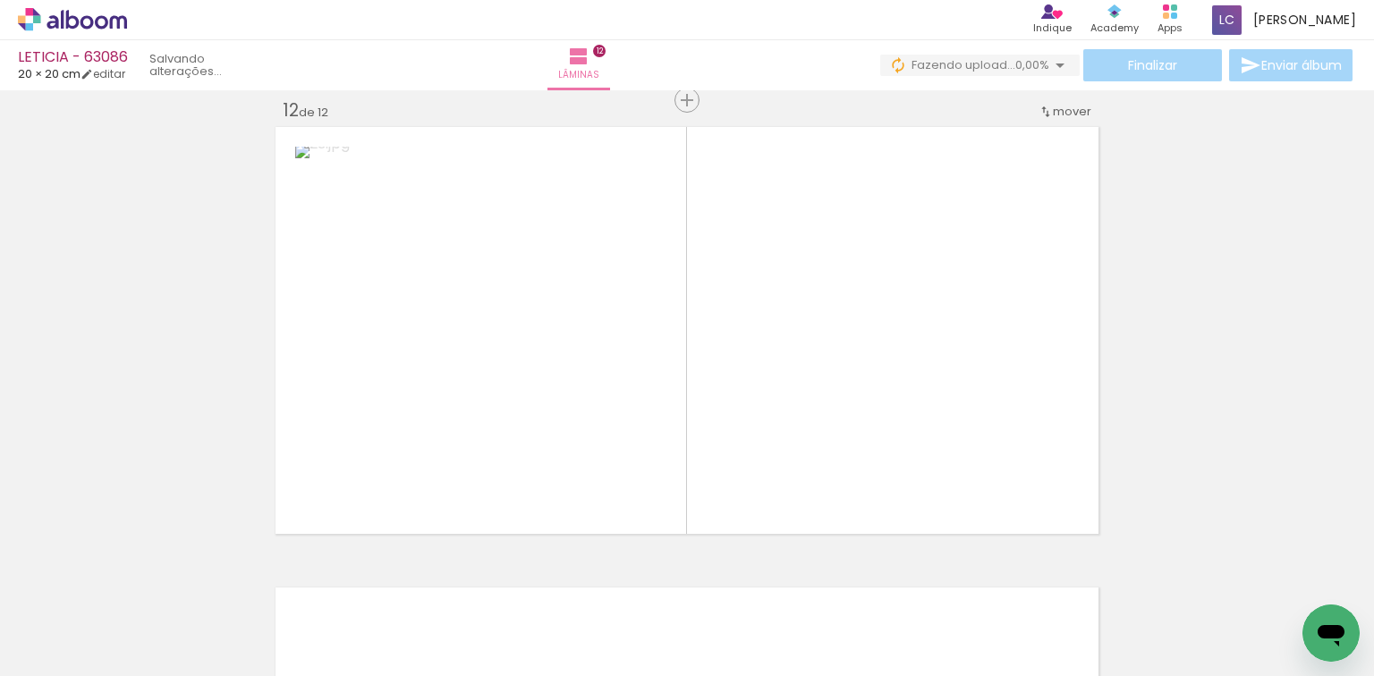
scroll to position [5089, 0]
drag, startPoint x: 1181, startPoint y: 644, endPoint x: 521, endPoint y: 358, distance: 718.7
click at [1009, 467] on quentale-workspace at bounding box center [687, 338] width 1374 height 676
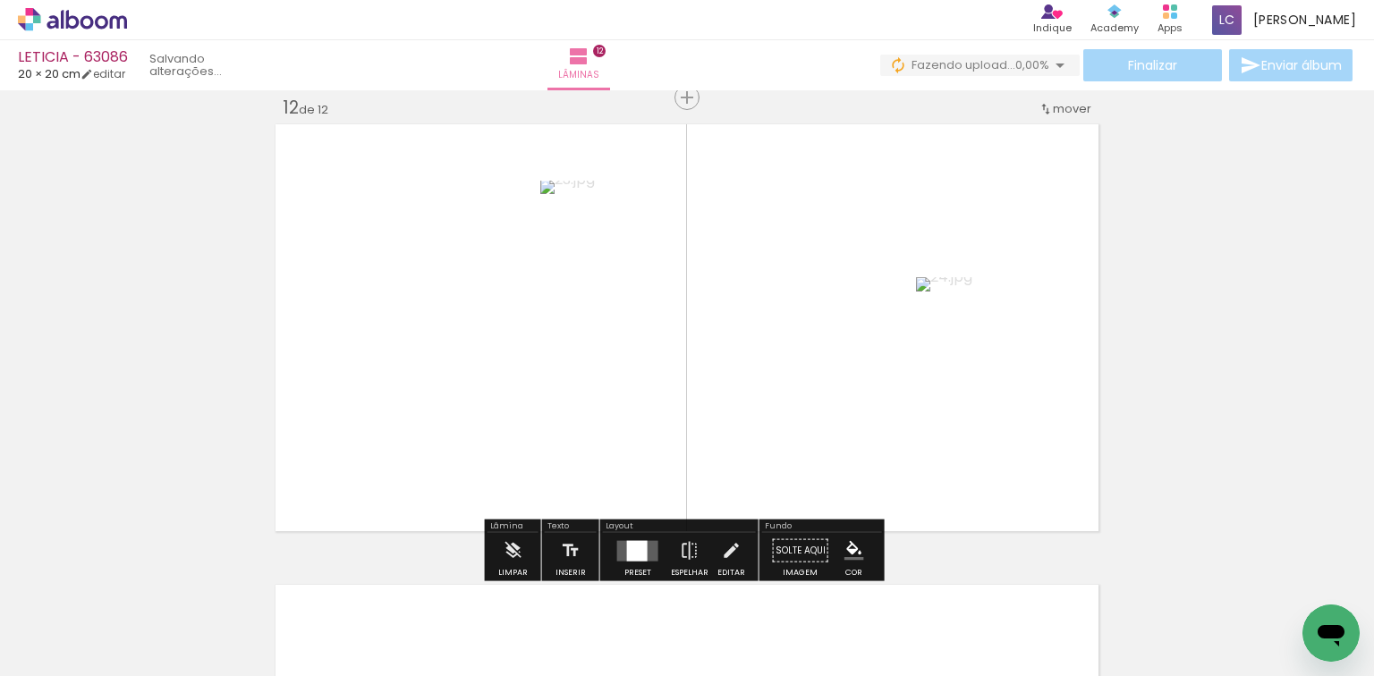
click at [647, 556] on quentale-layouter at bounding box center [637, 550] width 41 height 21
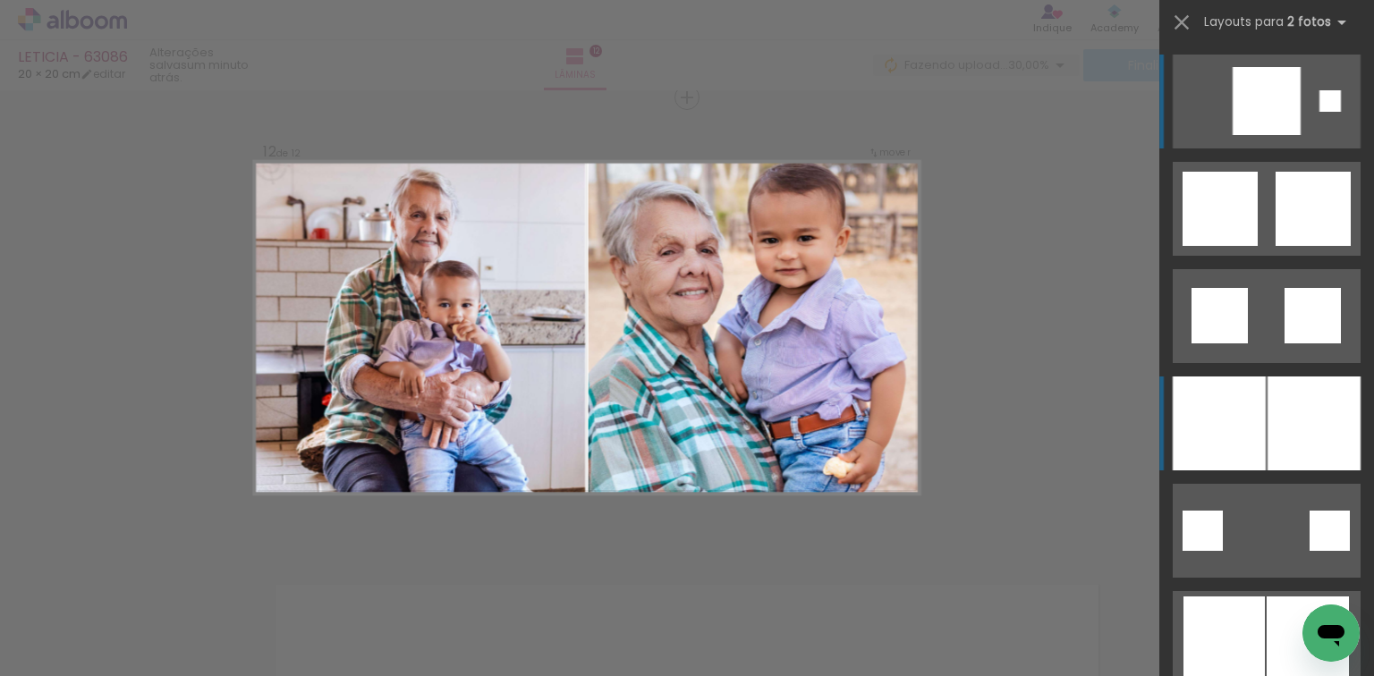
click at [1236, 458] on div at bounding box center [1219, 424] width 93 height 94
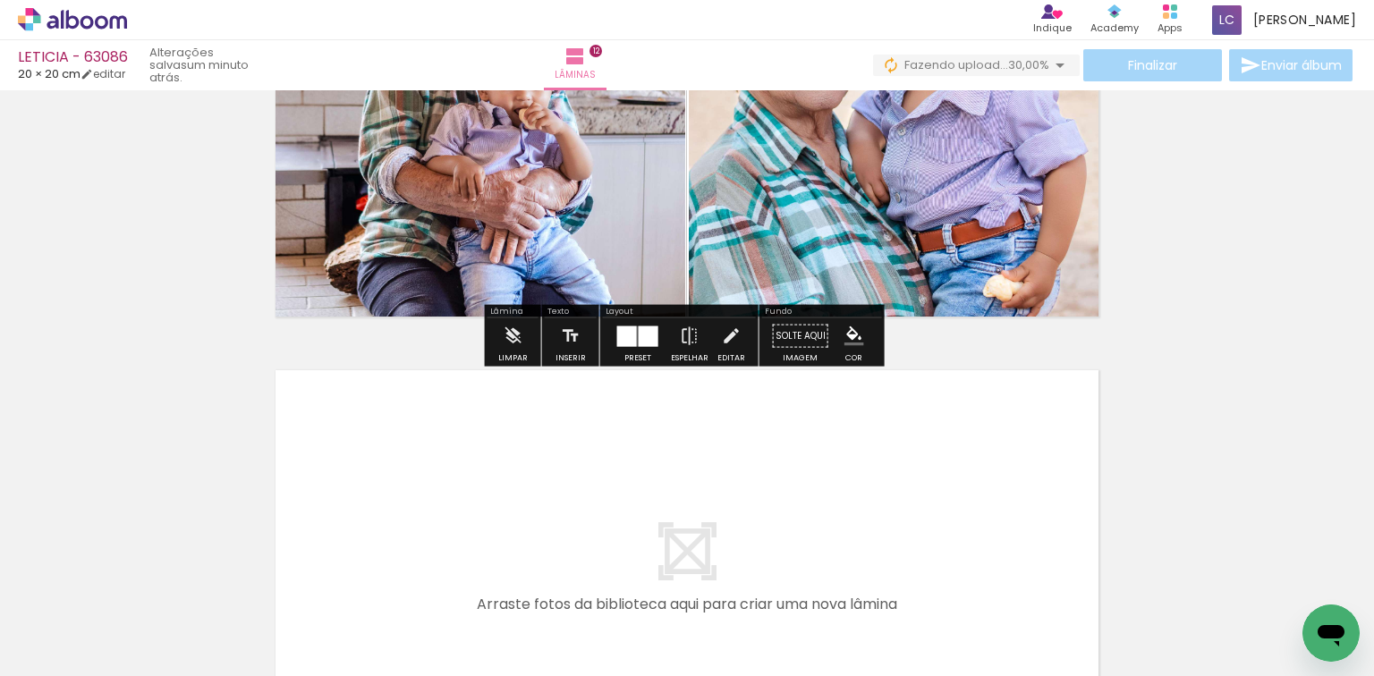
scroll to position [0, 1588]
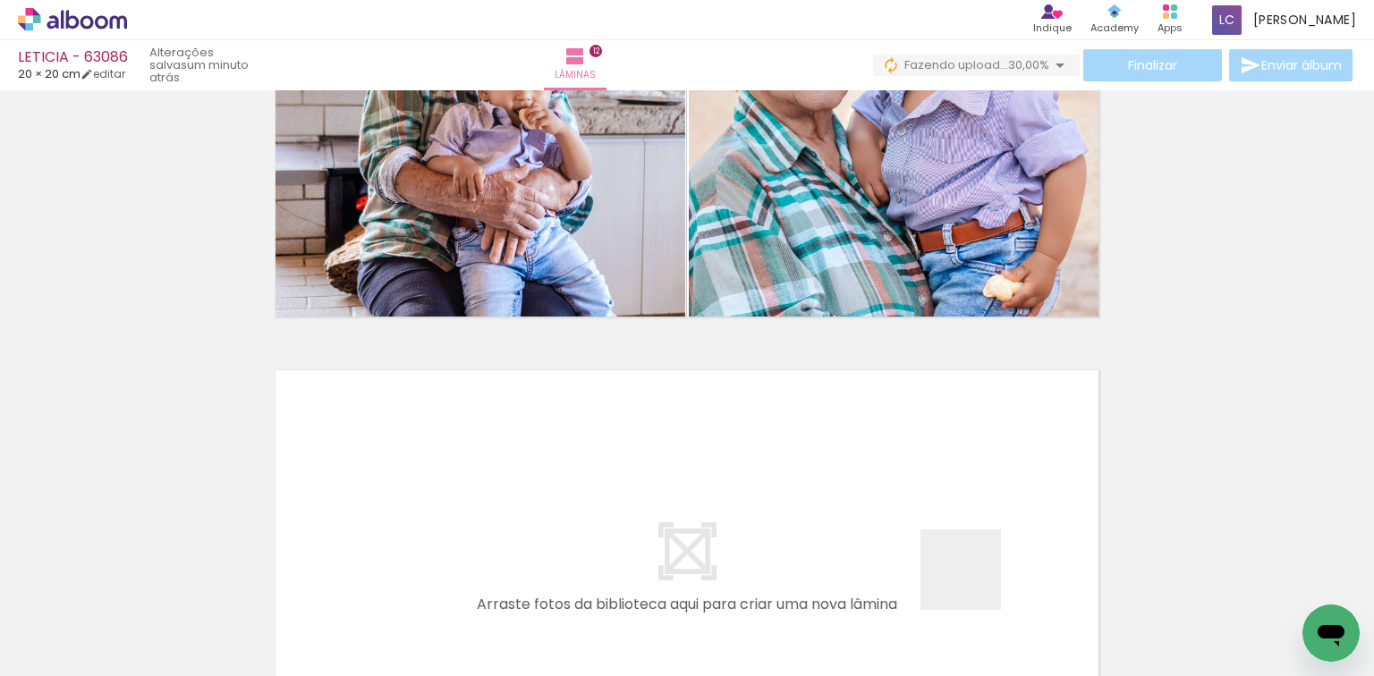
drag, startPoint x: 974, startPoint y: 583, endPoint x: 1013, endPoint y: 581, distance: 38.5
click at [962, 538] on quentale-workspace at bounding box center [687, 338] width 1374 height 676
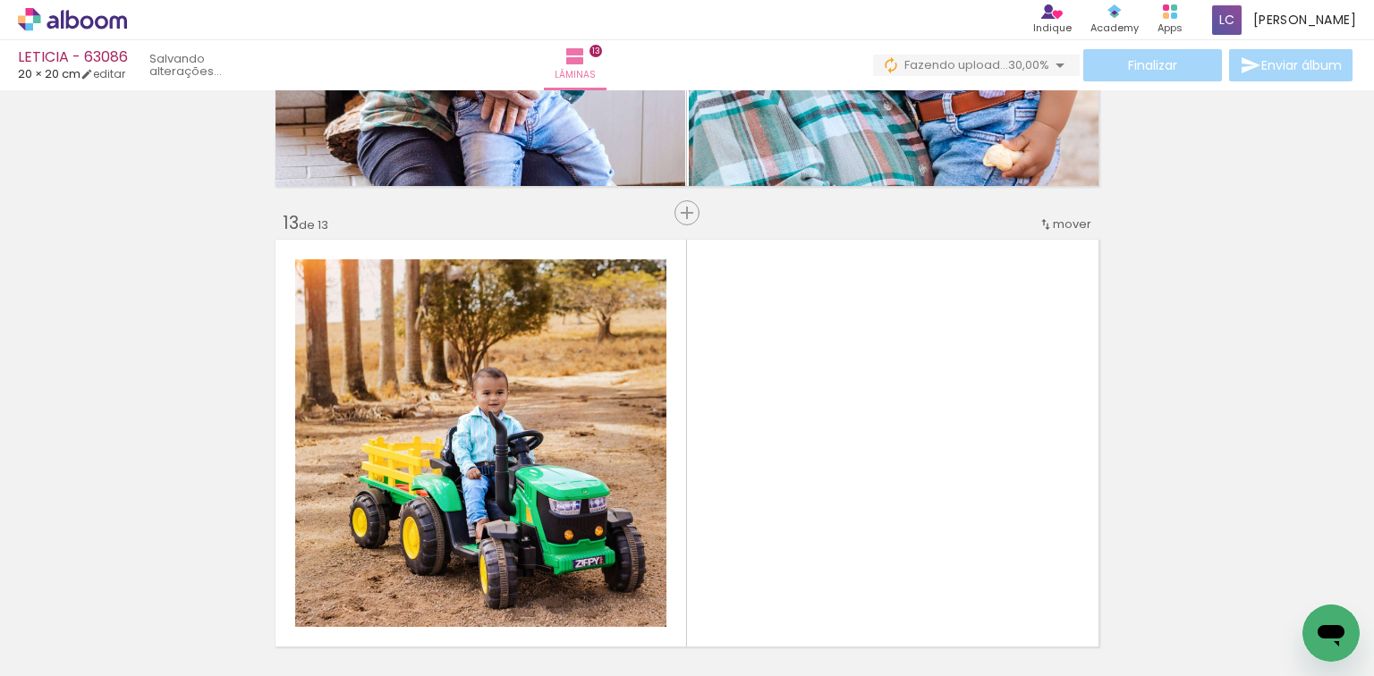
scroll to position [5550, 0]
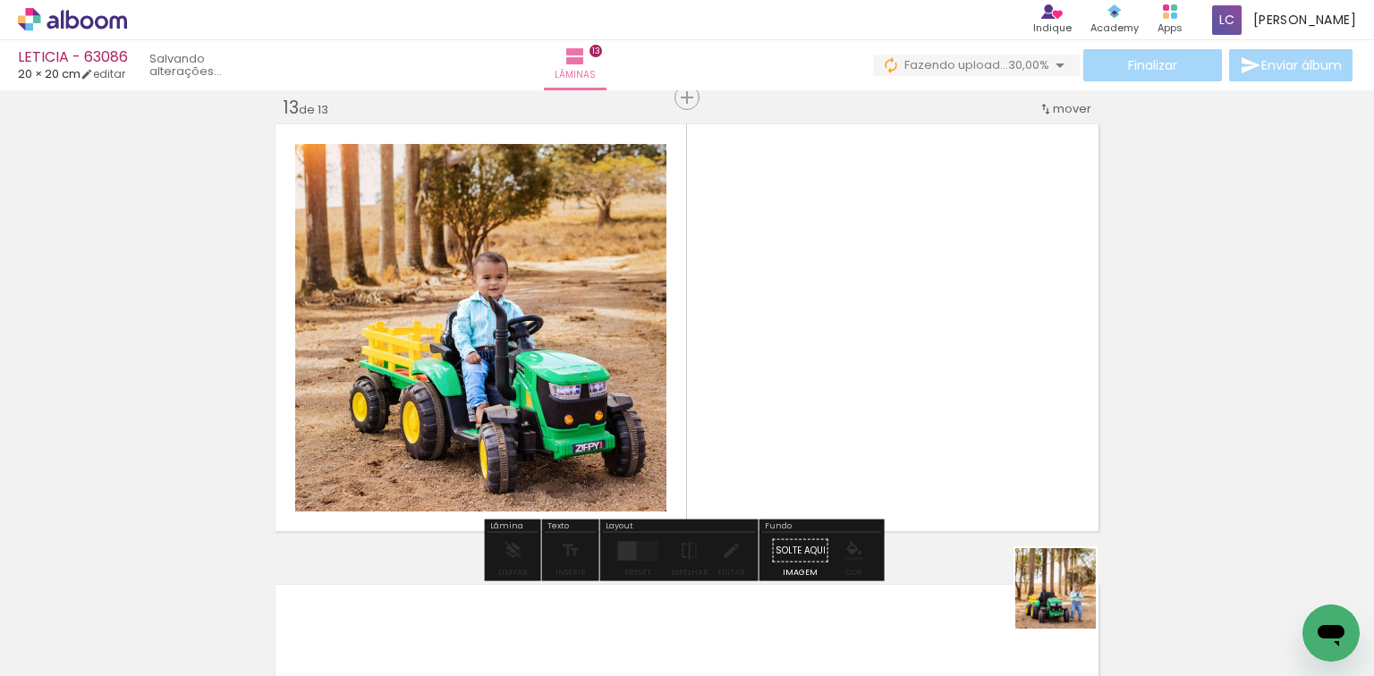
drag, startPoint x: 1069, startPoint y: 602, endPoint x: 750, endPoint y: 462, distance: 348.8
click at [960, 535] on quentale-workspace at bounding box center [687, 338] width 1374 height 676
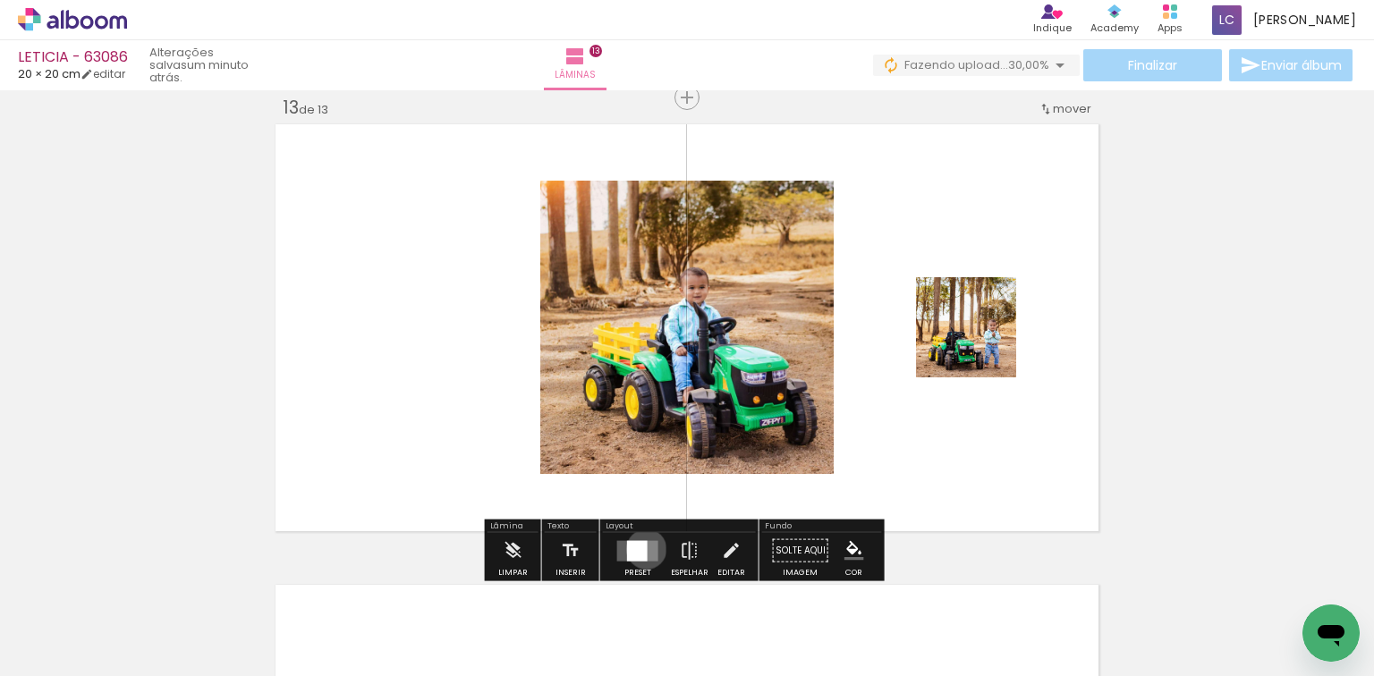
click at [642, 548] on div at bounding box center [637, 550] width 21 height 21
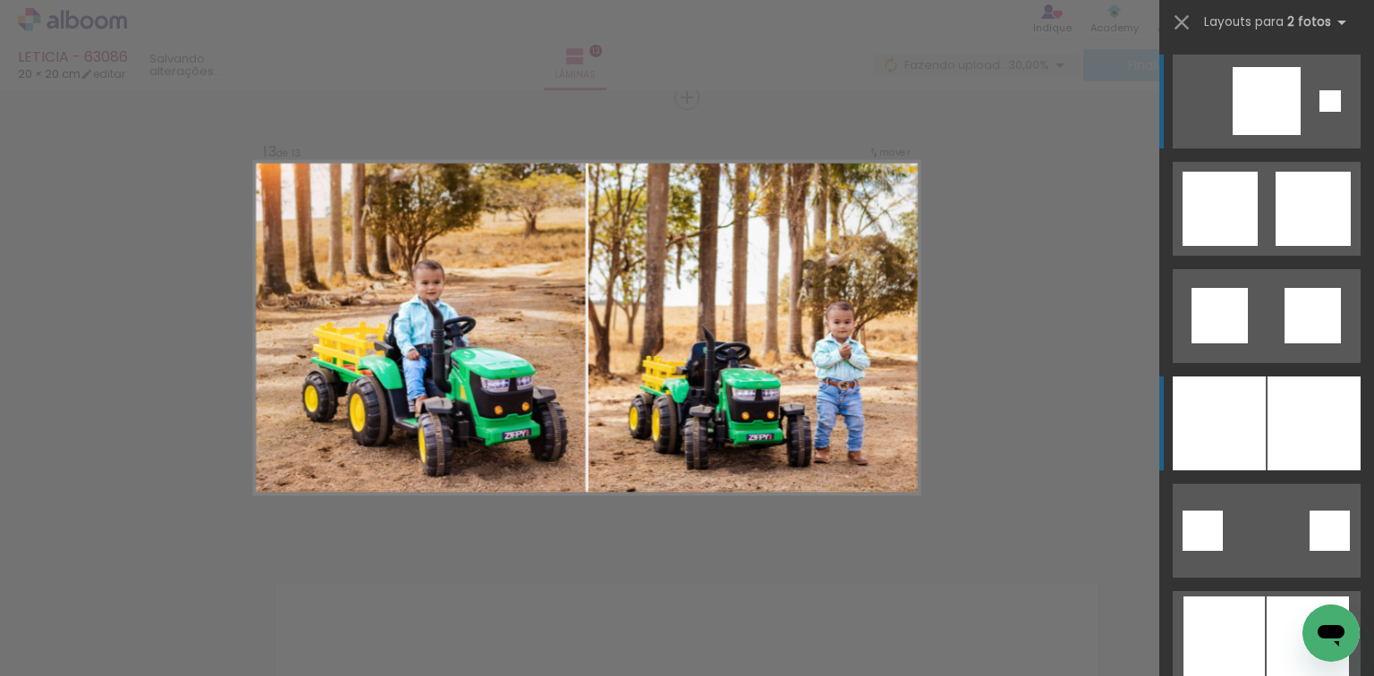
click at [1240, 409] on div at bounding box center [1219, 424] width 93 height 94
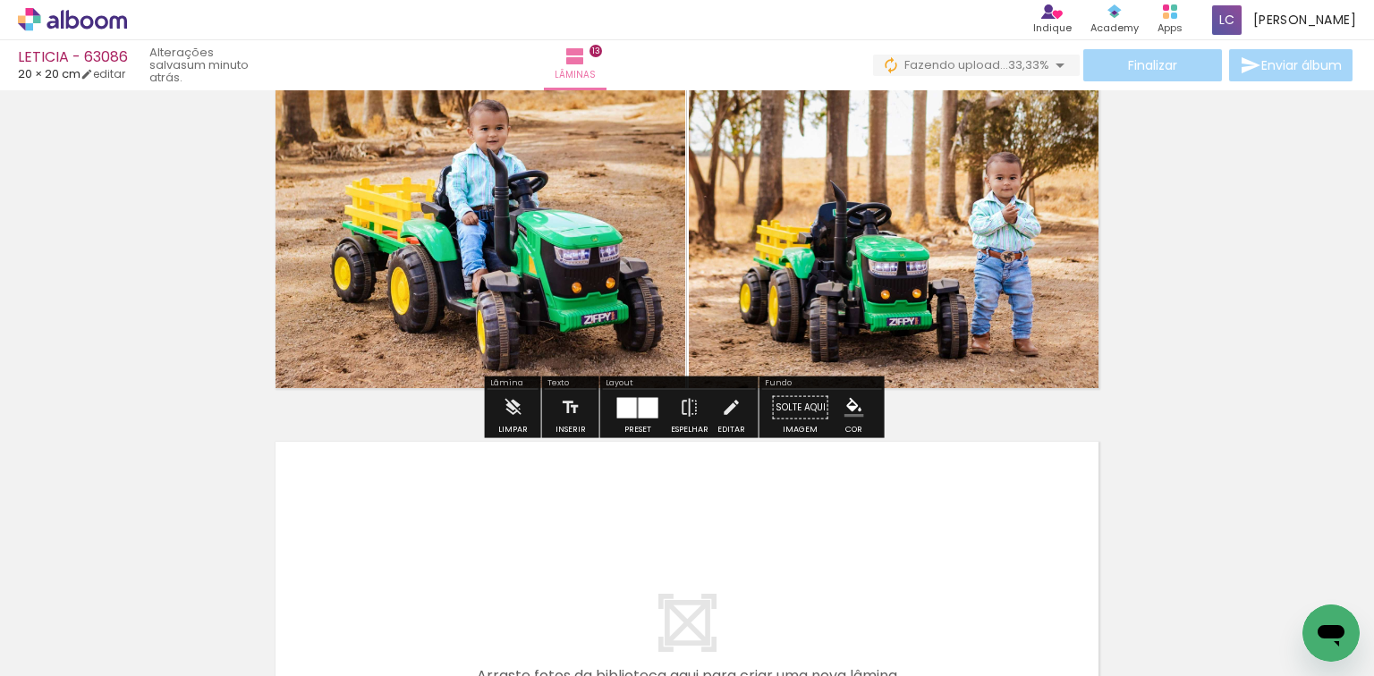
drag, startPoint x: 1208, startPoint y: 581, endPoint x: 1123, endPoint y: 564, distance: 86.8
click at [1035, 504] on quentale-workspace at bounding box center [687, 338] width 1374 height 676
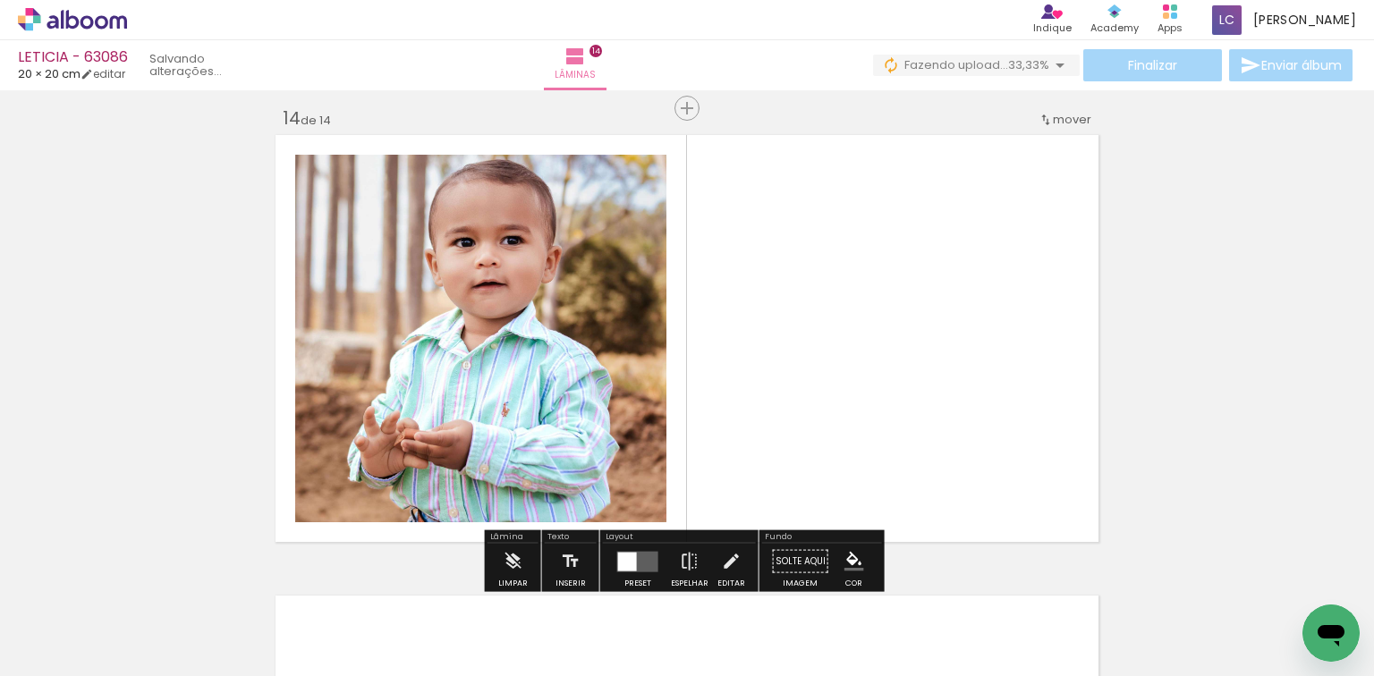
drag, startPoint x: 1270, startPoint y: 601, endPoint x: 741, endPoint y: 408, distance: 562.8
click at [1052, 434] on quentale-workspace at bounding box center [687, 338] width 1374 height 676
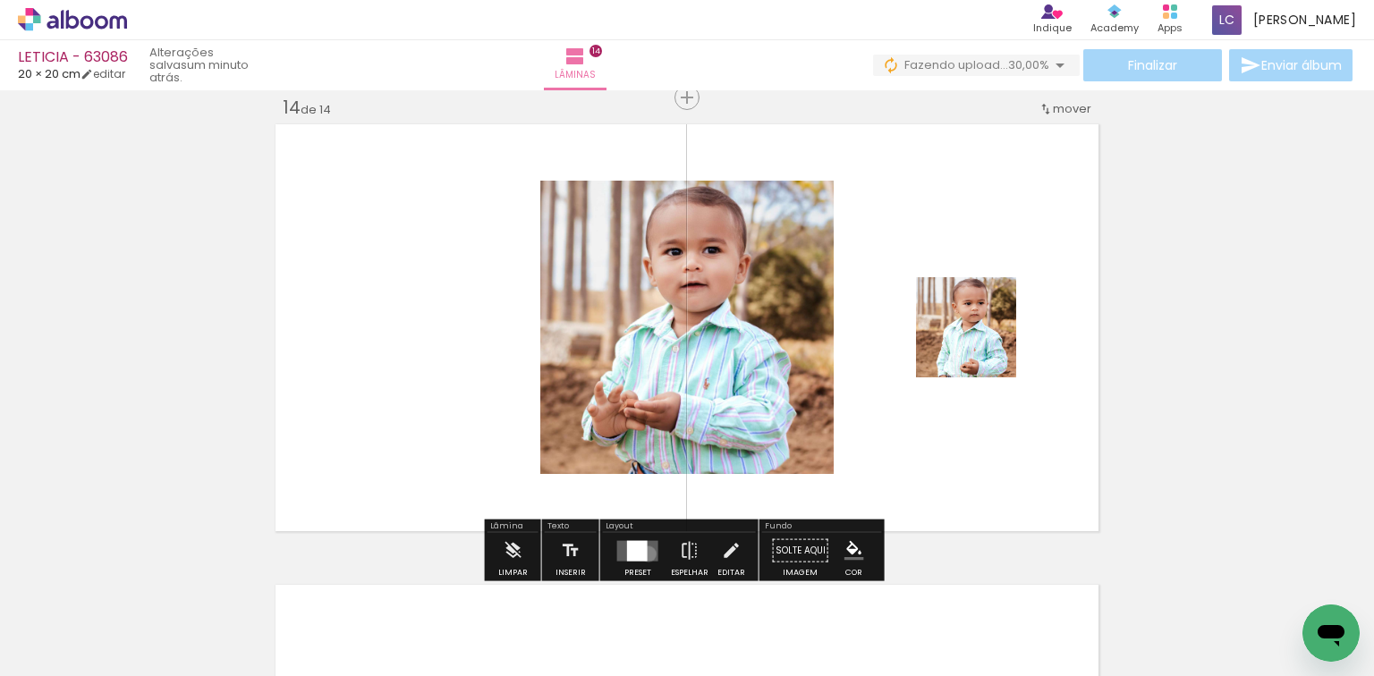
click at [644, 553] on quentale-layouter at bounding box center [637, 550] width 41 height 21
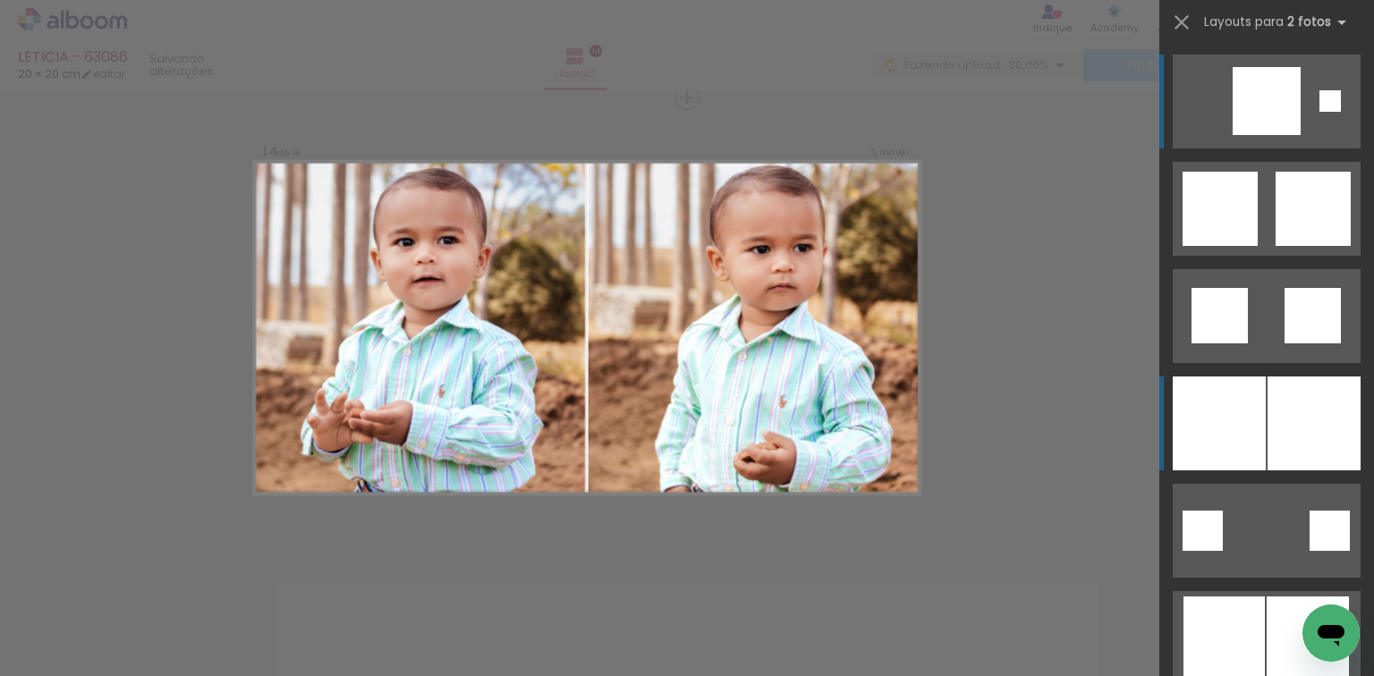
click at [1274, 445] on div at bounding box center [1313, 424] width 93 height 94
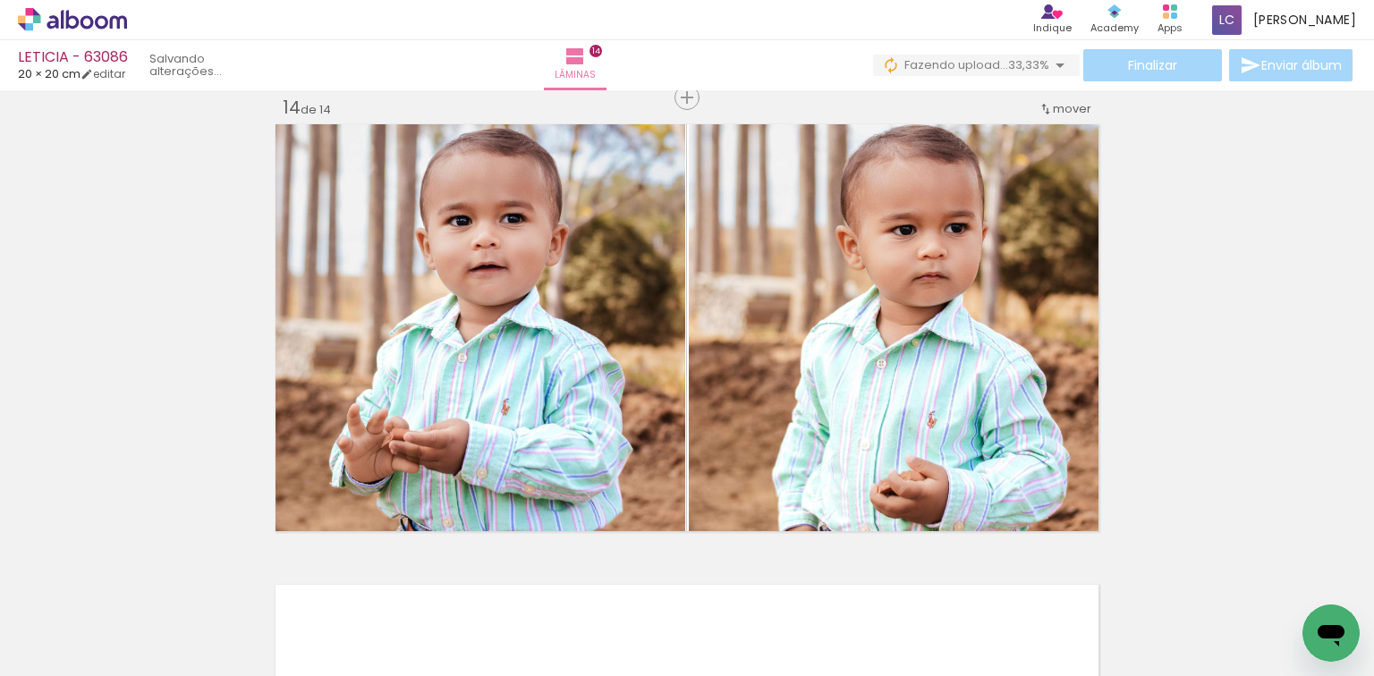
scroll to position [0, 1783]
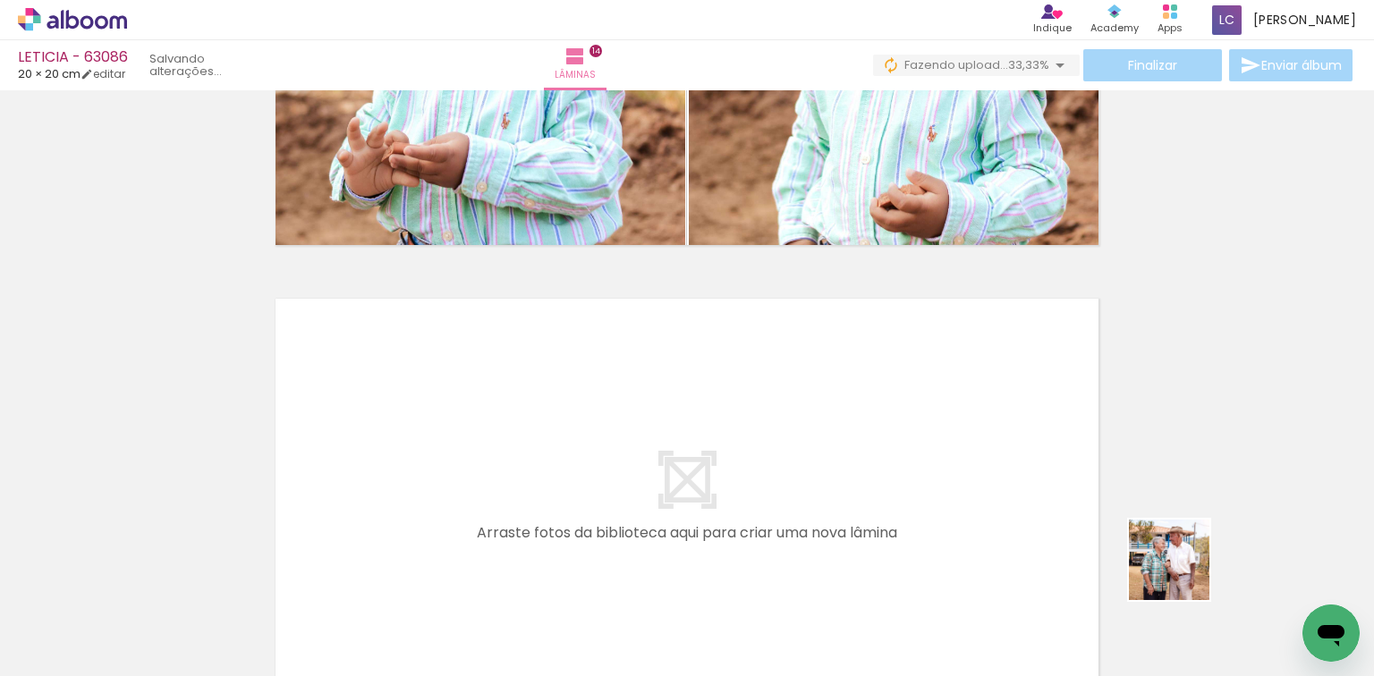
drag, startPoint x: 1182, startPoint y: 573, endPoint x: 996, endPoint y: 493, distance: 203.5
click at [996, 493] on quentale-workspace at bounding box center [687, 338] width 1374 height 676
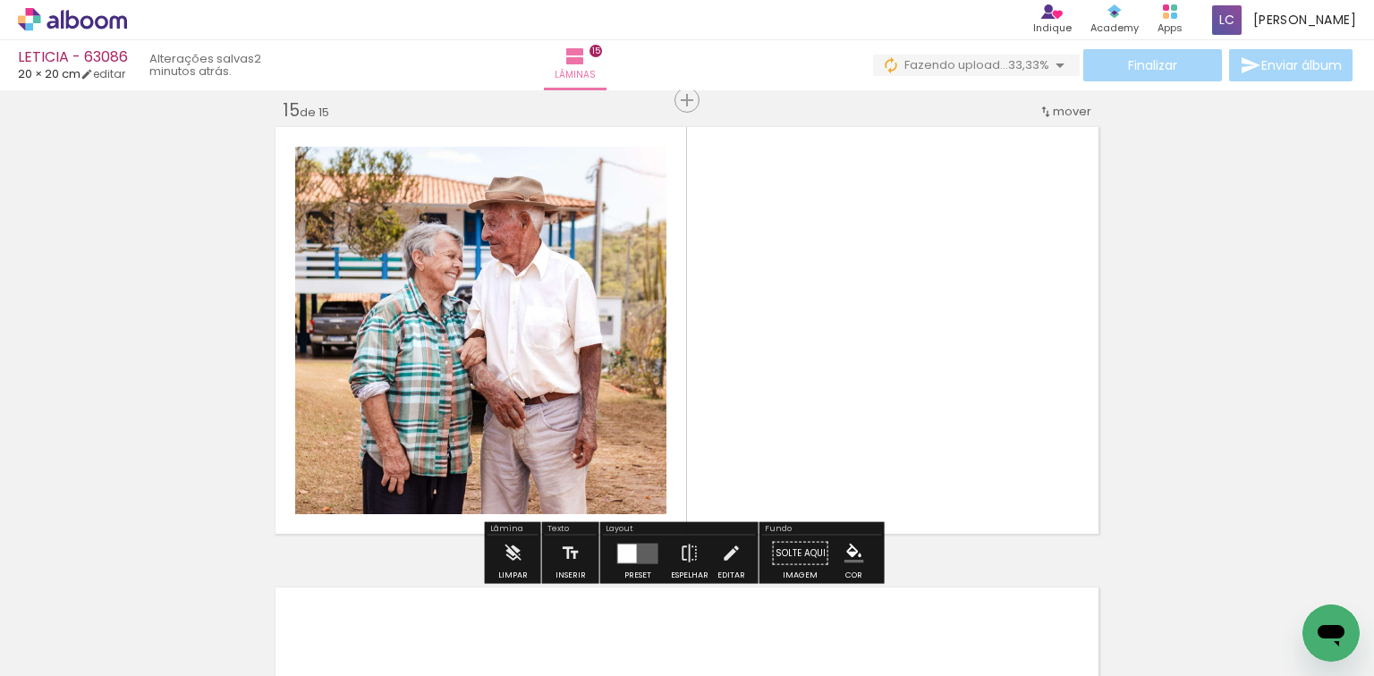
scroll to position [6471, 0]
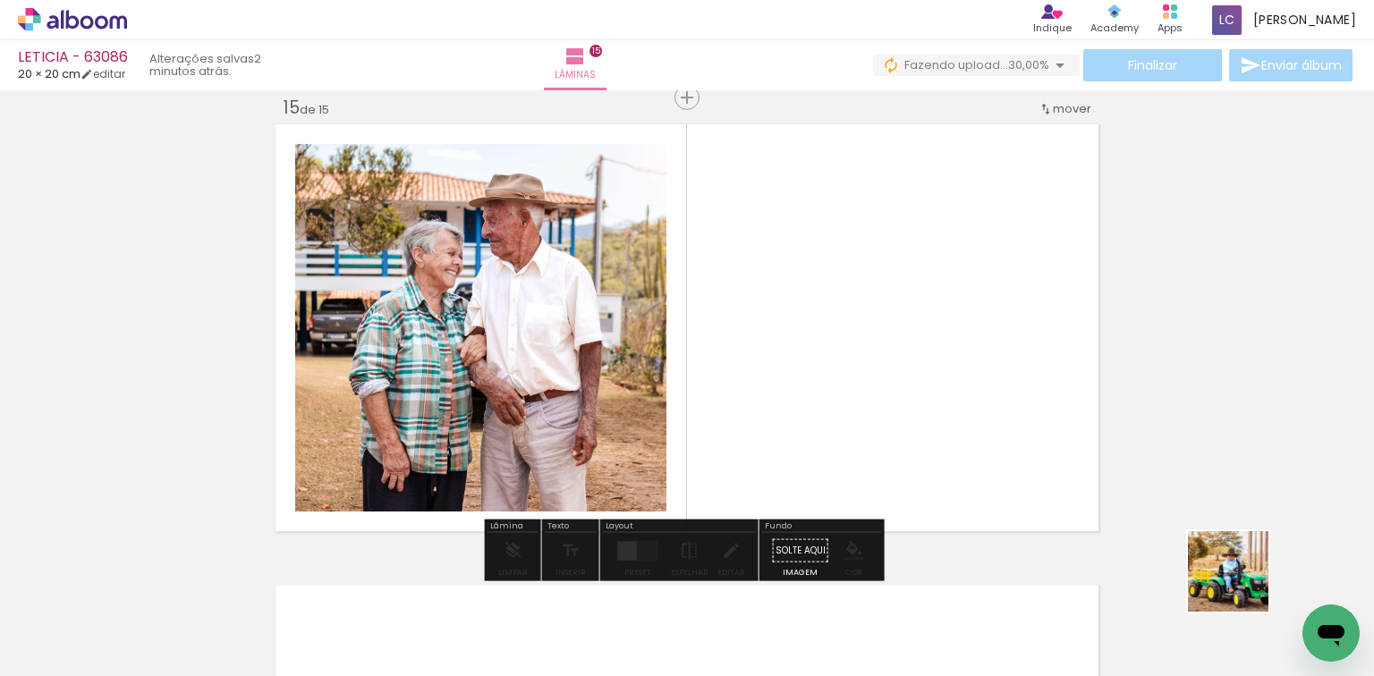
drag, startPoint x: 1241, startPoint y: 585, endPoint x: 899, endPoint y: 489, distance: 355.7
click at [1098, 544] on quentale-workspace at bounding box center [687, 338] width 1374 height 676
drag, startPoint x: 1319, startPoint y: 583, endPoint x: 1120, endPoint y: 520, distance: 209.3
click at [1199, 530] on quentale-workspace at bounding box center [687, 338] width 1374 height 676
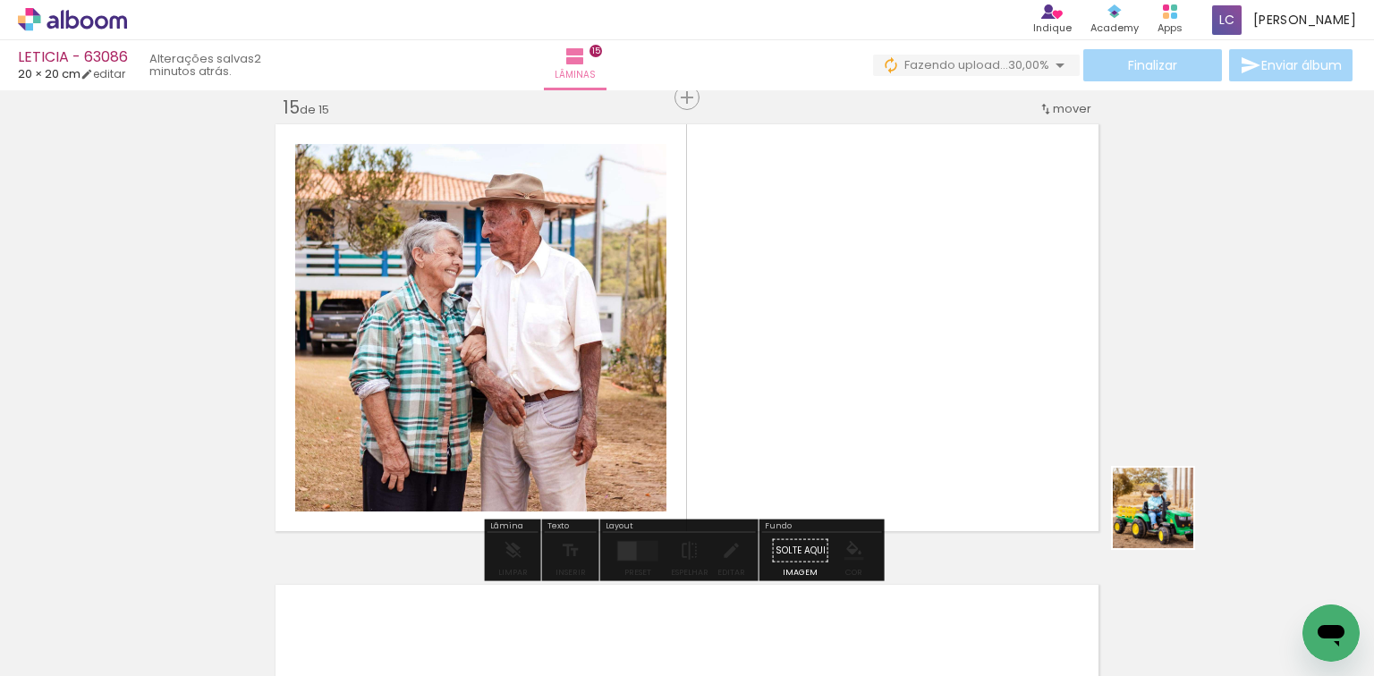
drag, startPoint x: 1293, startPoint y: 583, endPoint x: 784, endPoint y: 442, distance: 529.1
click at [818, 391] on quentale-workspace at bounding box center [687, 338] width 1374 height 676
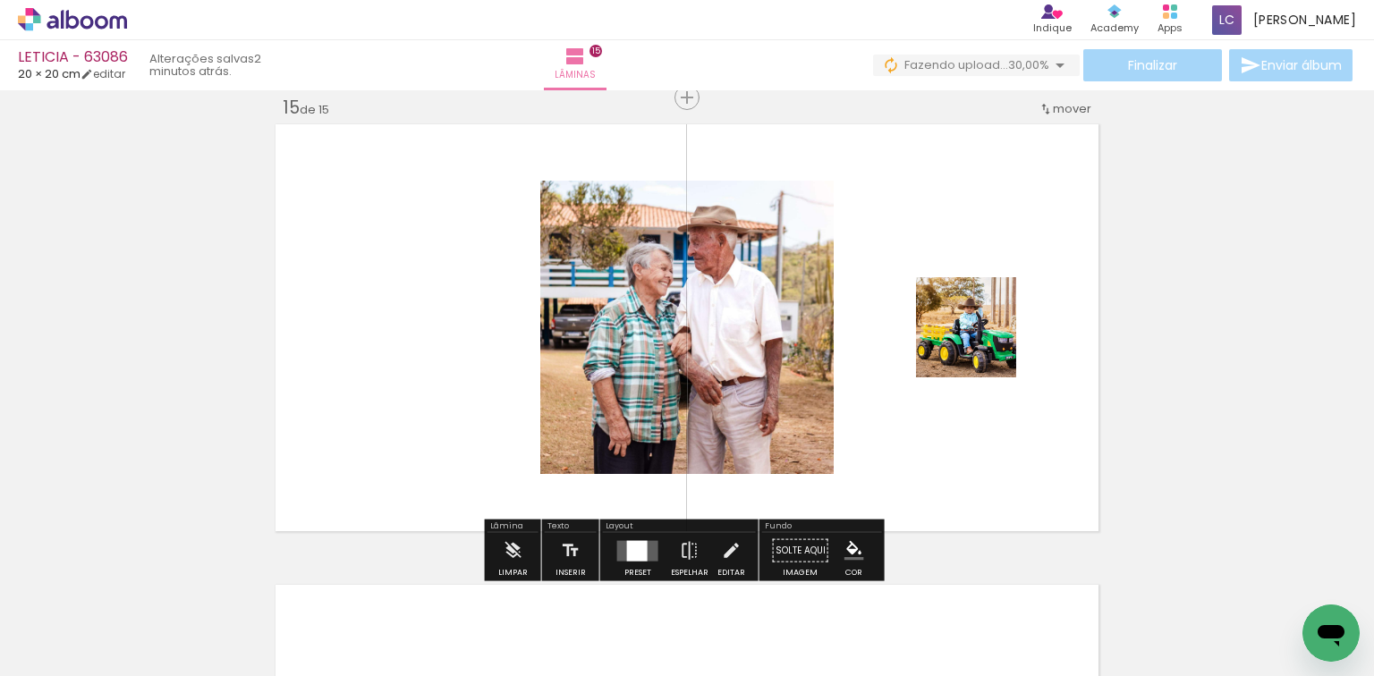
click at [649, 547] on quentale-layouter at bounding box center [637, 550] width 41 height 21
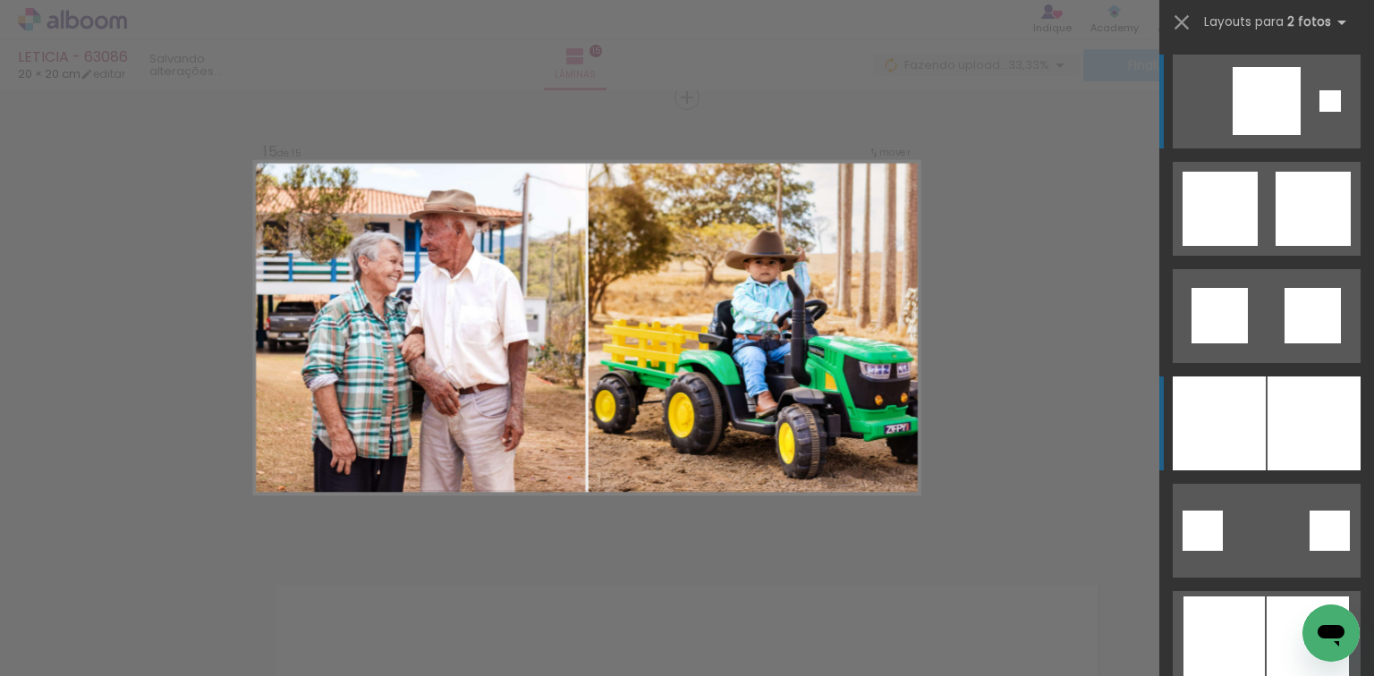
click at [1286, 405] on div at bounding box center [1313, 424] width 93 height 94
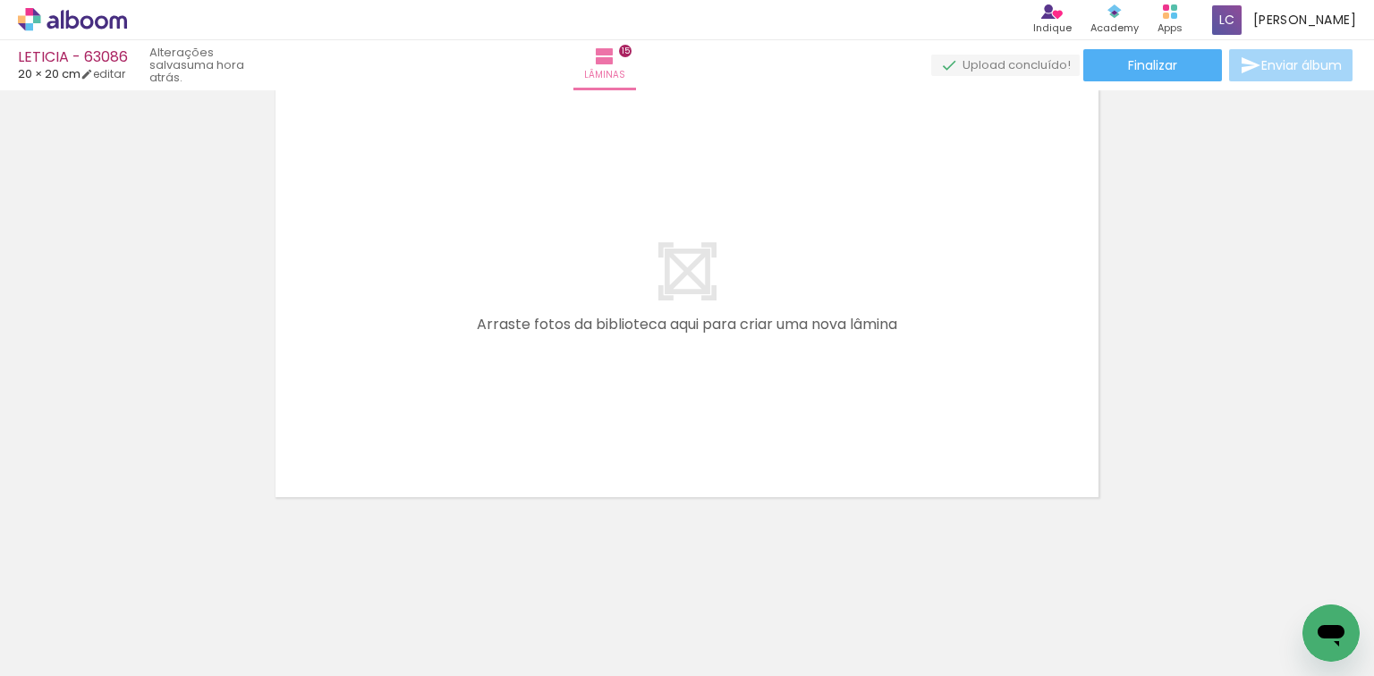
scroll to position [6608, 0]
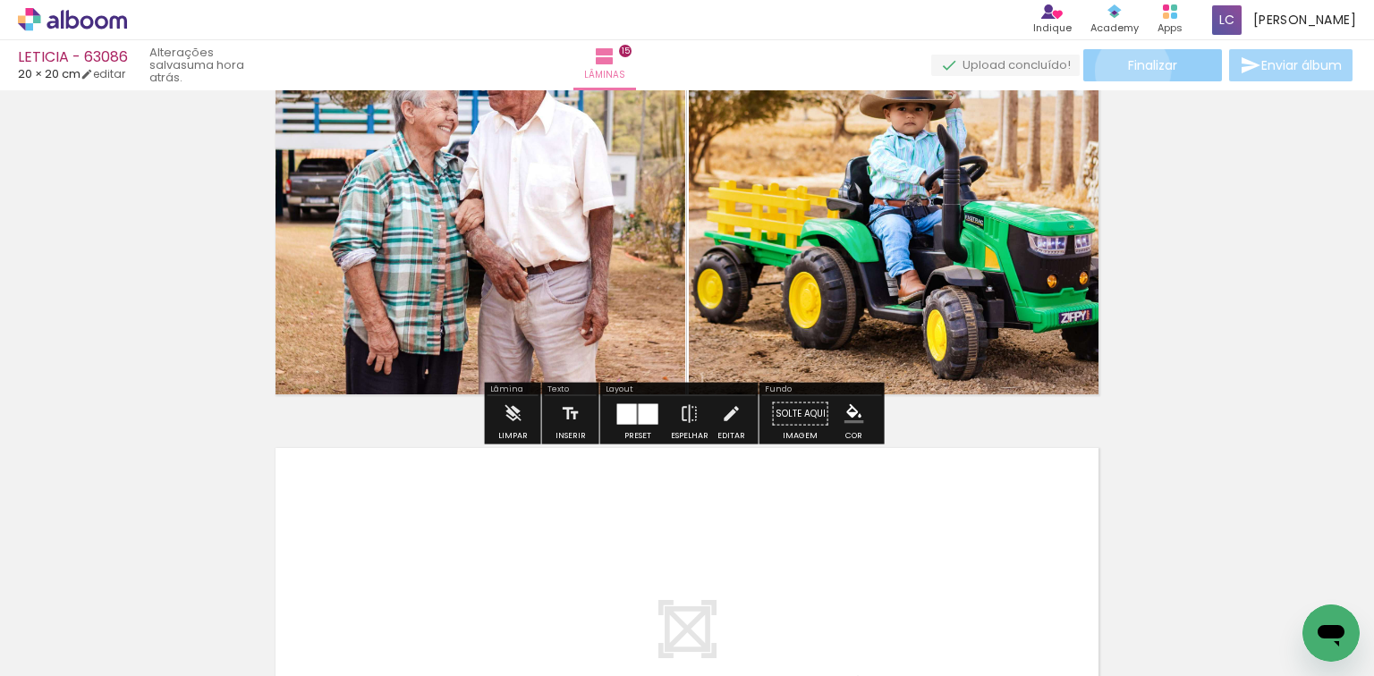
click at [1128, 71] on span "Finalizar" at bounding box center [1152, 65] width 49 height 13
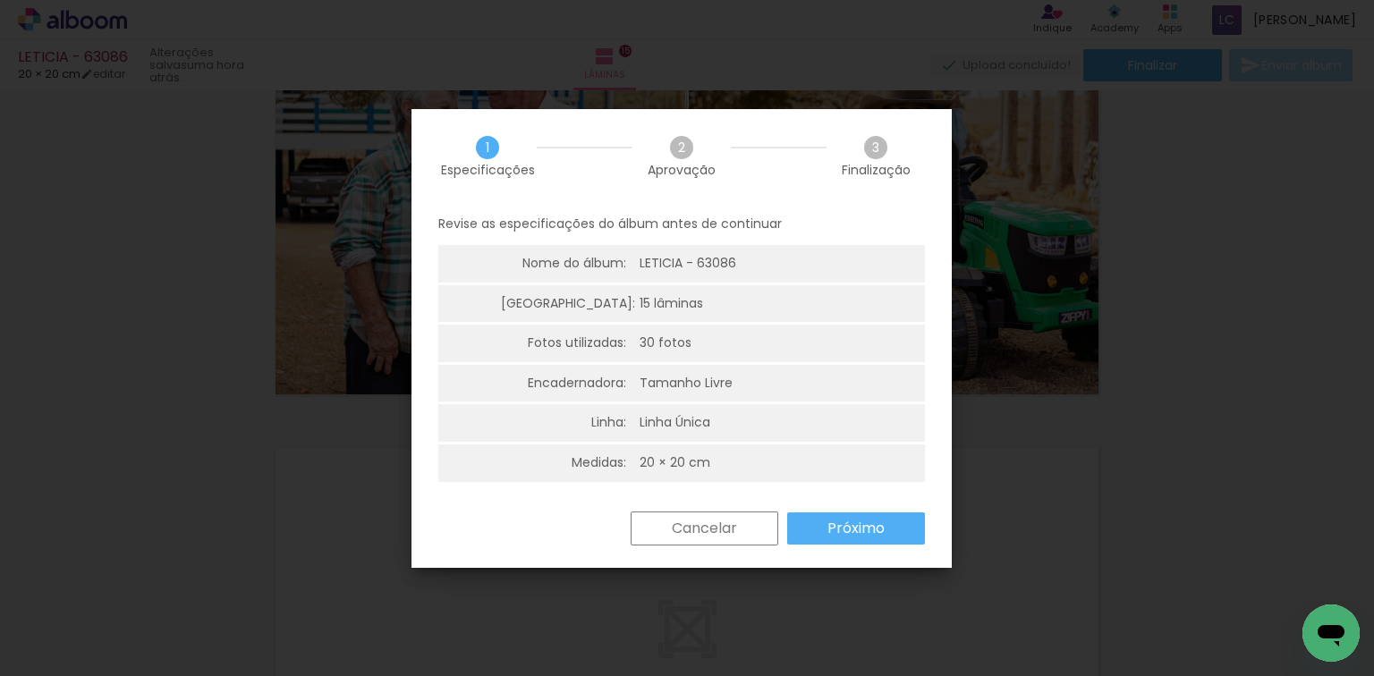
click at [0, 0] on slot "Próximo" at bounding box center [0, 0] width 0 height 0
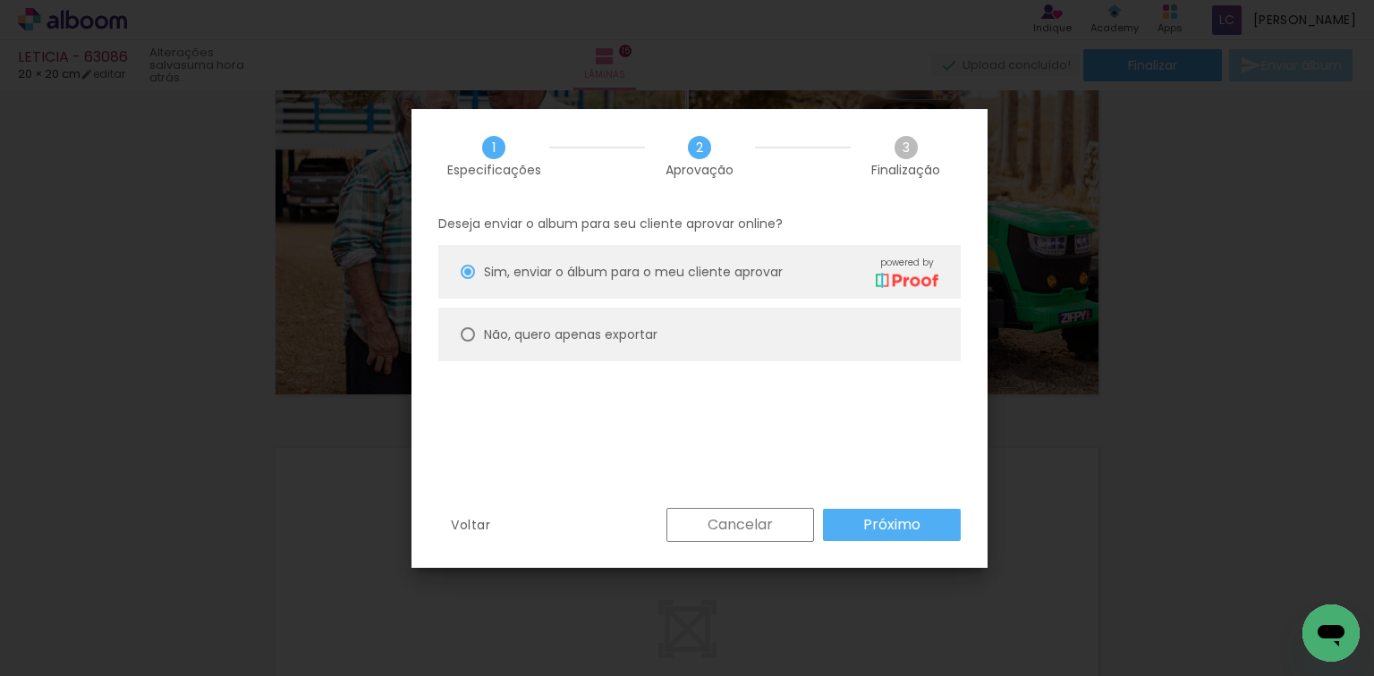
click at [663, 326] on paper-radio-button "Não, quero apenas exportar" at bounding box center [699, 335] width 522 height 54
type paper-radio-button "on"
click at [869, 547] on div "Voltar Cancelar Próximo" at bounding box center [699, 538] width 576 height 61
click at [0, 0] on slot "Próximo" at bounding box center [0, 0] width 0 height 0
type input "Alta, 300 DPI"
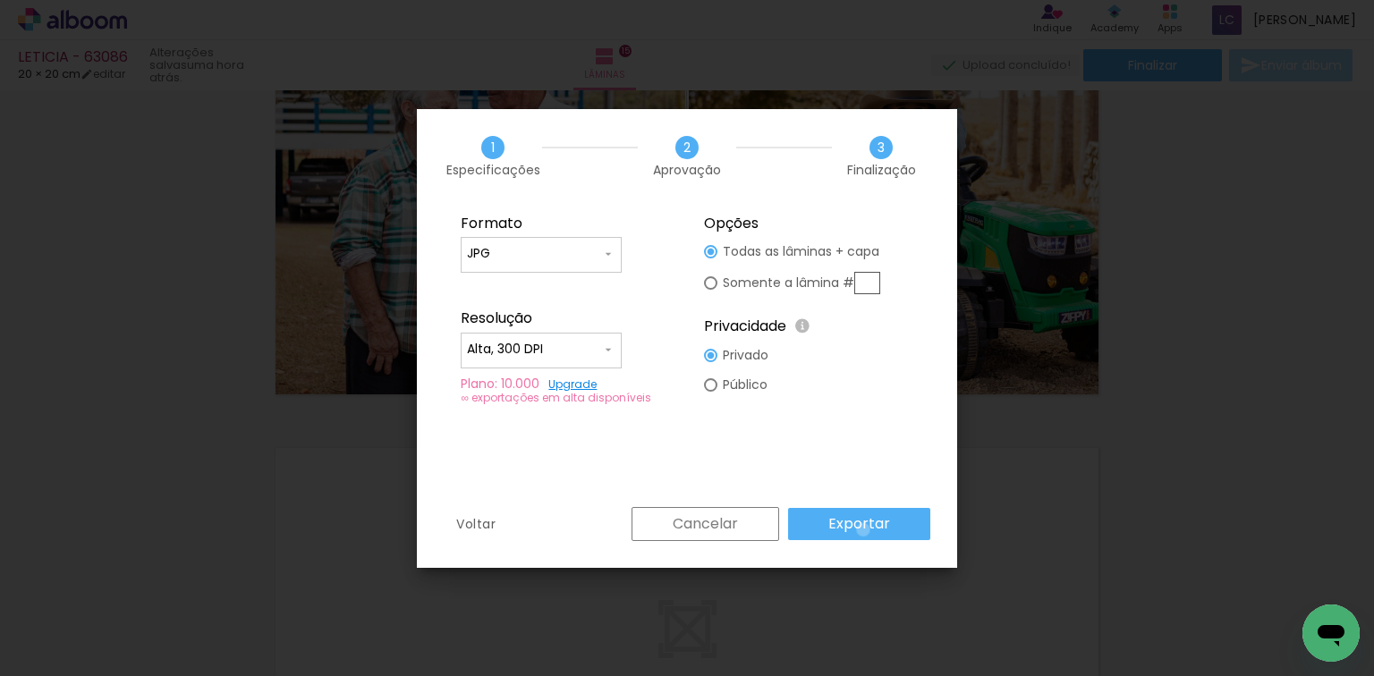
click at [0, 0] on slot "Exportar" at bounding box center [0, 0] width 0 height 0
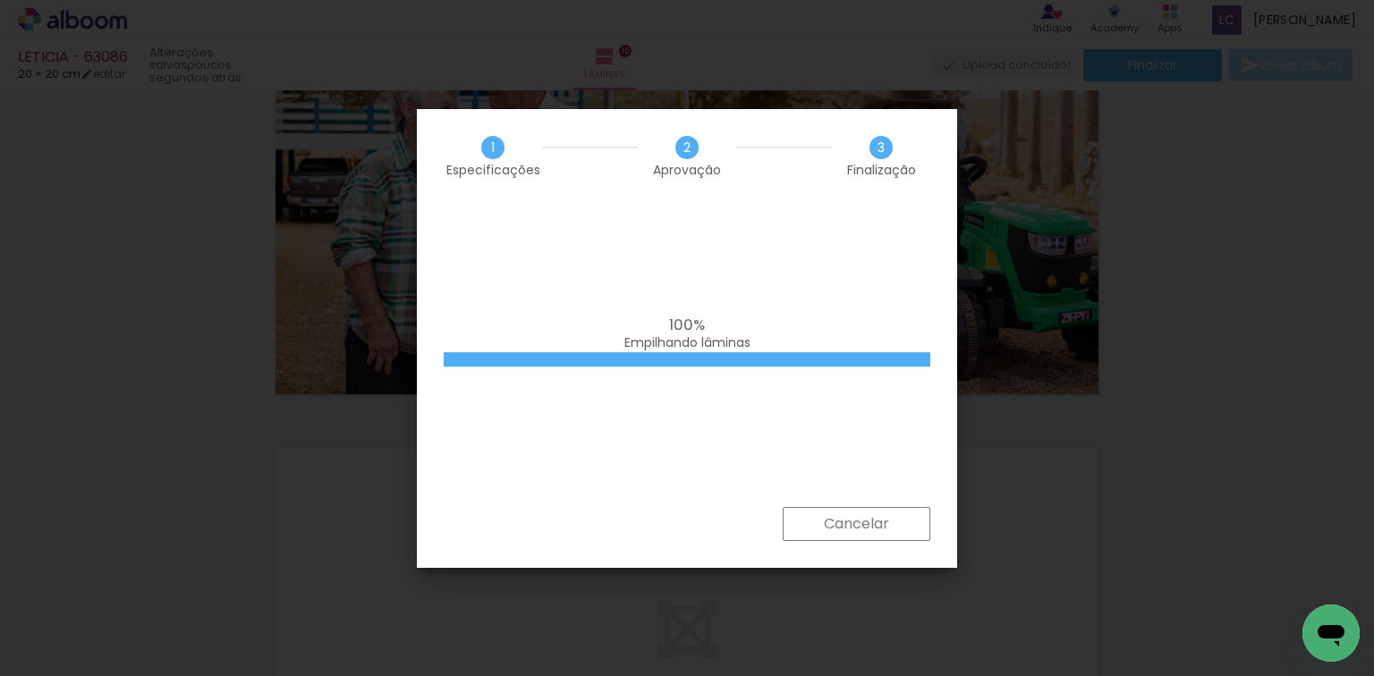
scroll to position [0, 1783]
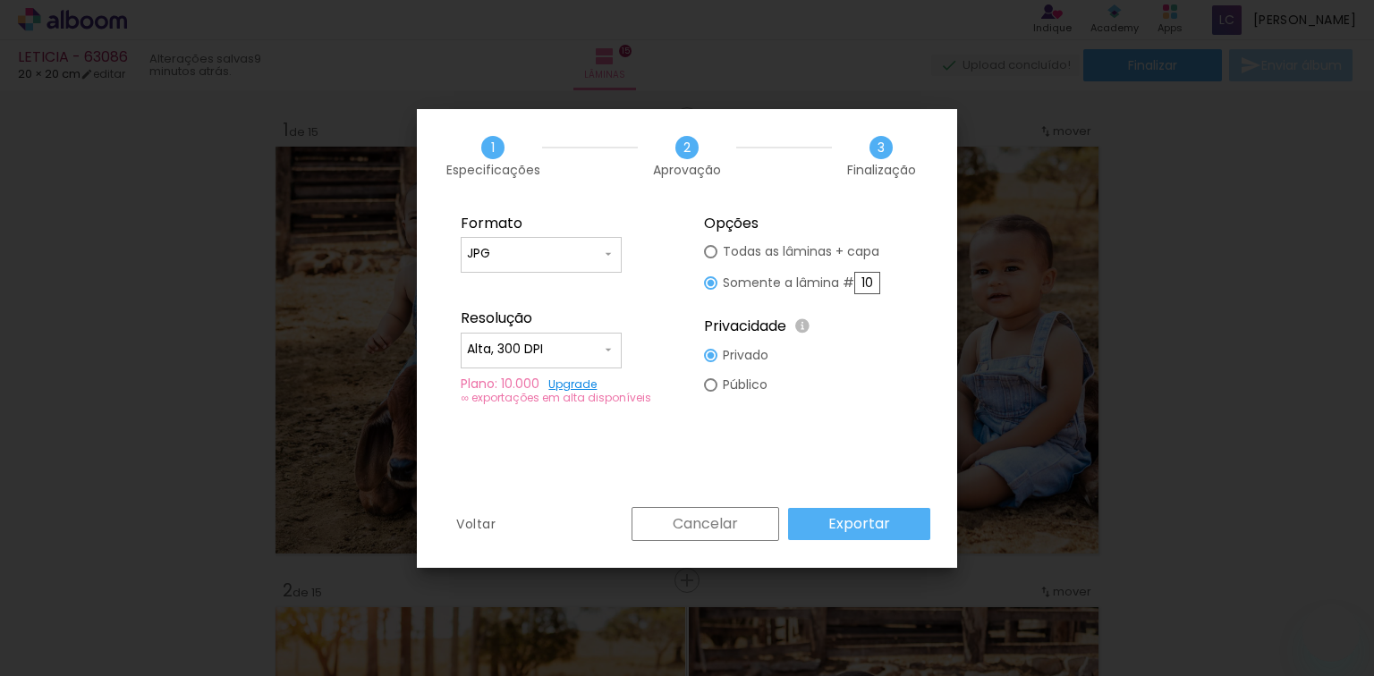
type input "10"
click at [0, 0] on slot "Exportar" at bounding box center [0, 0] width 0 height 0
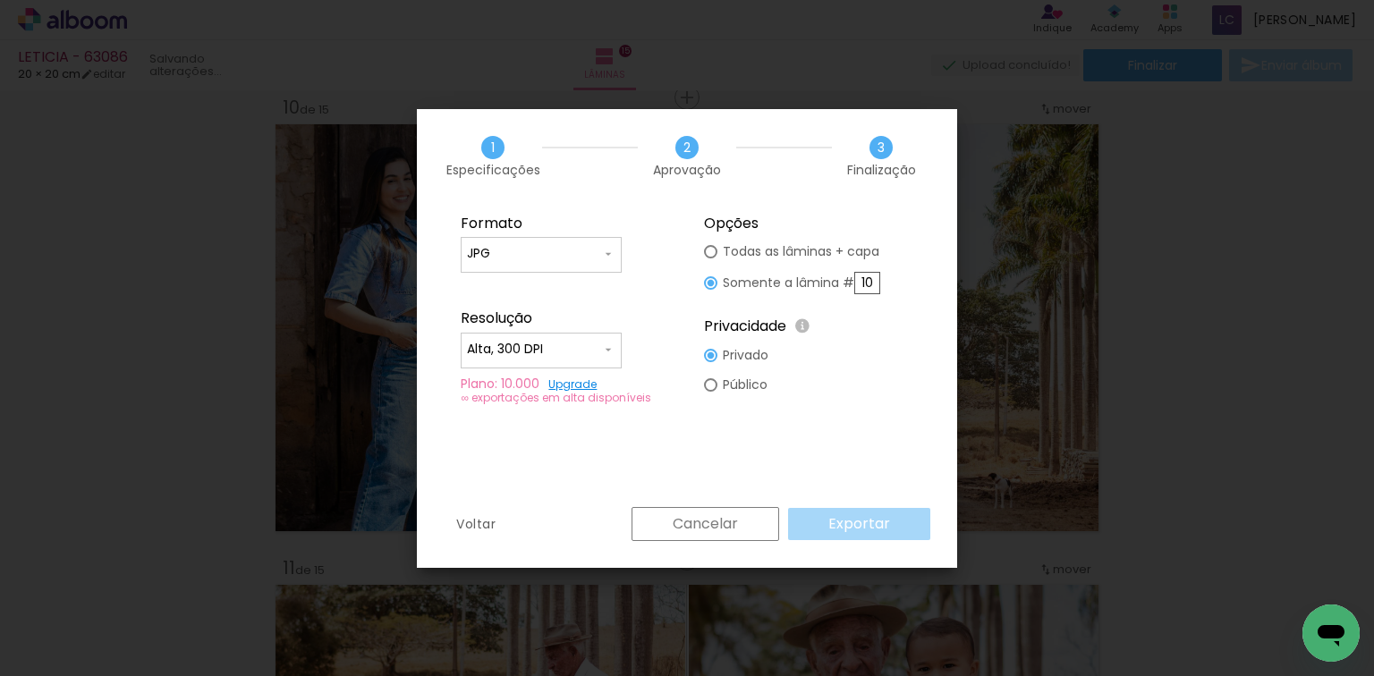
scroll to position [0, 1783]
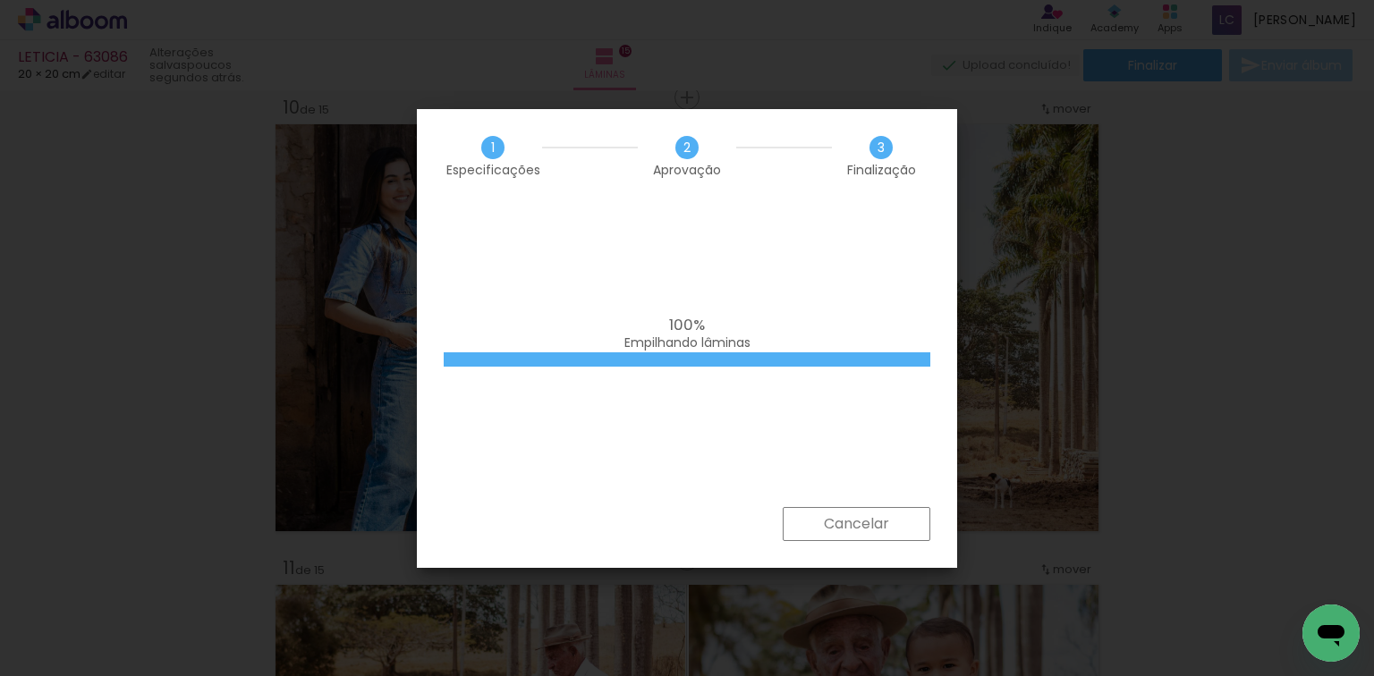
click at [1159, 258] on iron-overlay-backdrop at bounding box center [687, 338] width 1374 height 676
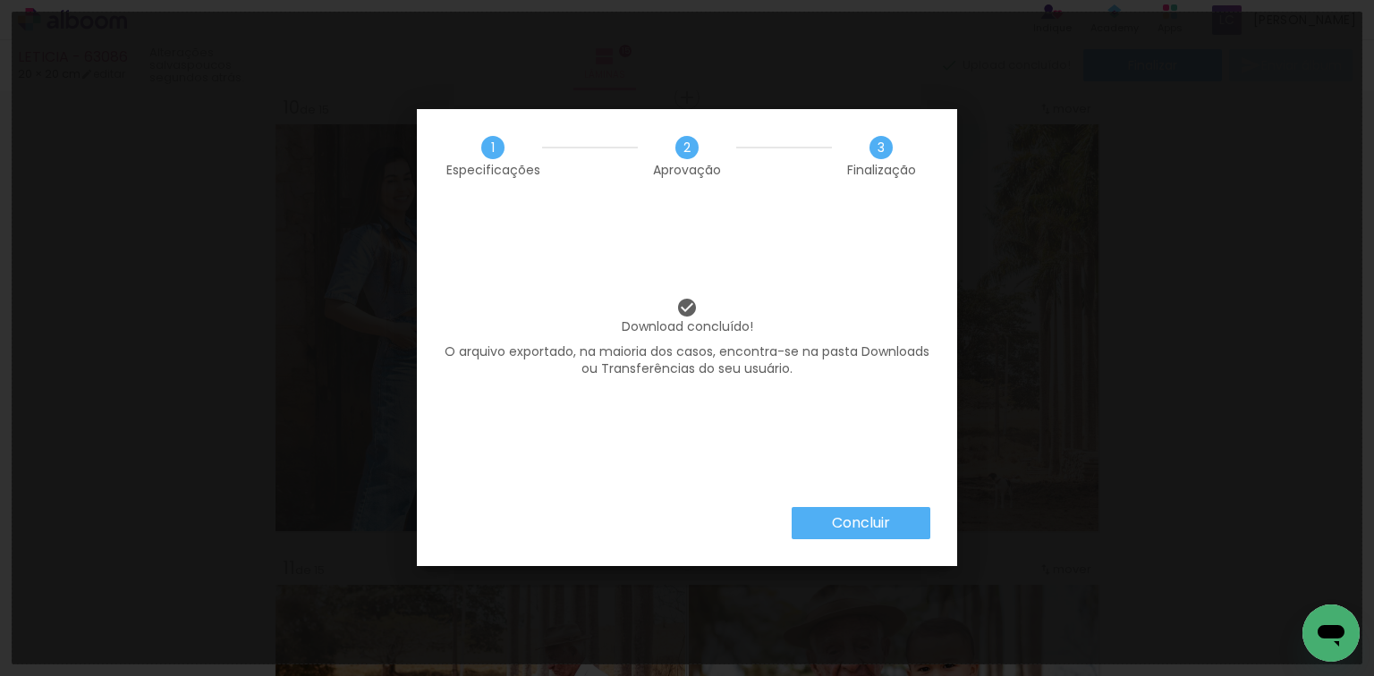
scroll to position [0, 1783]
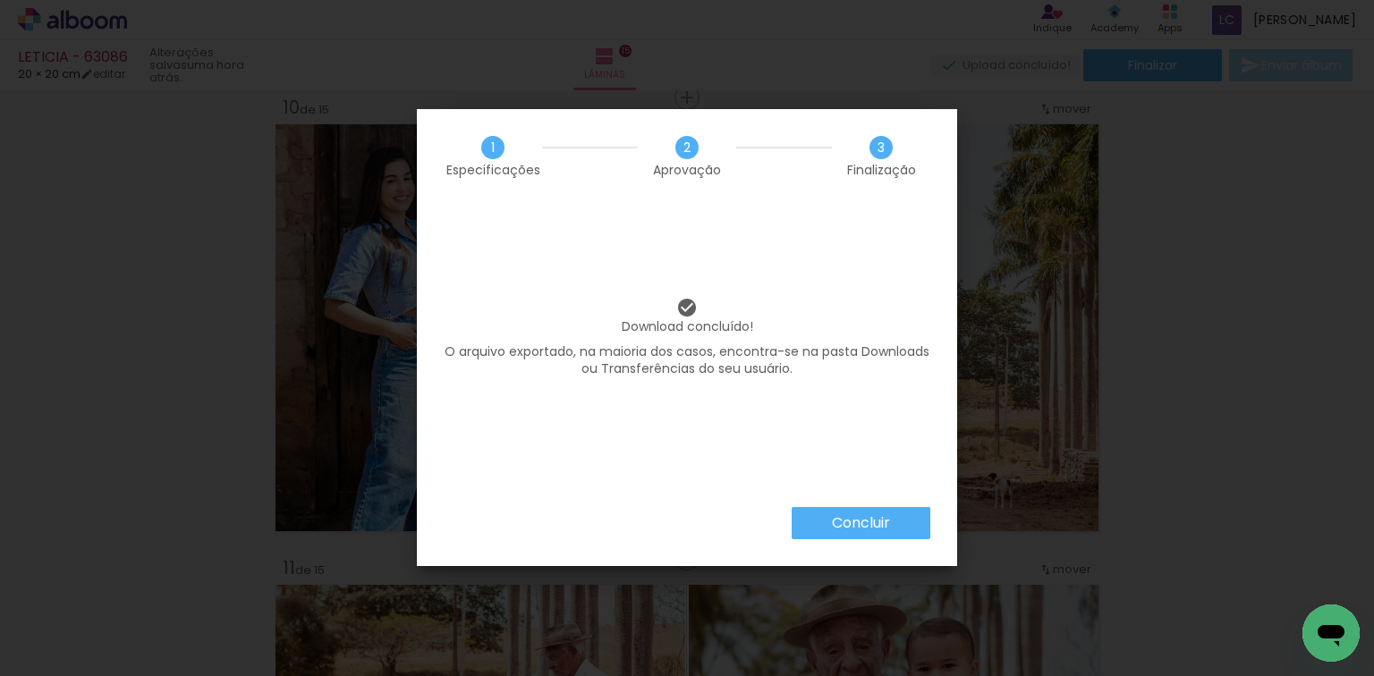
scroll to position [0, 1783]
